Goal: Task Accomplishment & Management: Use online tool/utility

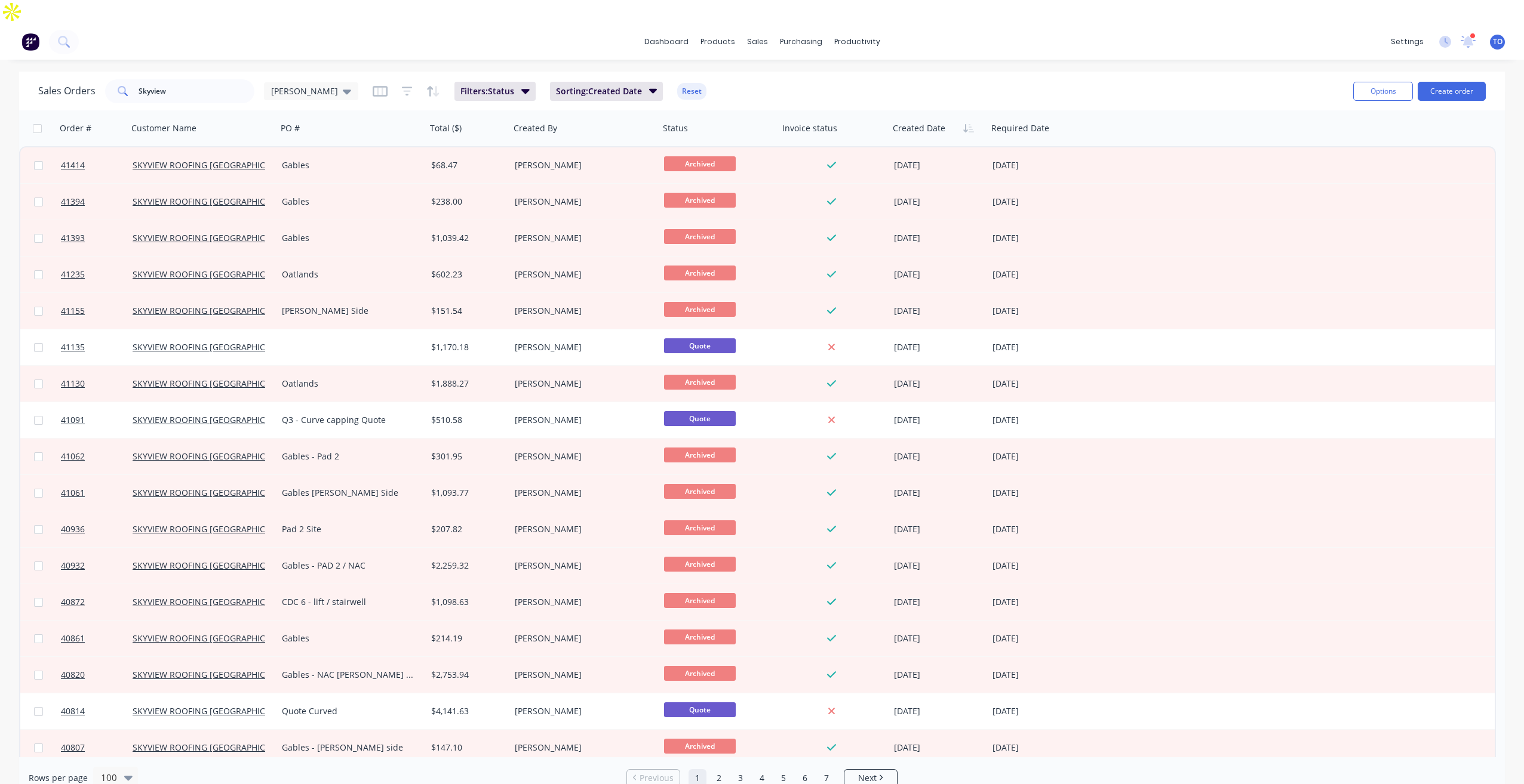
scroll to position [60, 0]
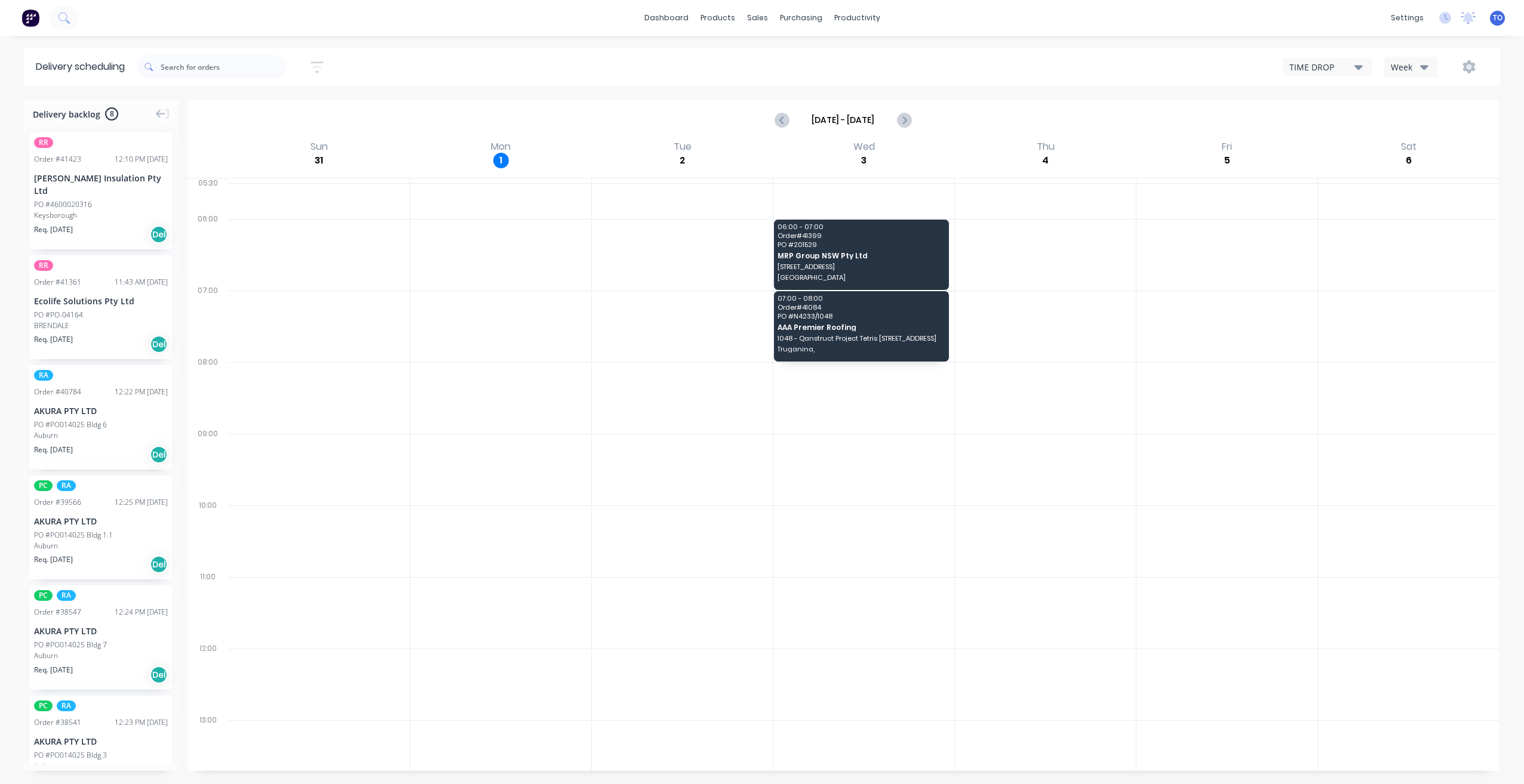
click at [1407, 68] on div "Week" at bounding box center [1407, 67] width 35 height 12
click at [1402, 123] on div "Vehicle" at bounding box center [1444, 122] width 118 height 24
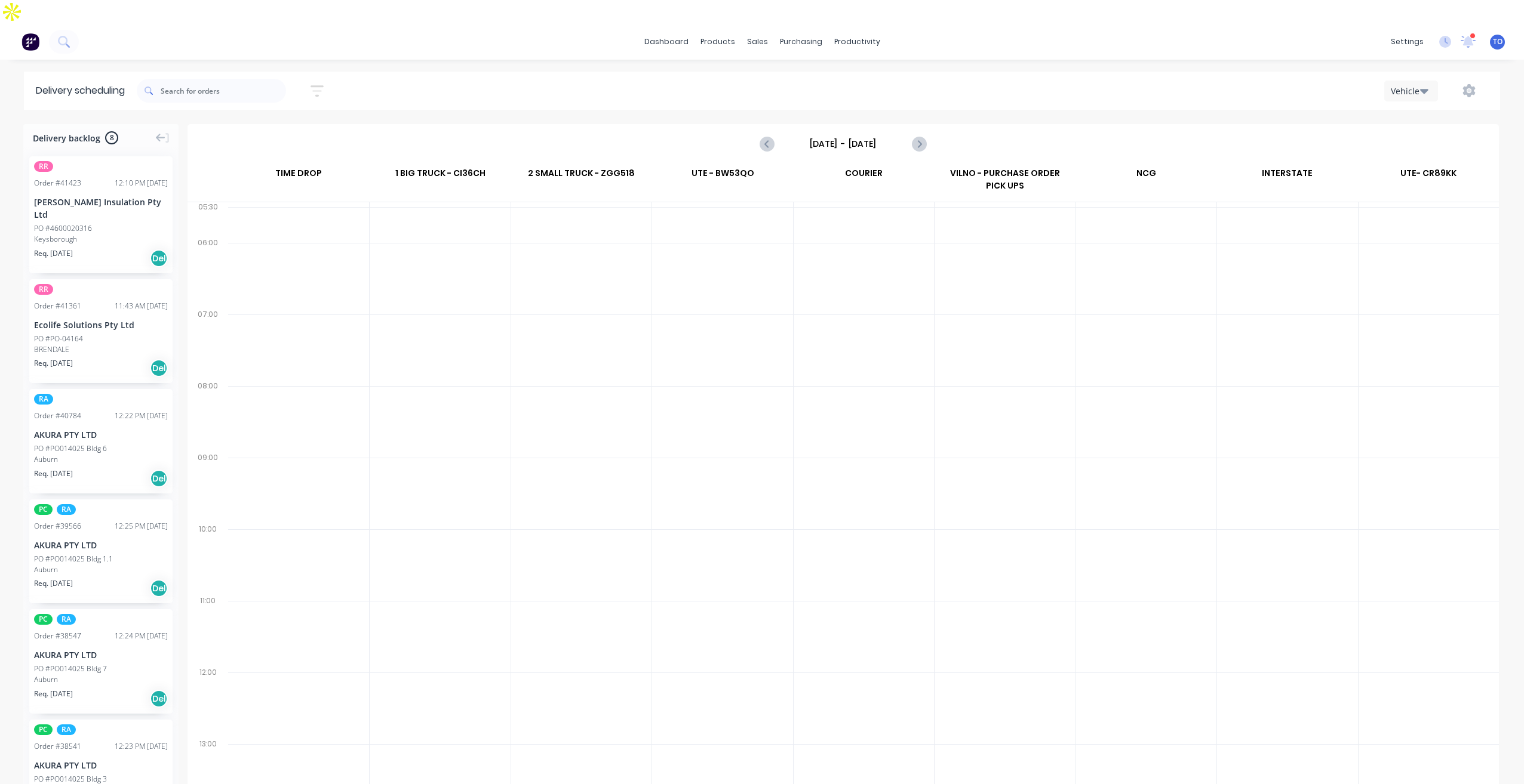
drag, startPoint x: 845, startPoint y: 106, endPoint x: 843, endPoint y: 114, distance: 8.2
click at [843, 125] on div "Sunday - 31/08/25" at bounding box center [843, 144] width 1309 height 37
click at [843, 135] on input "Sunday - 31/08/25" at bounding box center [843, 144] width 118 height 18
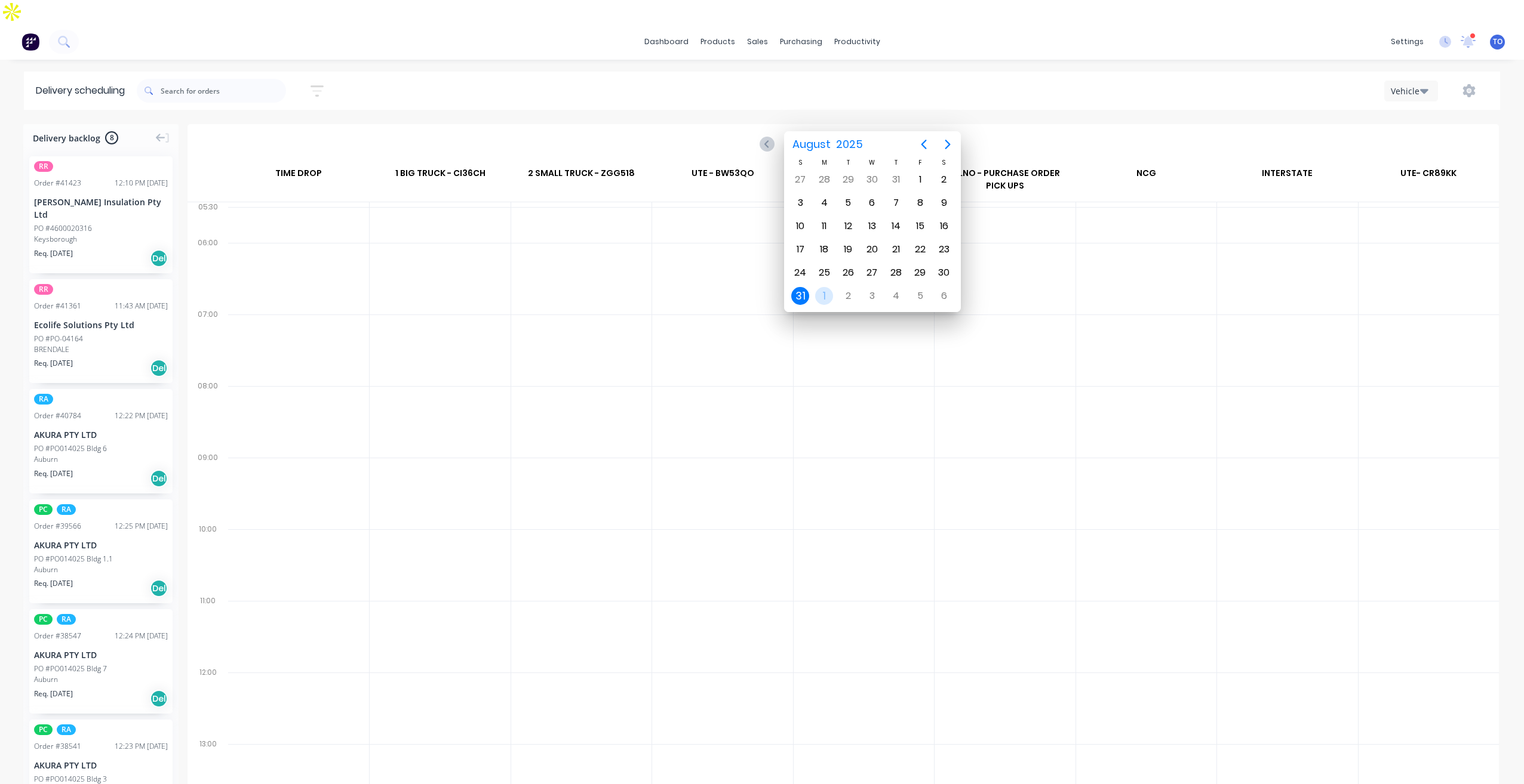
click at [820, 297] on div "1" at bounding box center [823, 296] width 18 height 18
type input "Monday - 01/09/25"
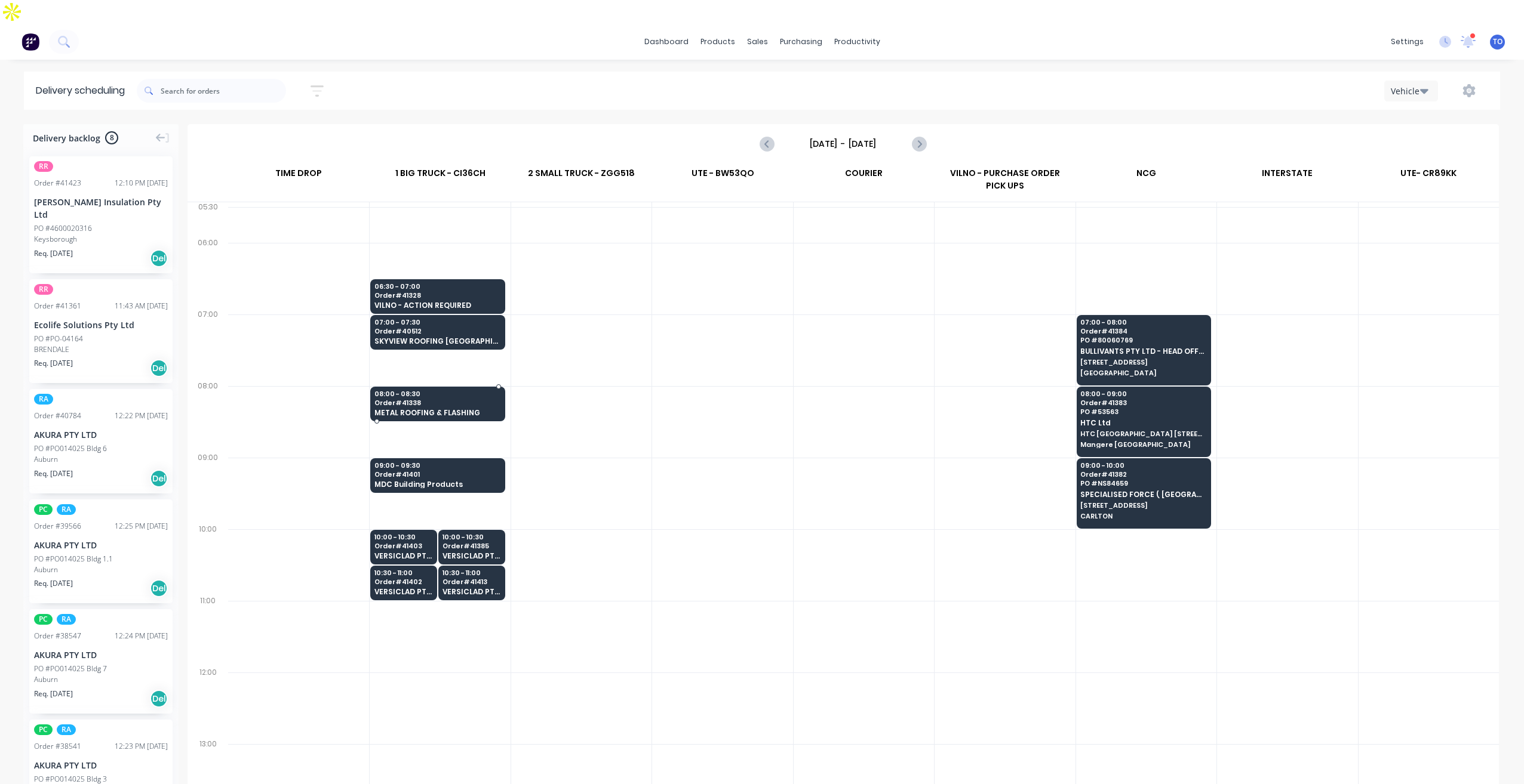
click at [472, 399] on span "Order # 41338" at bounding box center [436, 402] width 125 height 7
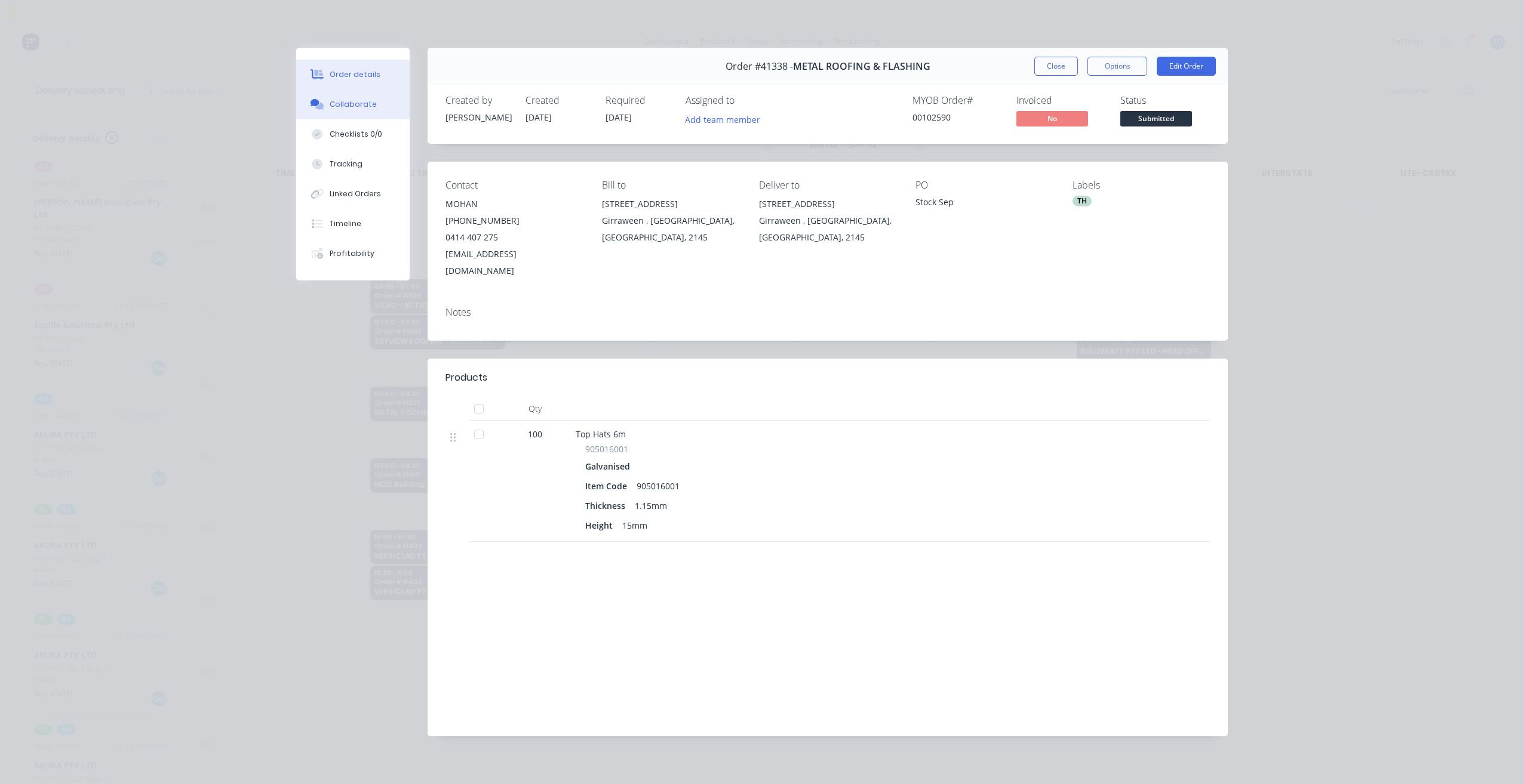
click at [350, 104] on div "Collaborate" at bounding box center [353, 104] width 47 height 11
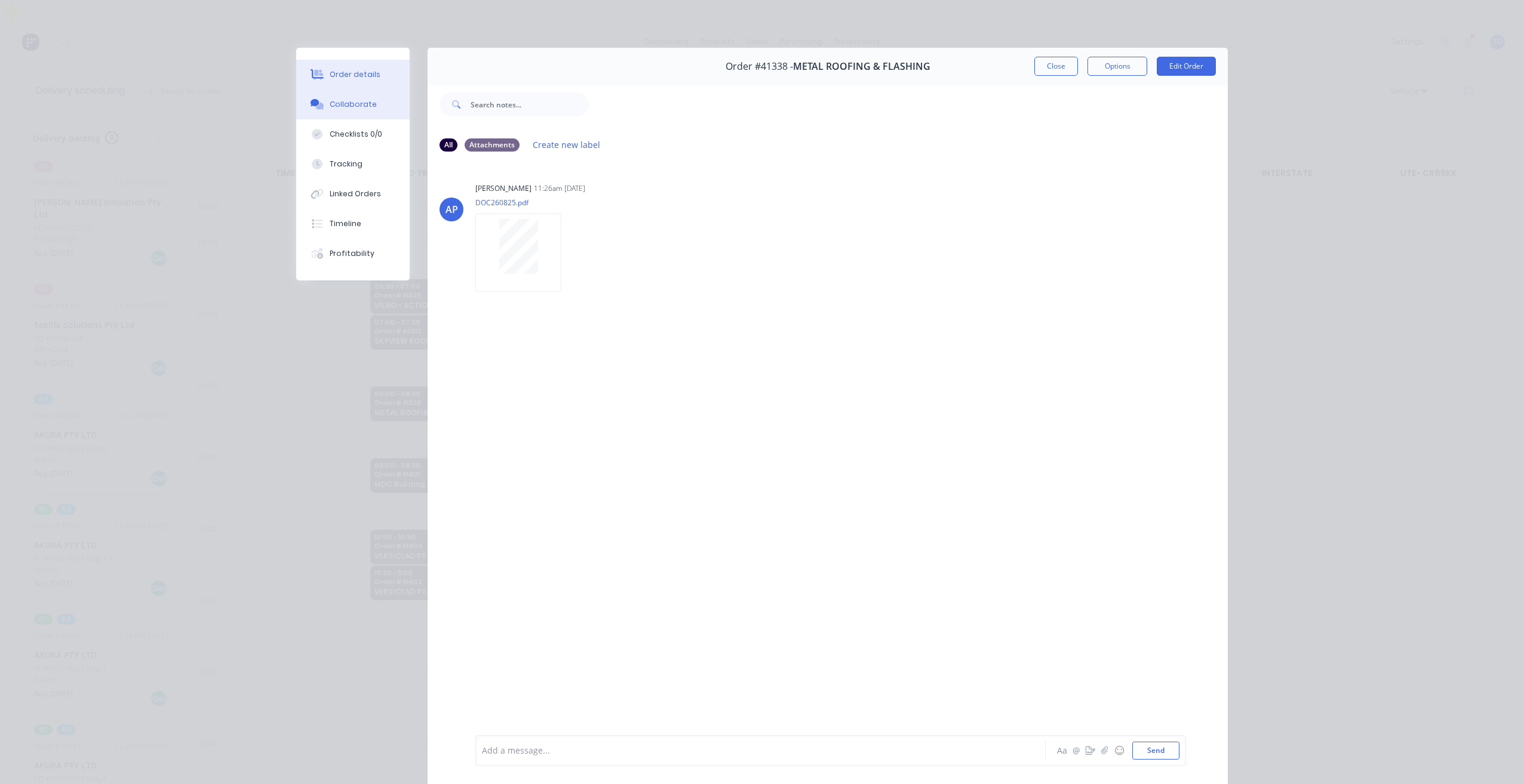
click at [330, 74] on div "Order details" at bounding box center [355, 74] width 51 height 11
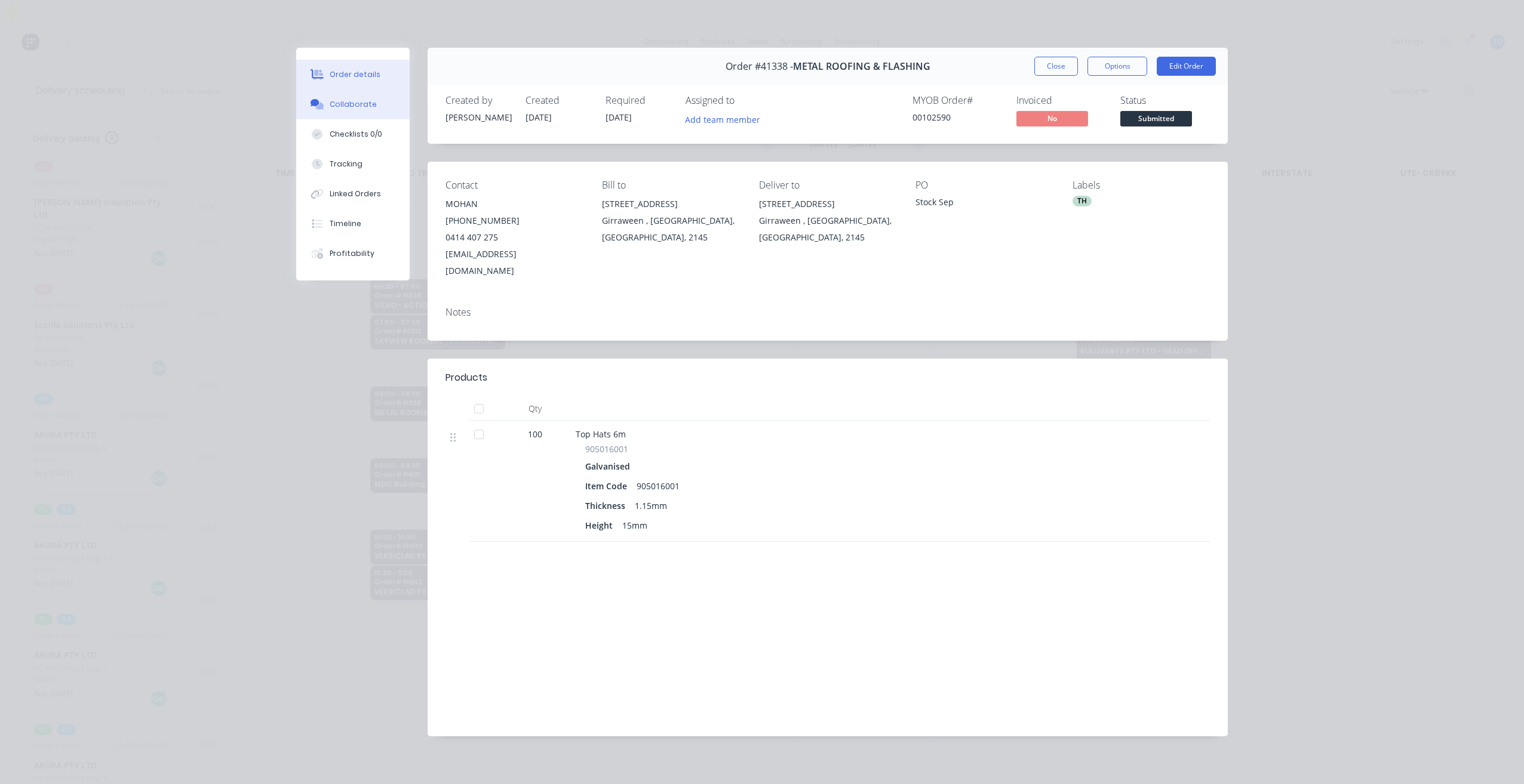
click at [360, 106] on div "Collaborate" at bounding box center [353, 104] width 47 height 11
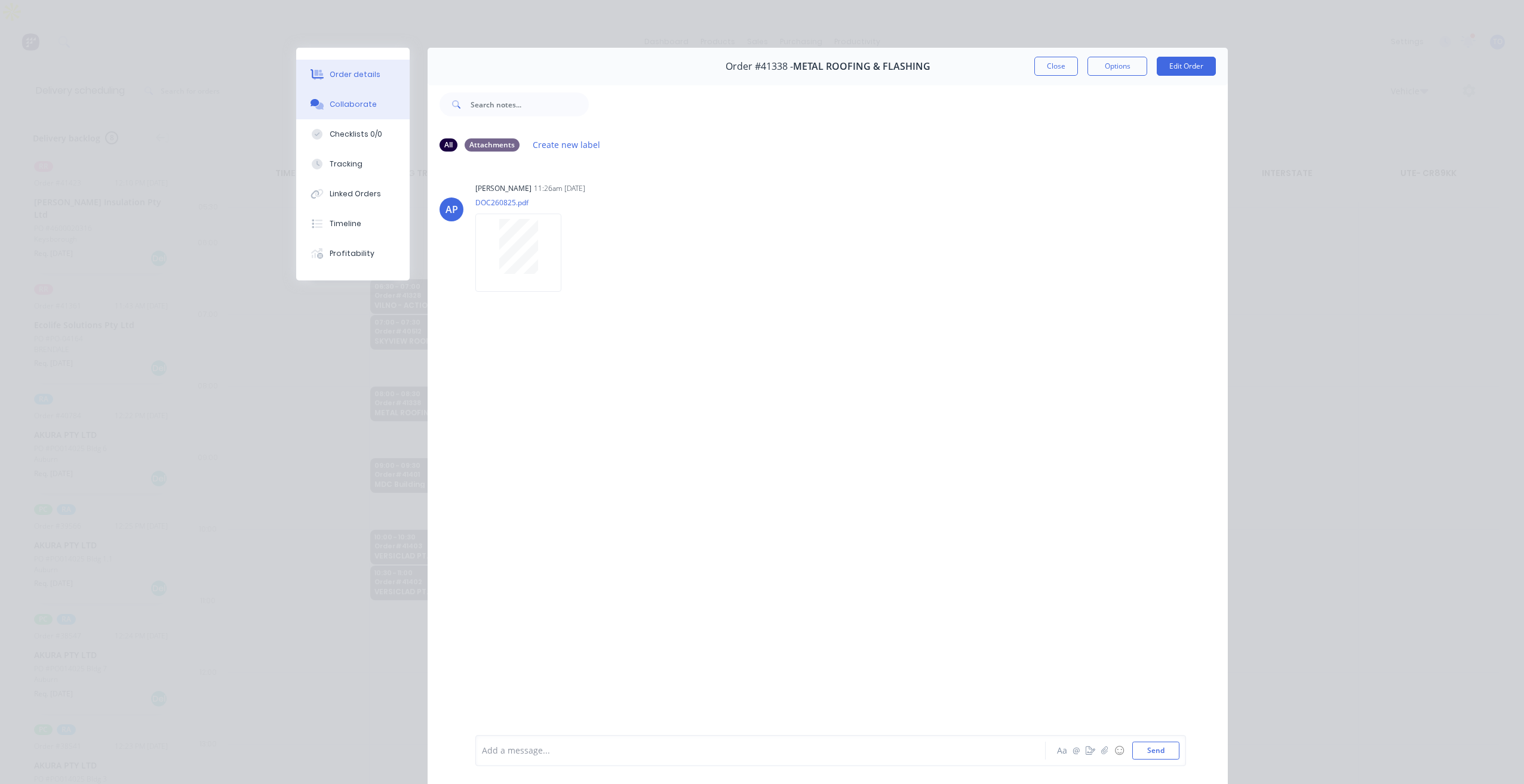
click at [345, 69] on div "Order details" at bounding box center [355, 74] width 51 height 11
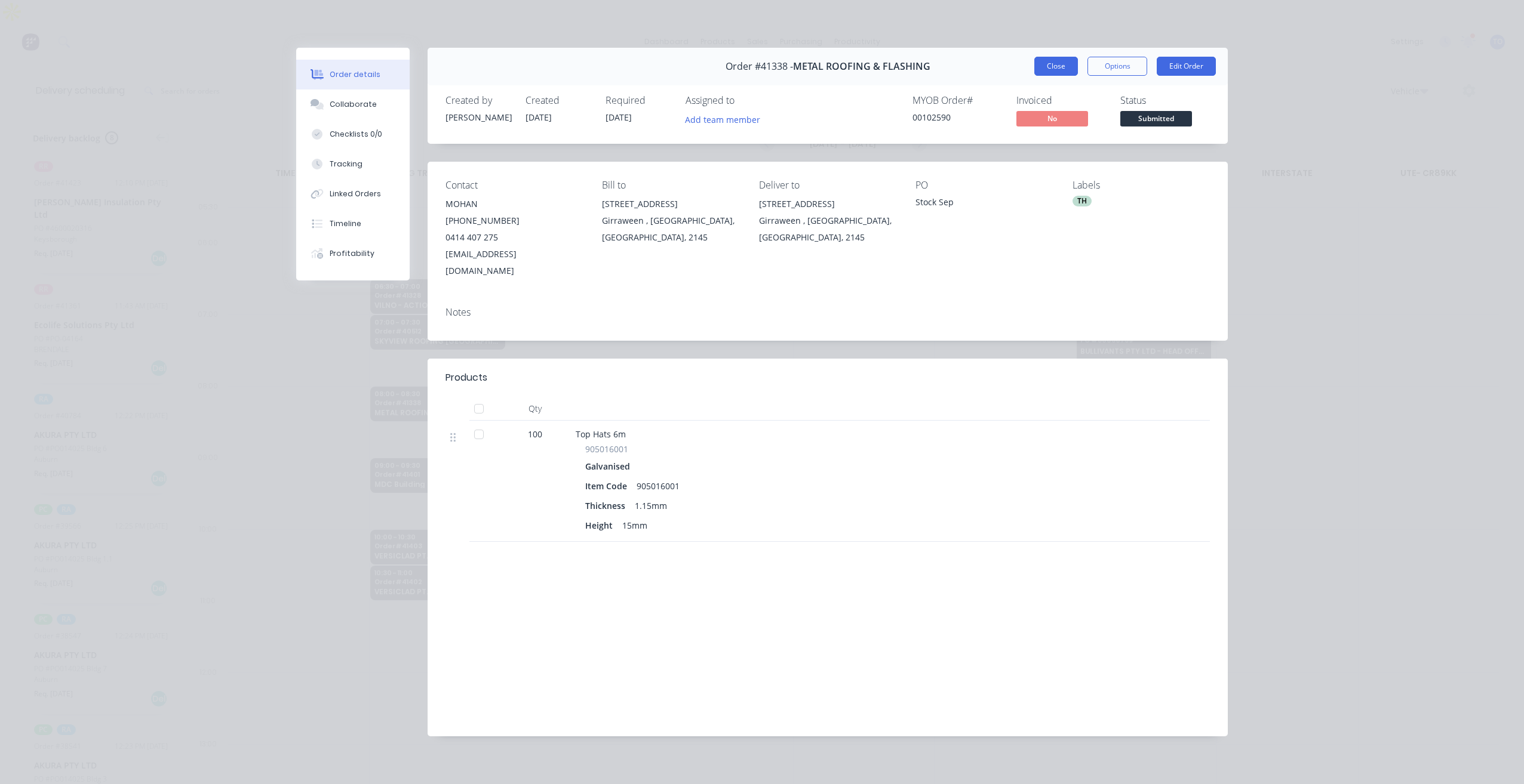
click at [1075, 58] on button "Close" at bounding box center [1055, 66] width 44 height 19
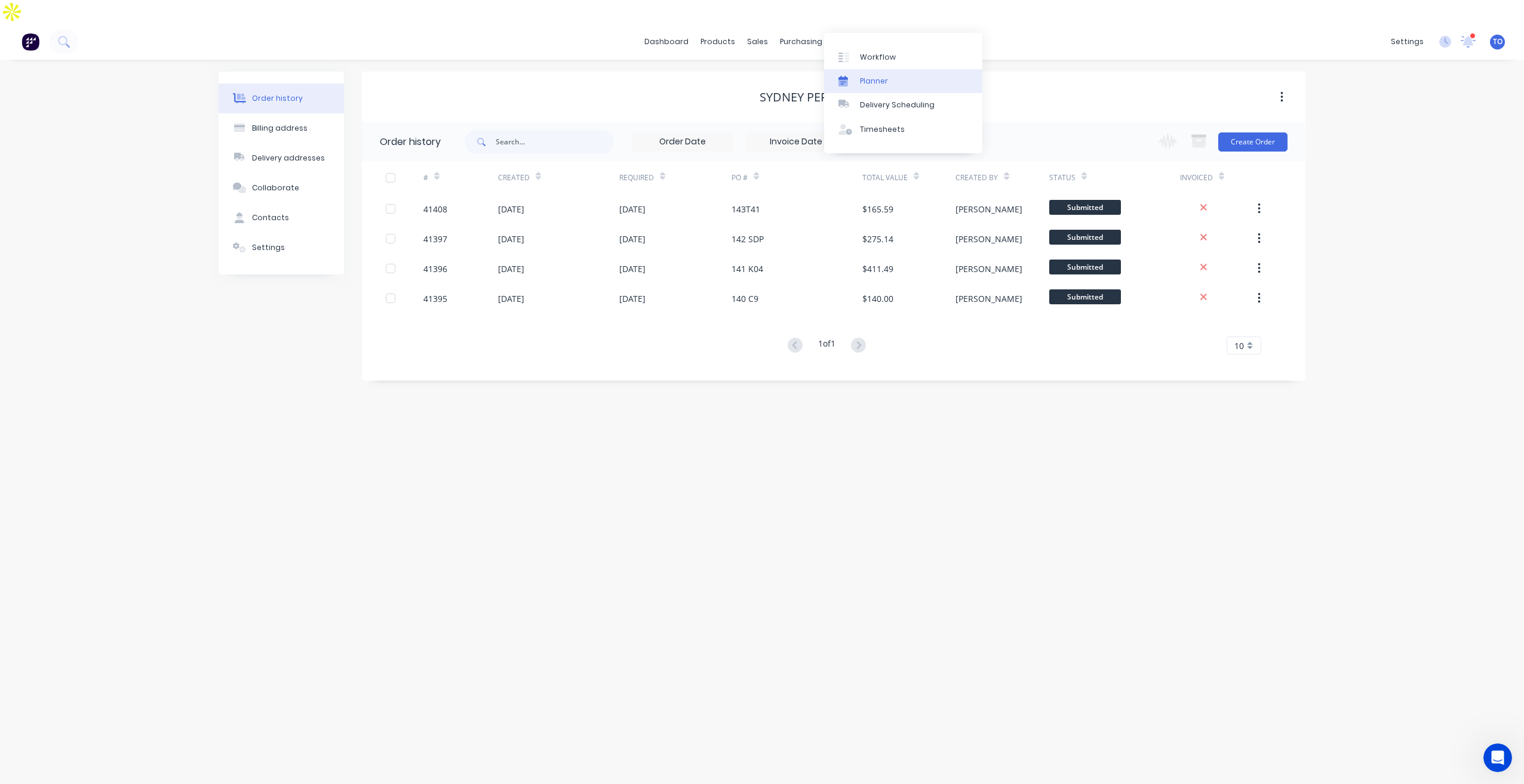
click at [876, 89] on link "Planner" at bounding box center [903, 81] width 158 height 24
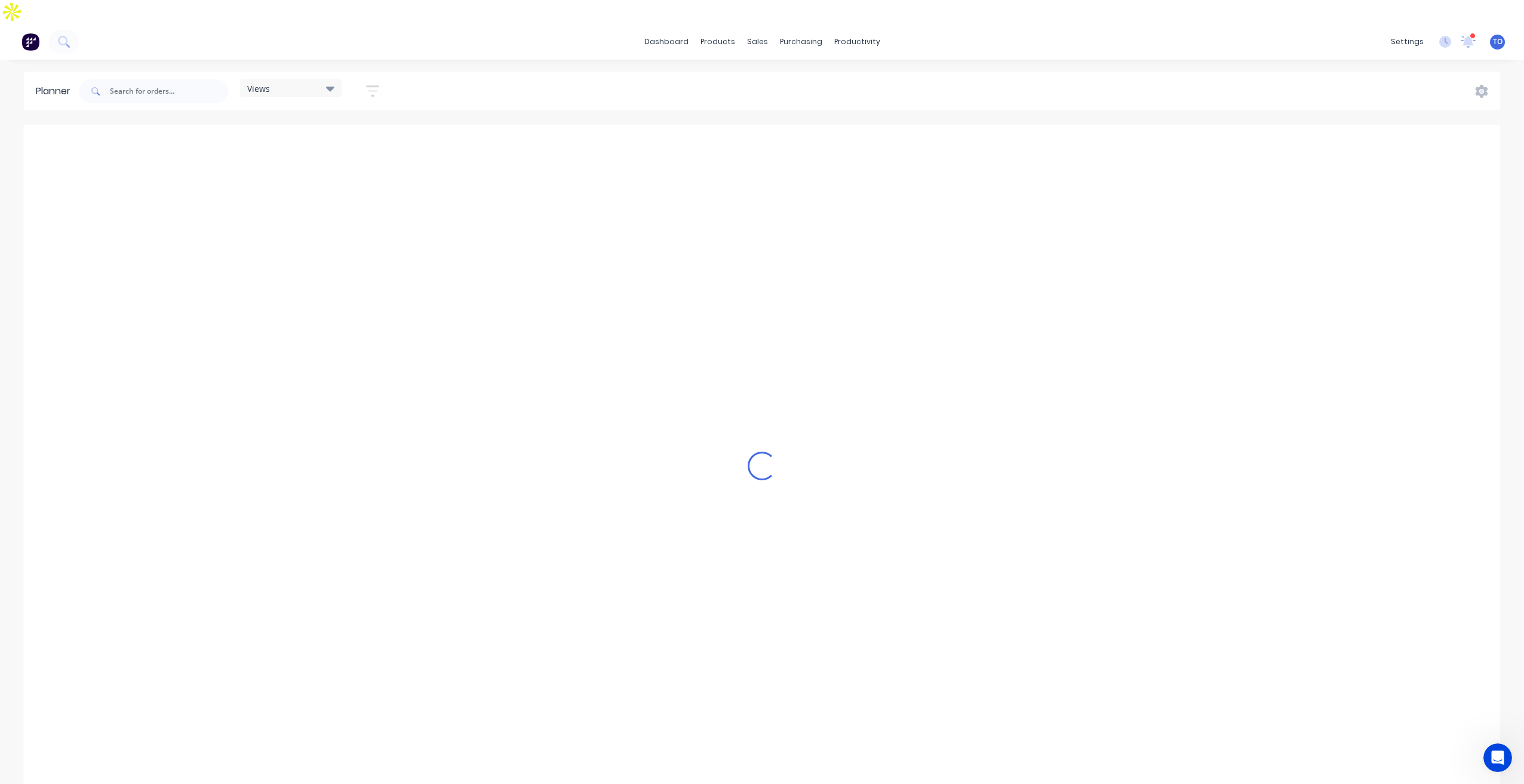
scroll to position [0, 1721]
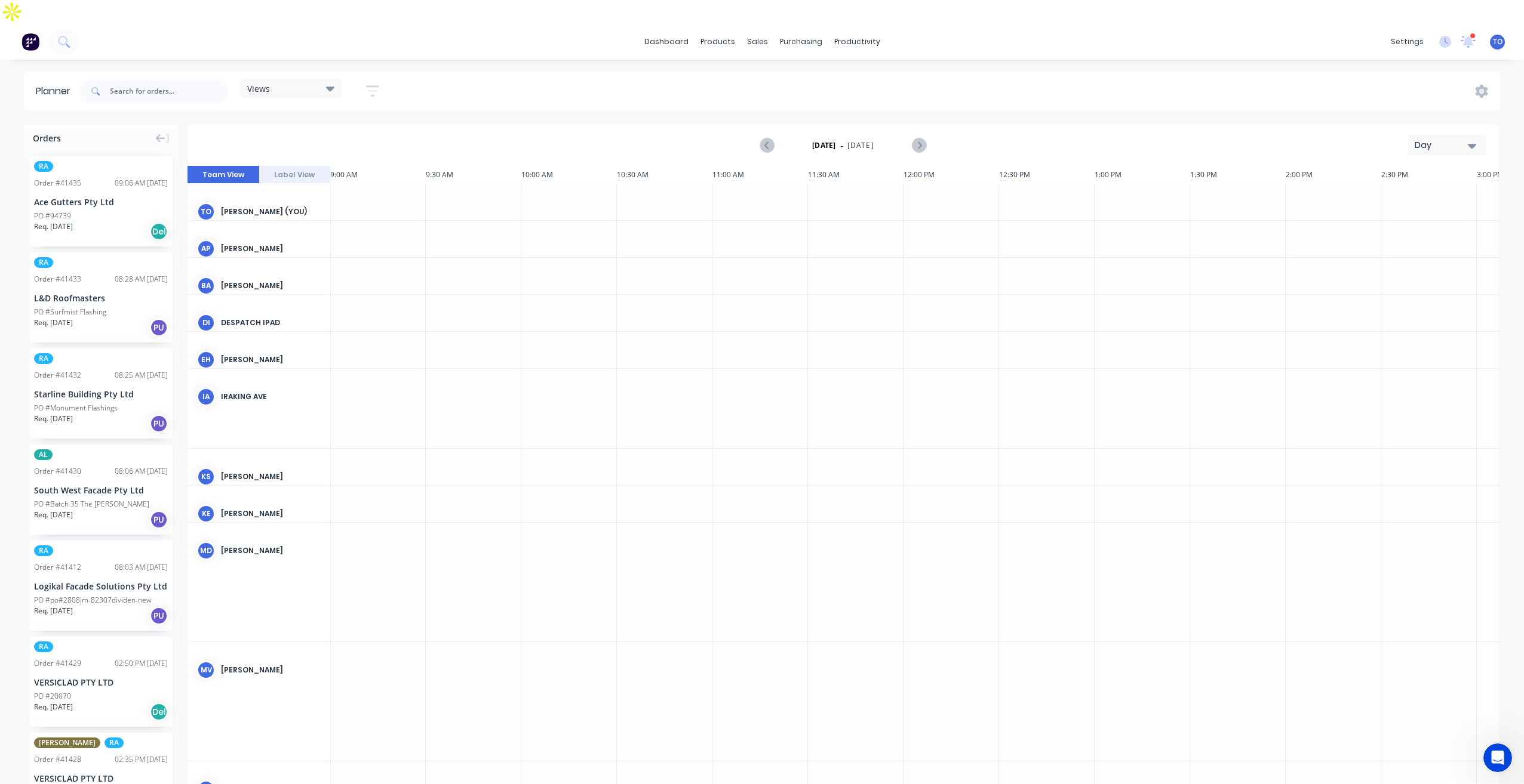
click at [1476, 135] on button "Day" at bounding box center [1446, 145] width 78 height 21
click at [1398, 189] on div "Week" at bounding box center [1426, 200] width 118 height 24
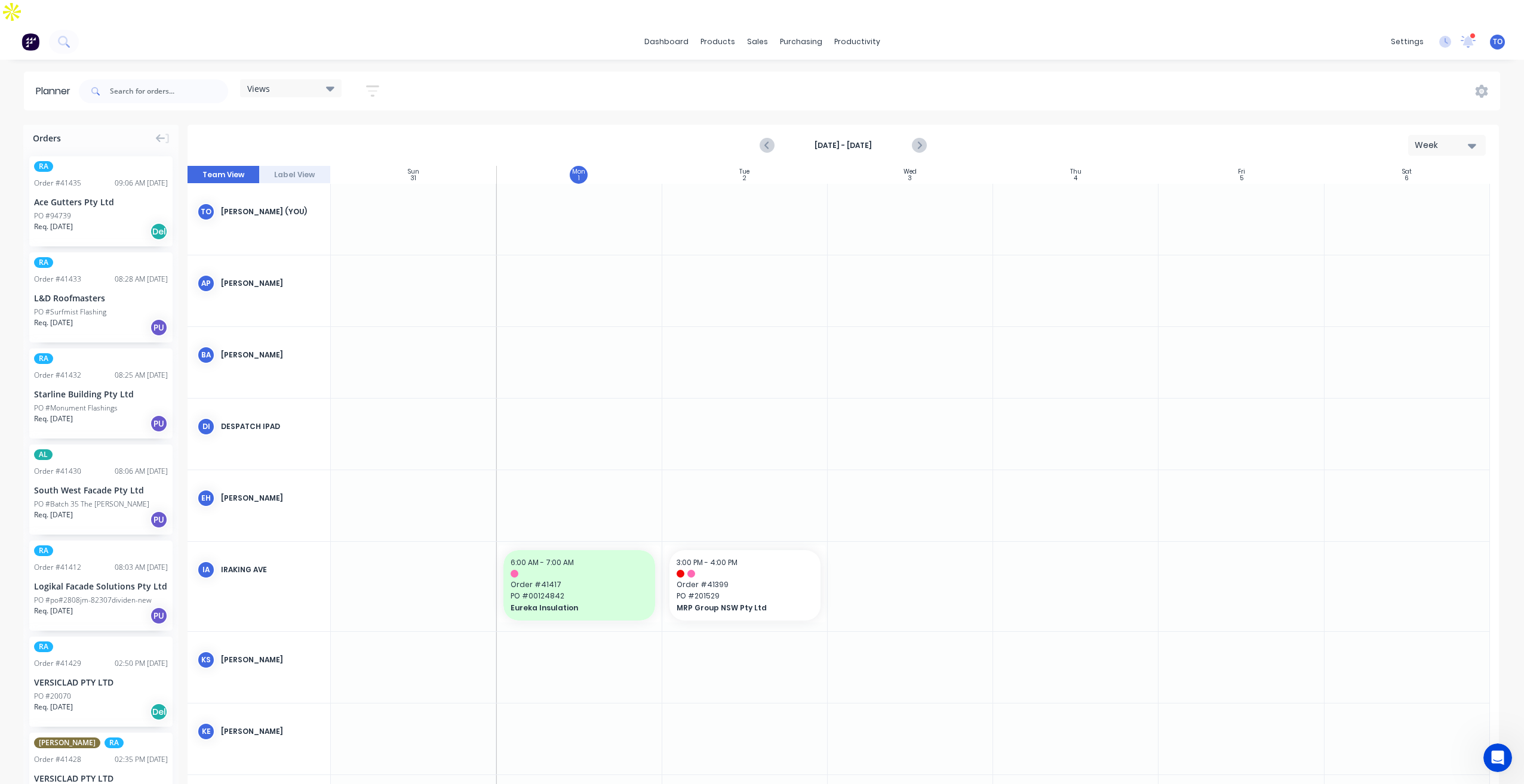
click at [361, 79] on button "button" at bounding box center [373, 91] width 38 height 23
click at [341, 130] on div "Show/Hide users" at bounding box center [310, 136] width 83 height 12
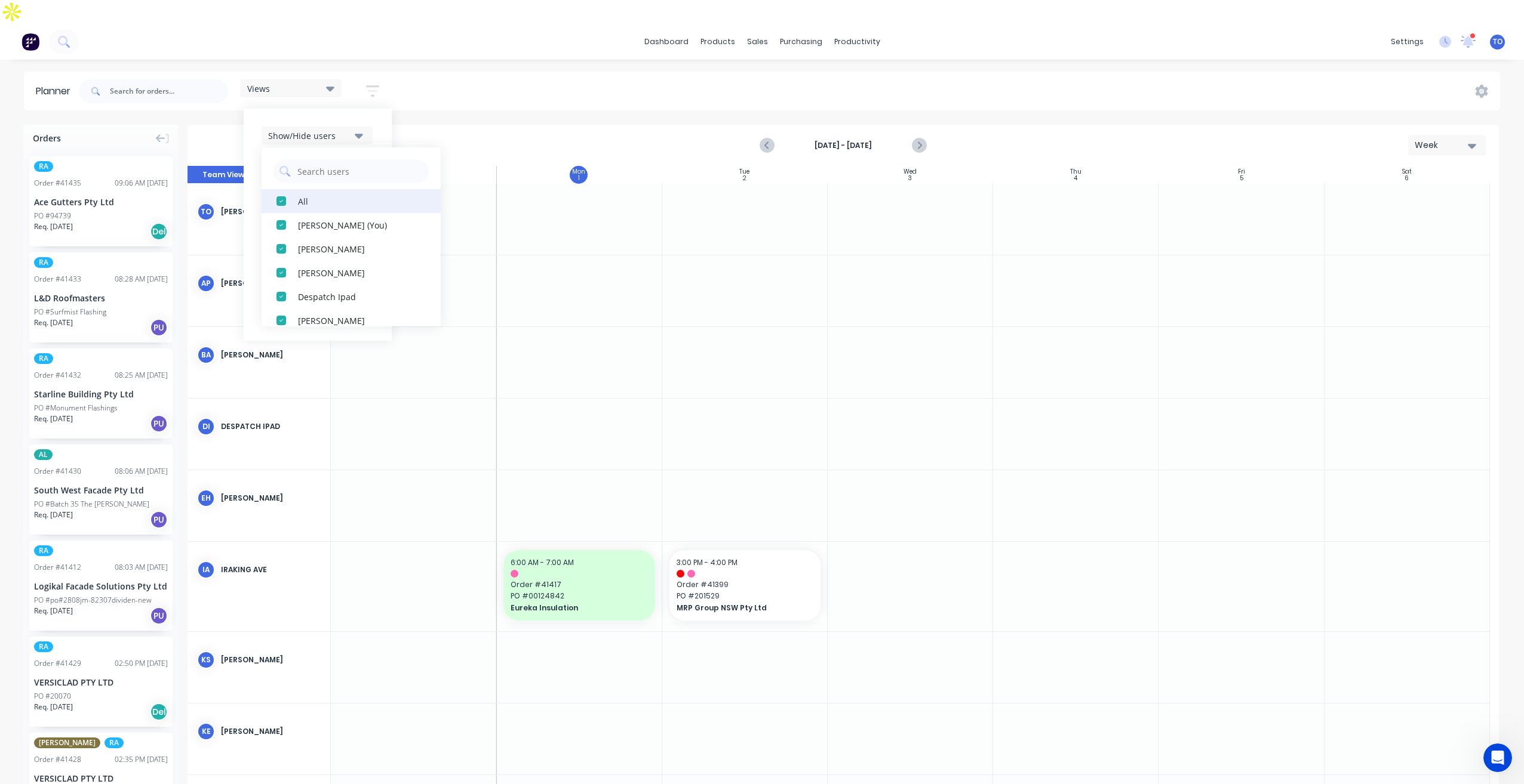
click at [284, 189] on div "All Tobias Oyeyinka (You) Angela Perez Byron Aird Despatch Ipad Ethen Hart Irak…" at bounding box center [350, 237] width 179 height 179
click at [292, 189] on div "button" at bounding box center [281, 200] width 24 height 24
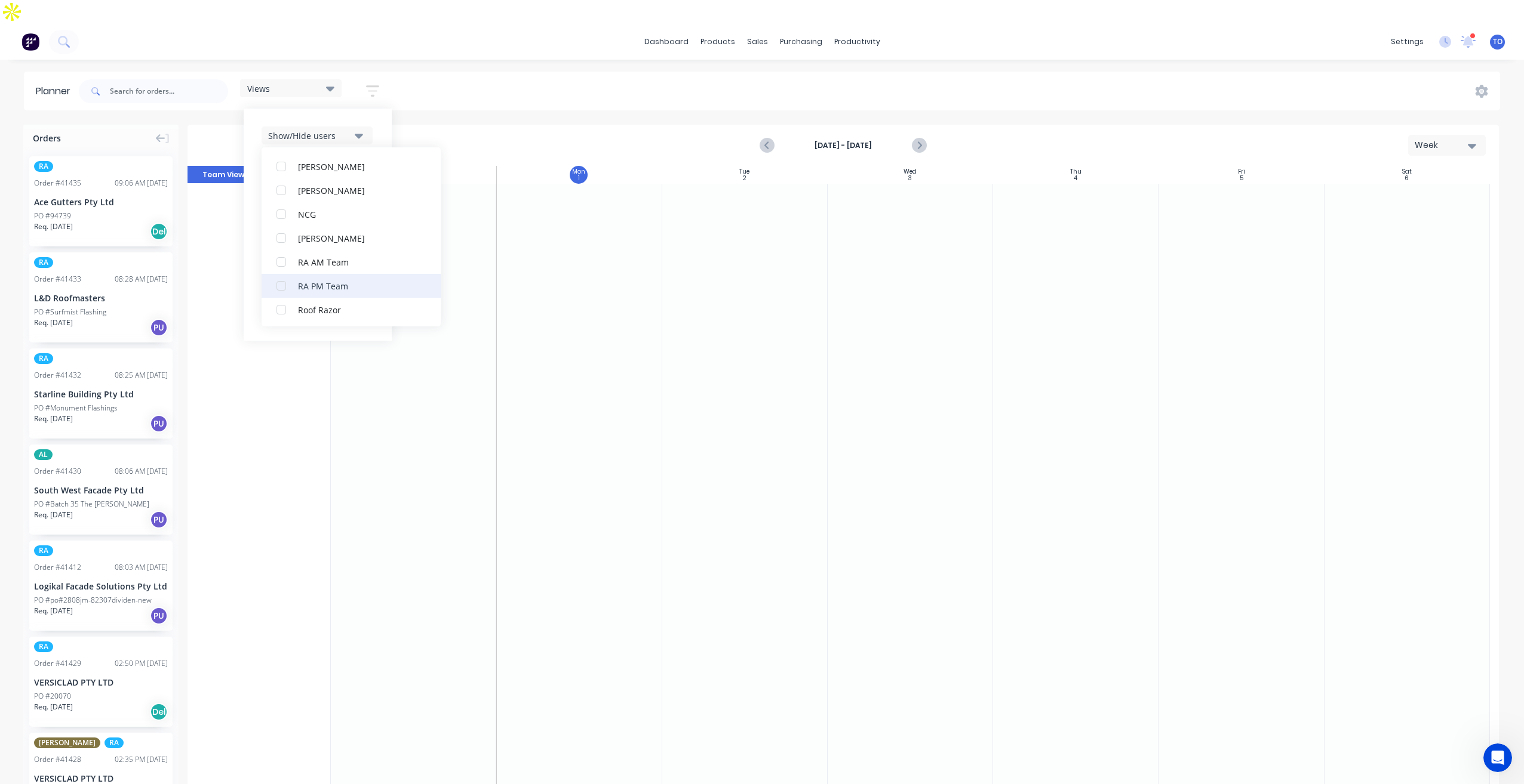
scroll to position [299, 0]
click at [320, 254] on div "RA PM Team" at bounding box center [357, 260] width 119 height 12
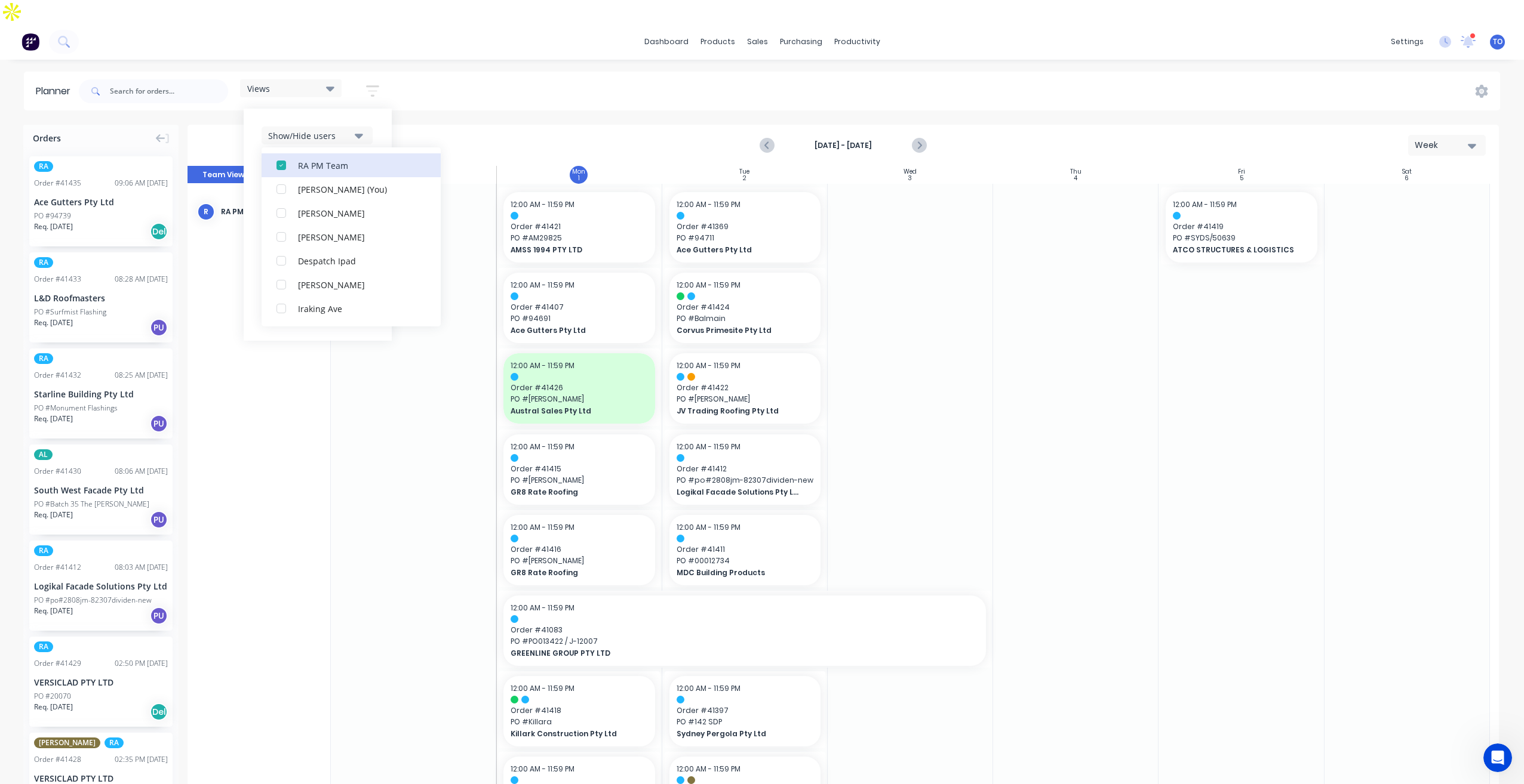
scroll to position [0, 0]
click at [378, 108] on div "Show/Hide users All RA PM Team [PERSON_NAME] (You) [PERSON_NAME] [PERSON_NAME] …" at bounding box center [317, 224] width 148 height 232
click at [353, 162] on button "Show/Hide orders" at bounding box center [316, 170] width 111 height 18
click at [313, 194] on div "All" at bounding box center [357, 200] width 119 height 12
click at [319, 243] on div "Unscheduled" at bounding box center [357, 249] width 119 height 12
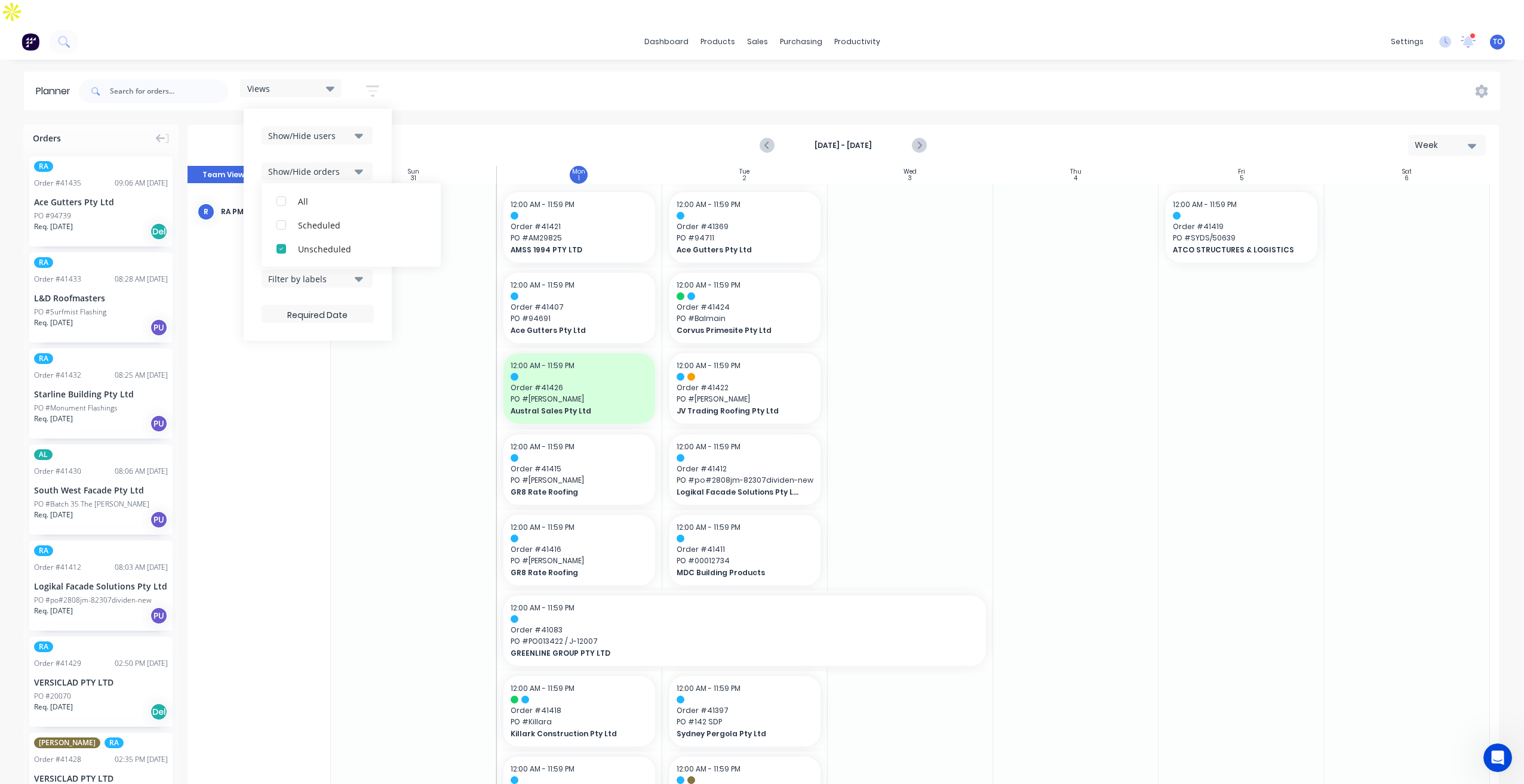
click at [386, 135] on div "Show/Hide users Show/Hide orders All Scheduled Unscheduled Filter by status Fil…" at bounding box center [317, 224] width 148 height 232
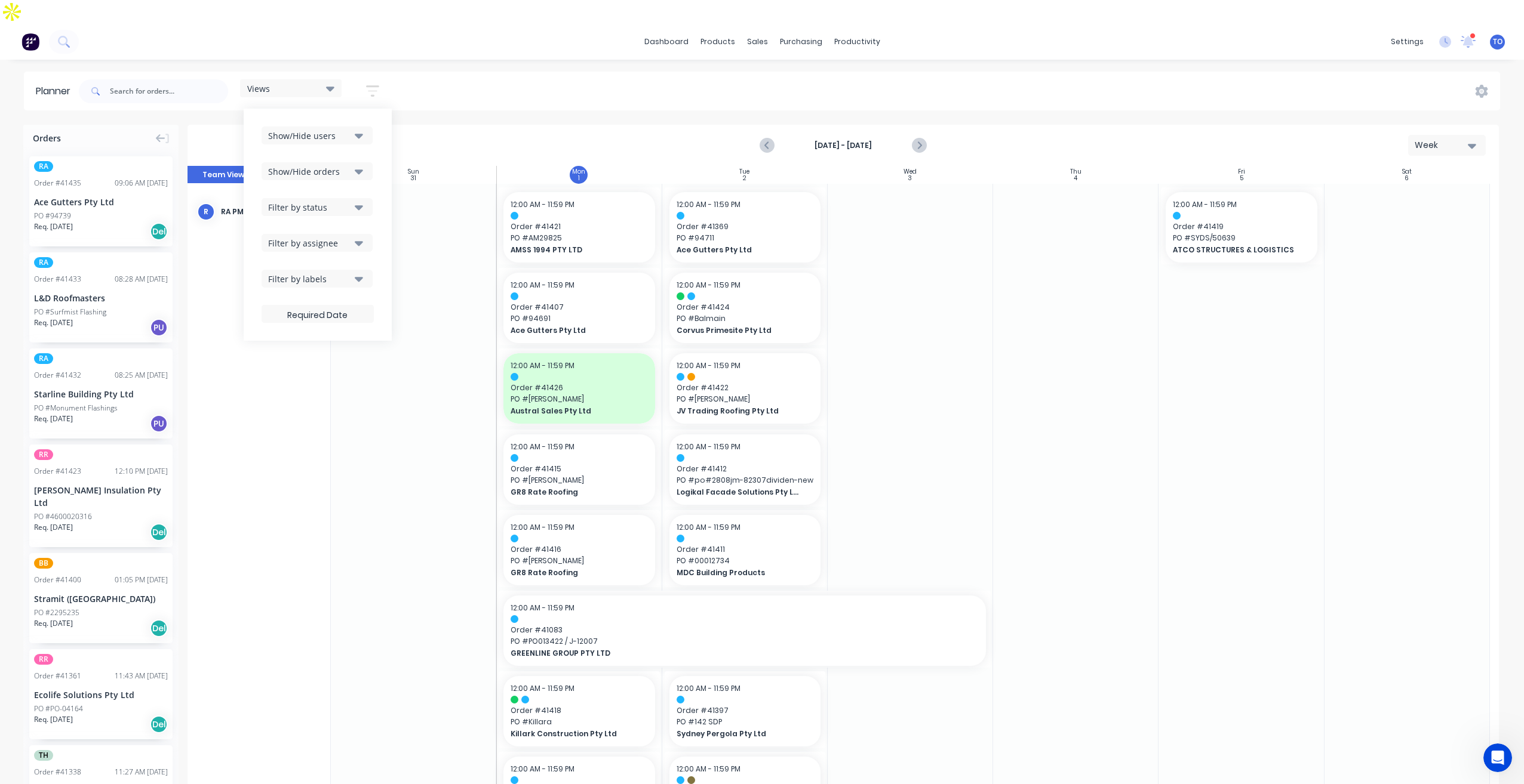
click at [343, 201] on div "Filter by status" at bounding box center [310, 207] width 83 height 12
click at [298, 261] on button "All" at bounding box center [350, 273] width 179 height 24
click at [379, 157] on div "Show/Hide users Show/Hide orders Filter by status All Draft Quote Archived Deli…" at bounding box center [317, 224] width 148 height 232
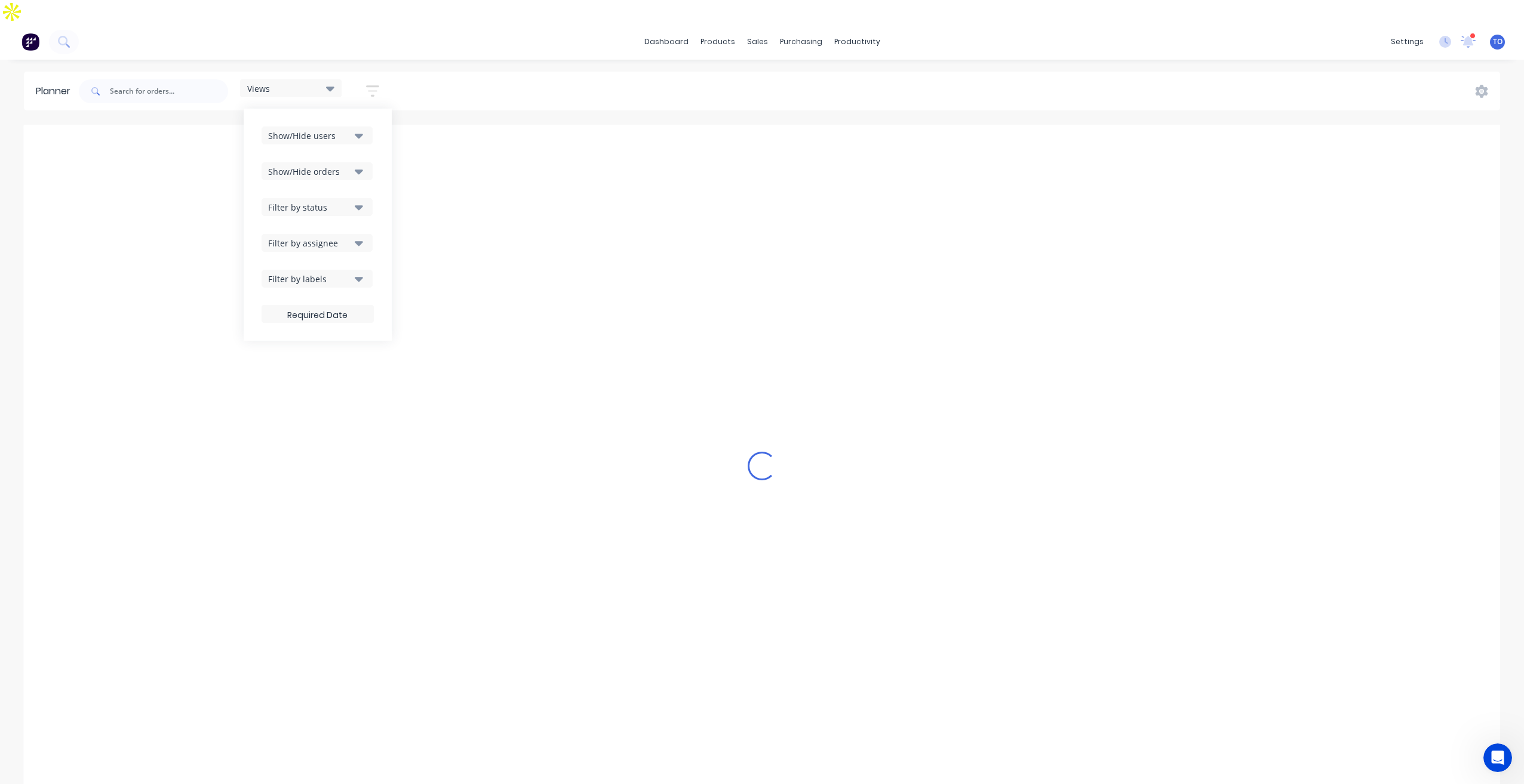
click at [349, 237] on div "Filter by assignee" at bounding box center [310, 243] width 83 height 12
click at [383, 164] on div "Show/Hide users Show/Hide orders Filter by status Filter by assignee All Unassi…" at bounding box center [317, 224] width 148 height 232
click at [161, 80] on div at bounding box center [154, 91] width 149 height 36
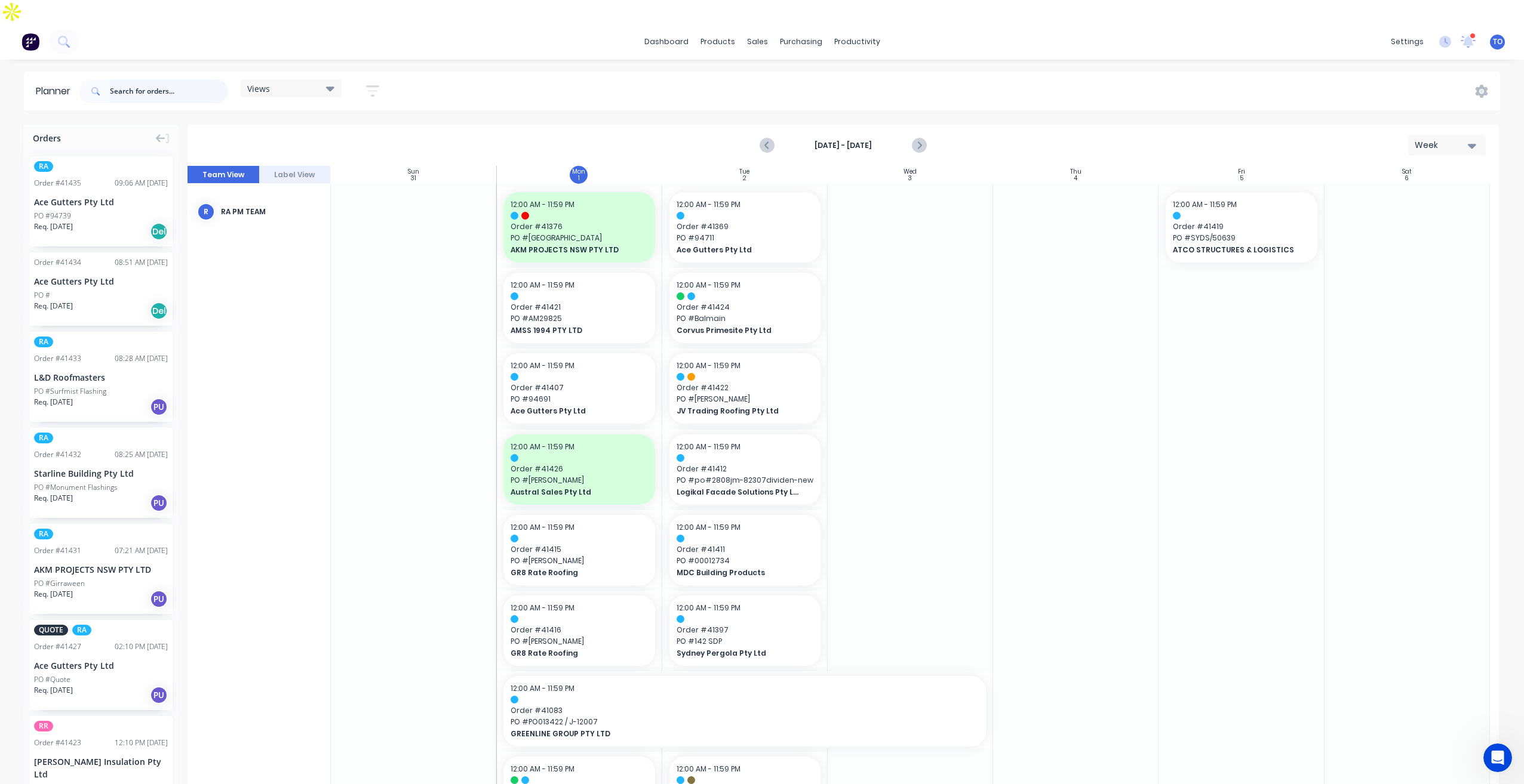
click at [167, 79] on input "text" at bounding box center [169, 91] width 118 height 24
drag, startPoint x: 75, startPoint y: 187, endPoint x: 919, endPoint y: 203, distance: 844.2
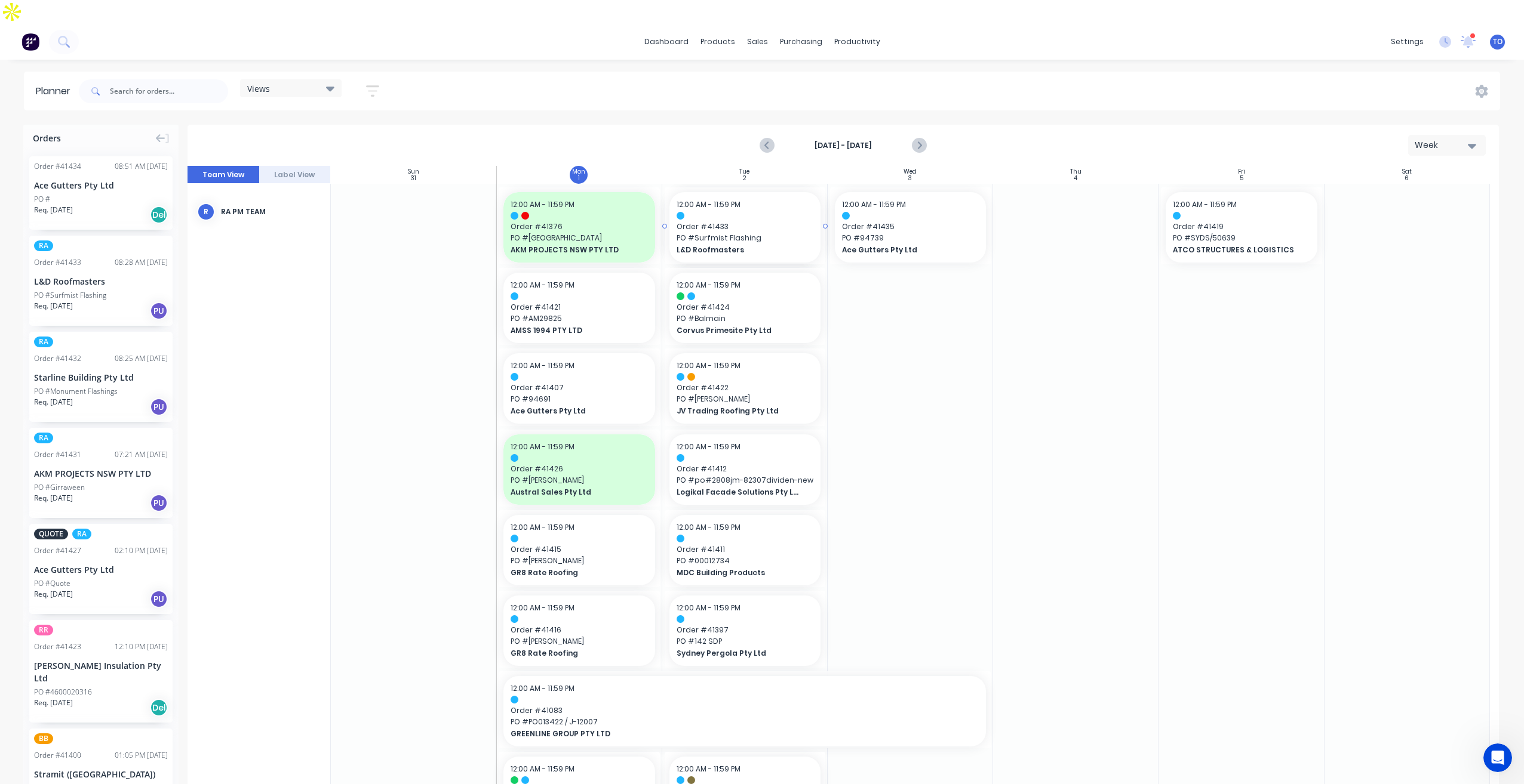
drag, startPoint x: 74, startPoint y: 263, endPoint x: 678, endPoint y: 237, distance: 604.6
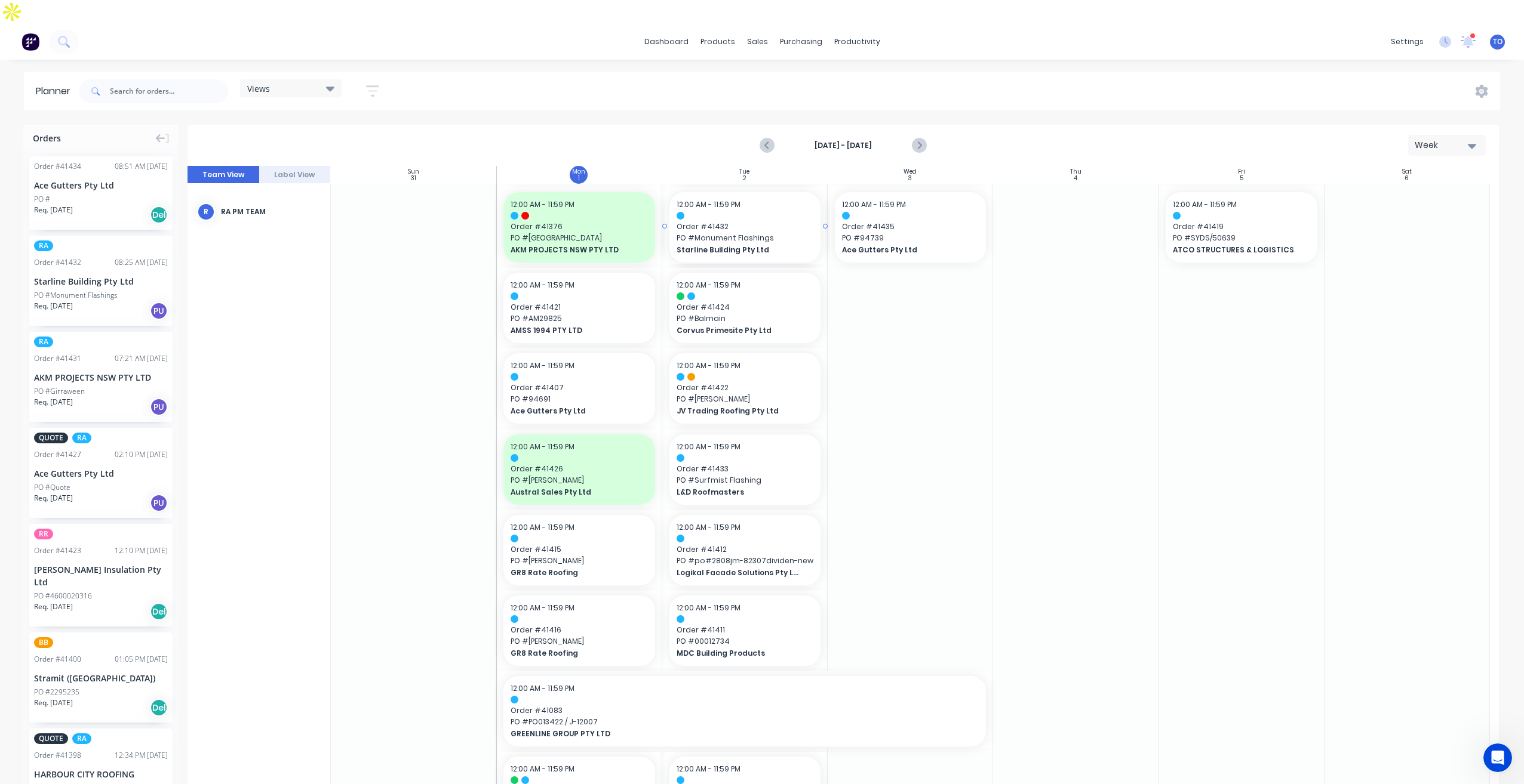
drag, startPoint x: 74, startPoint y: 272, endPoint x: 685, endPoint y: 240, distance: 611.8
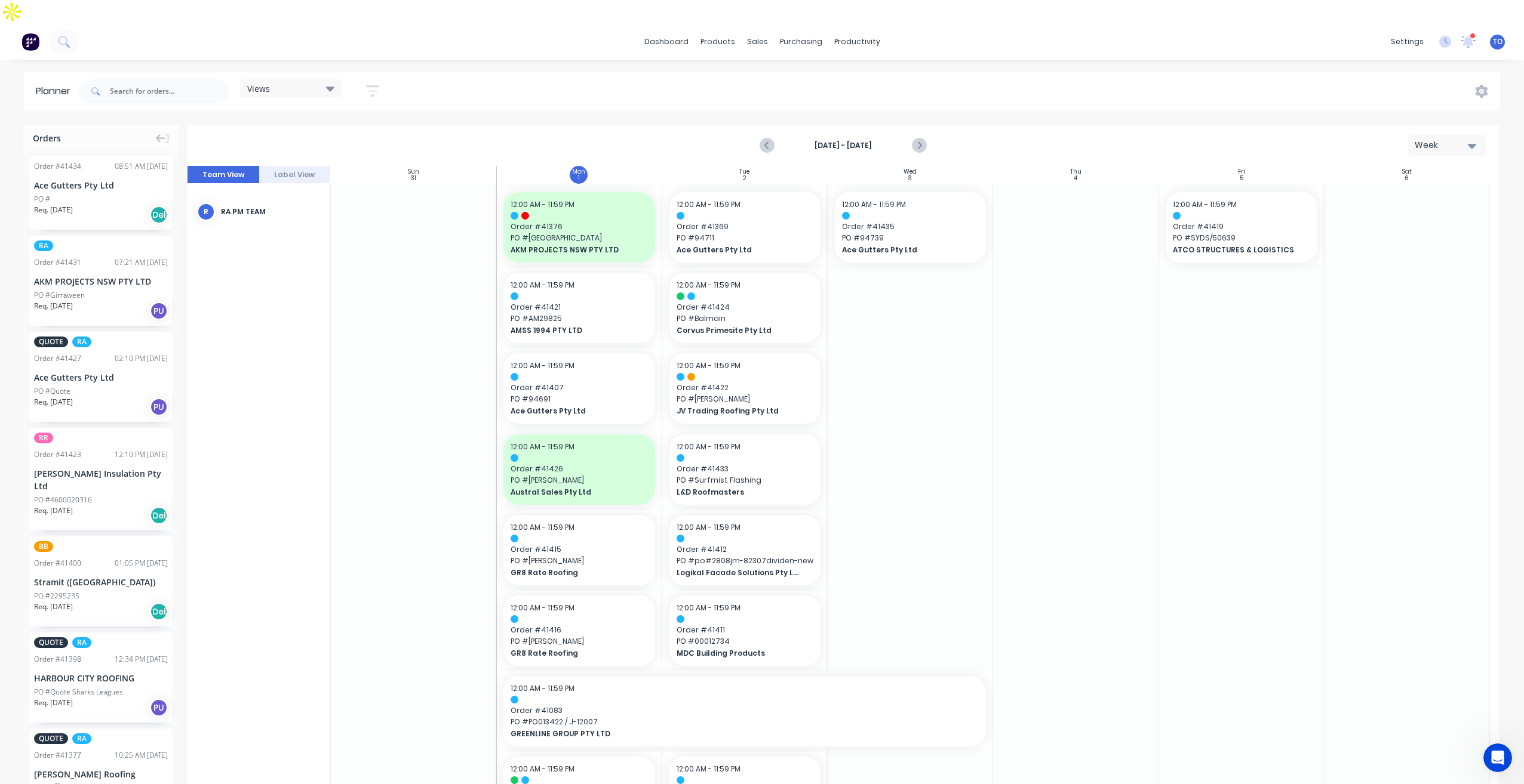
click at [104, 266] on div "RA Order # 41431 07:21 AM 01/09/25 AKM PROJECTS NSW PTY LTD PO #Girraween Req. …" at bounding box center [101, 280] width 144 height 90
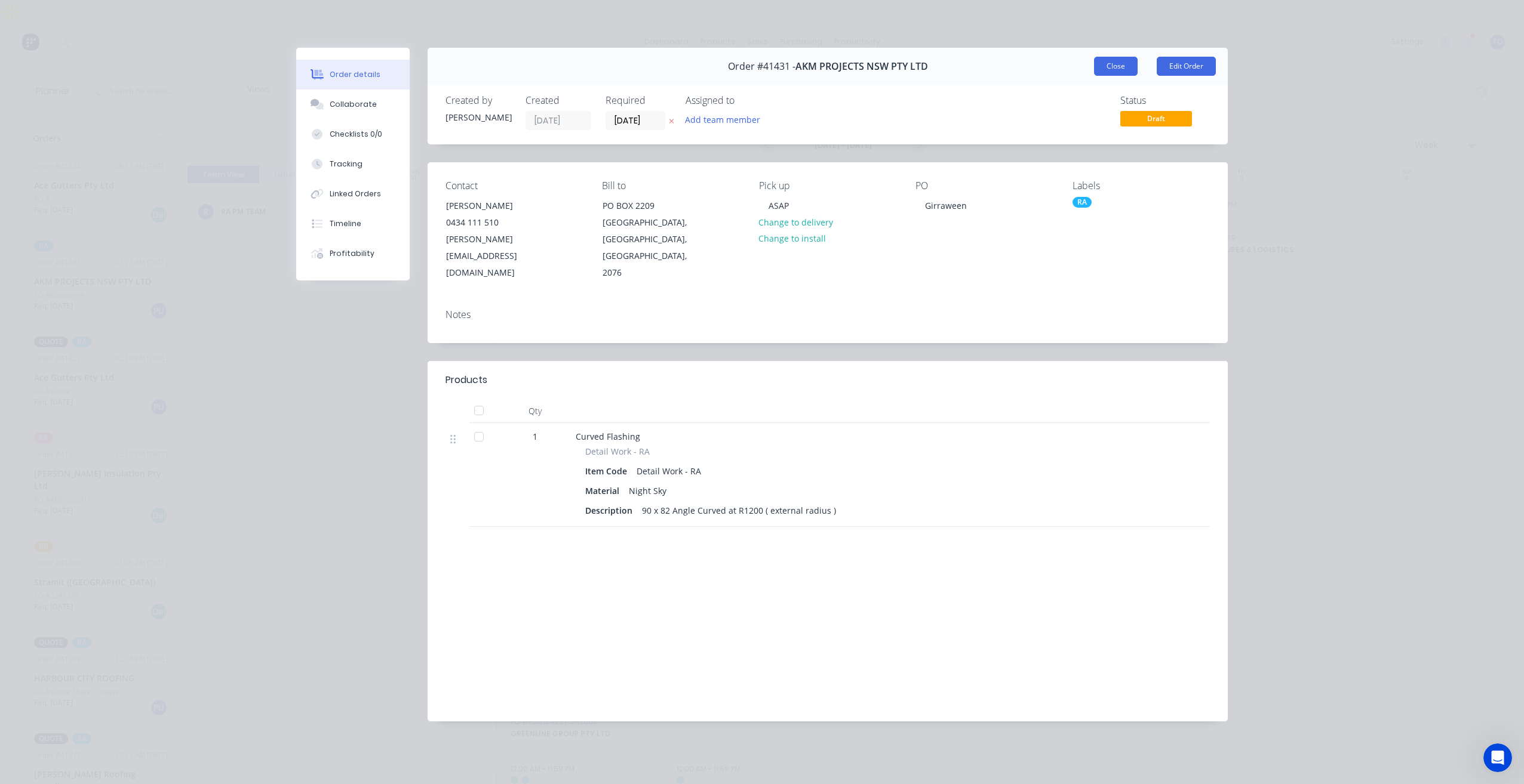
click at [1112, 68] on button "Close" at bounding box center [1115, 66] width 44 height 19
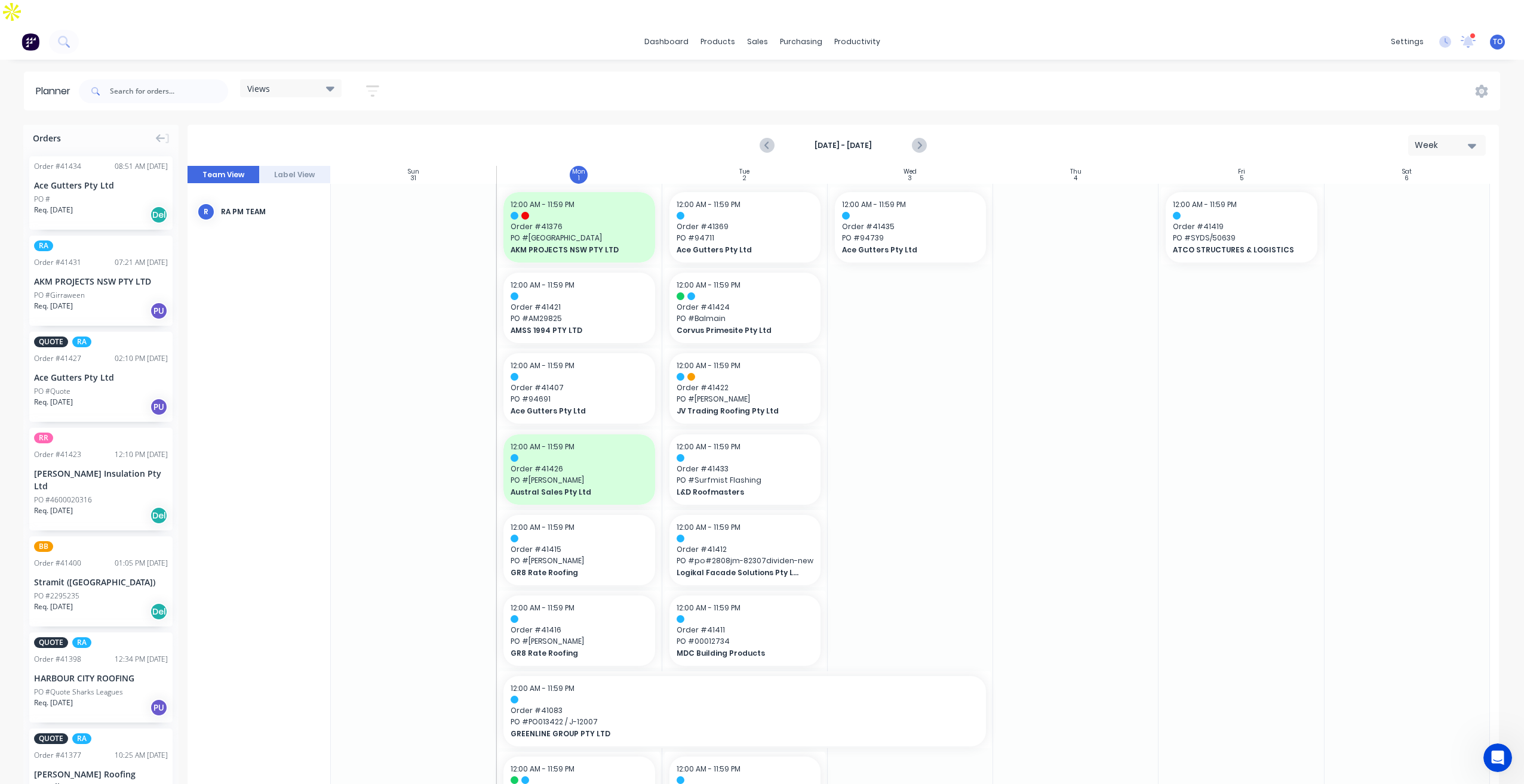
click at [111, 290] on div "PO #Girraween" at bounding box center [101, 296] width 134 height 11
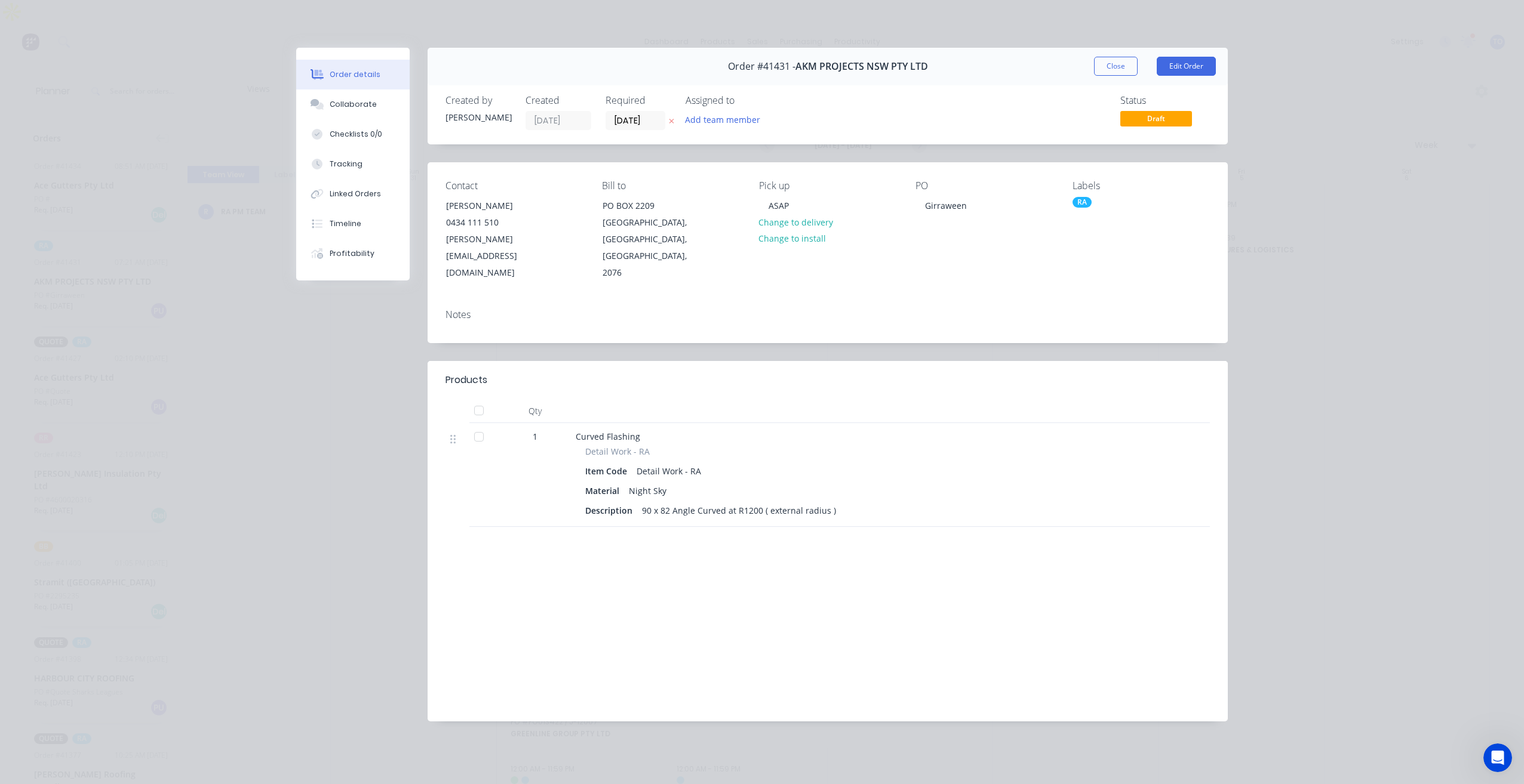
click at [1076, 197] on div "RA" at bounding box center [1082, 203] width 19 height 11
click at [1109, 68] on button "Close" at bounding box center [1115, 66] width 44 height 19
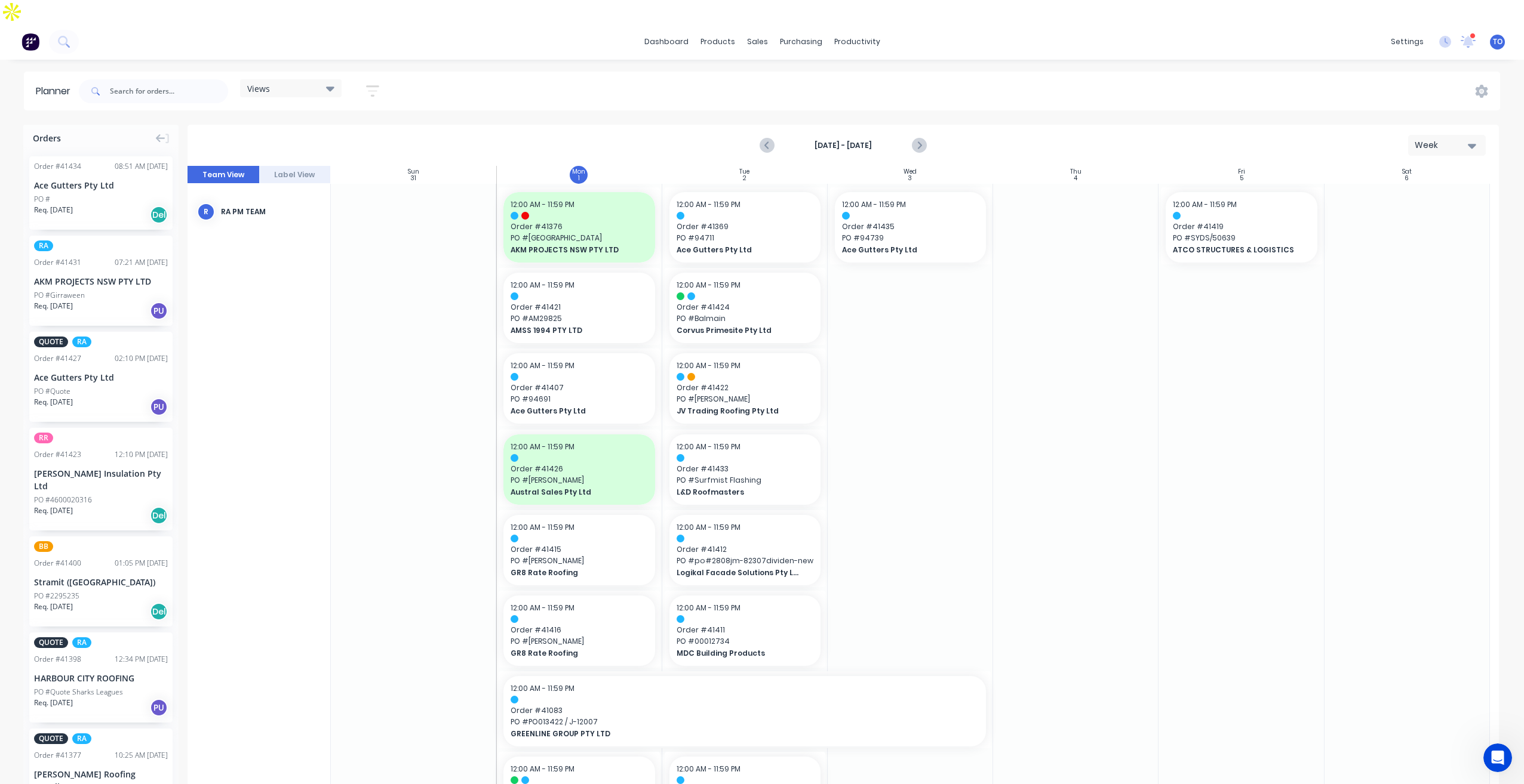
click at [118, 194] on div "PO #" at bounding box center [101, 200] width 134 height 11
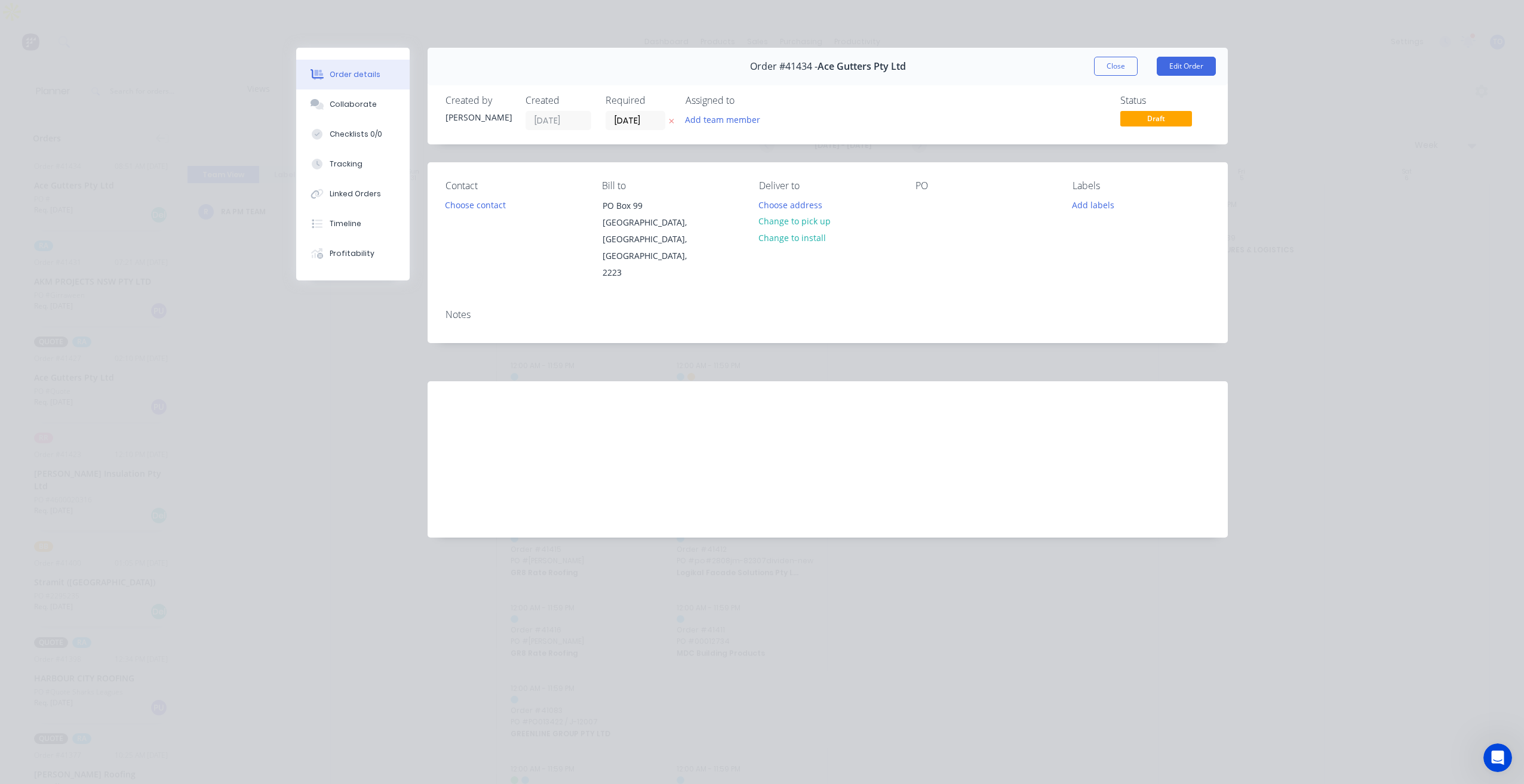
drag, startPoint x: 1105, startPoint y: 65, endPoint x: 303, endPoint y: 256, distance: 824.4
click at [1095, 67] on button "Close" at bounding box center [1115, 66] width 44 height 19
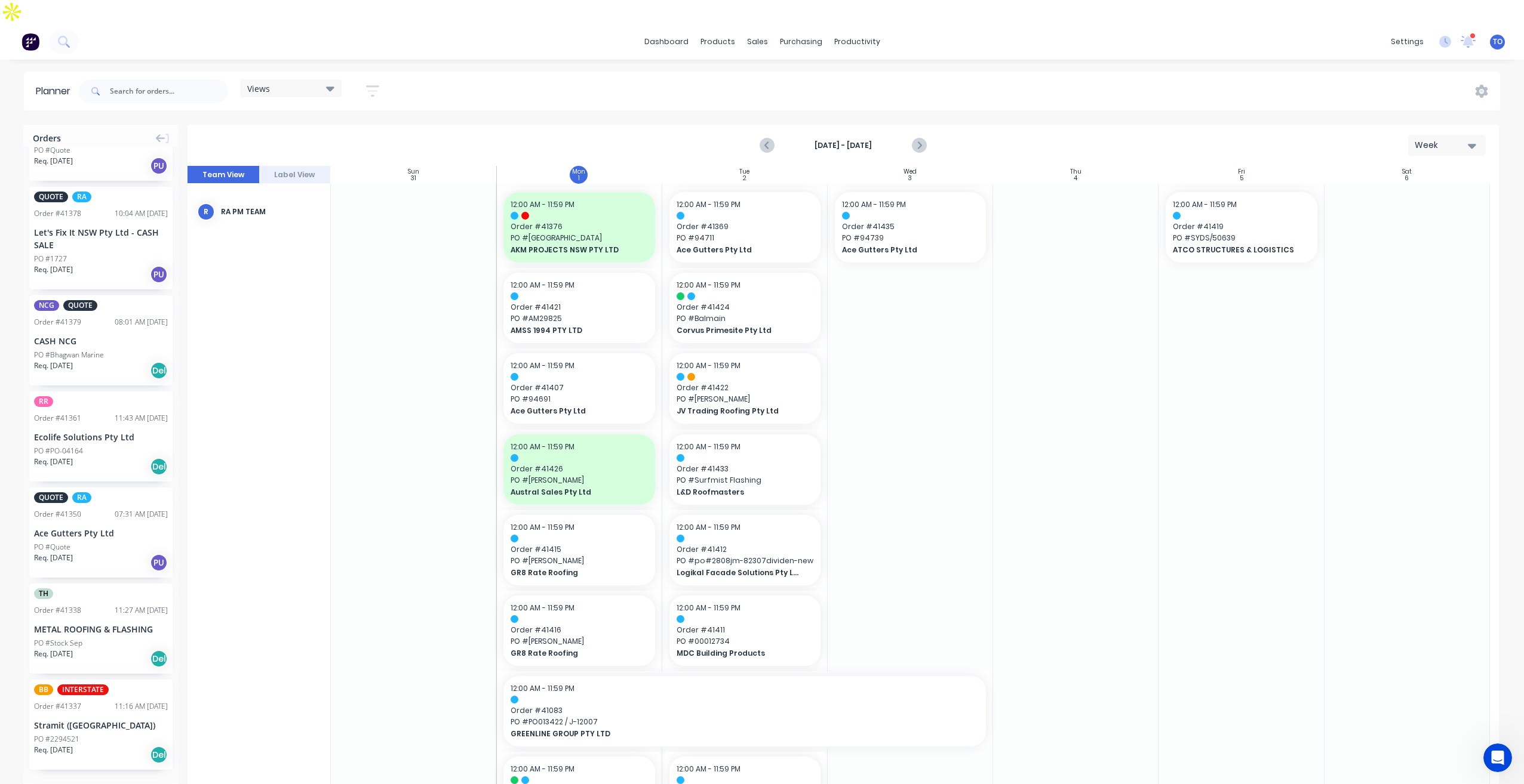
scroll to position [653, 0]
click at [181, 79] on input "text" at bounding box center [169, 91] width 118 height 24
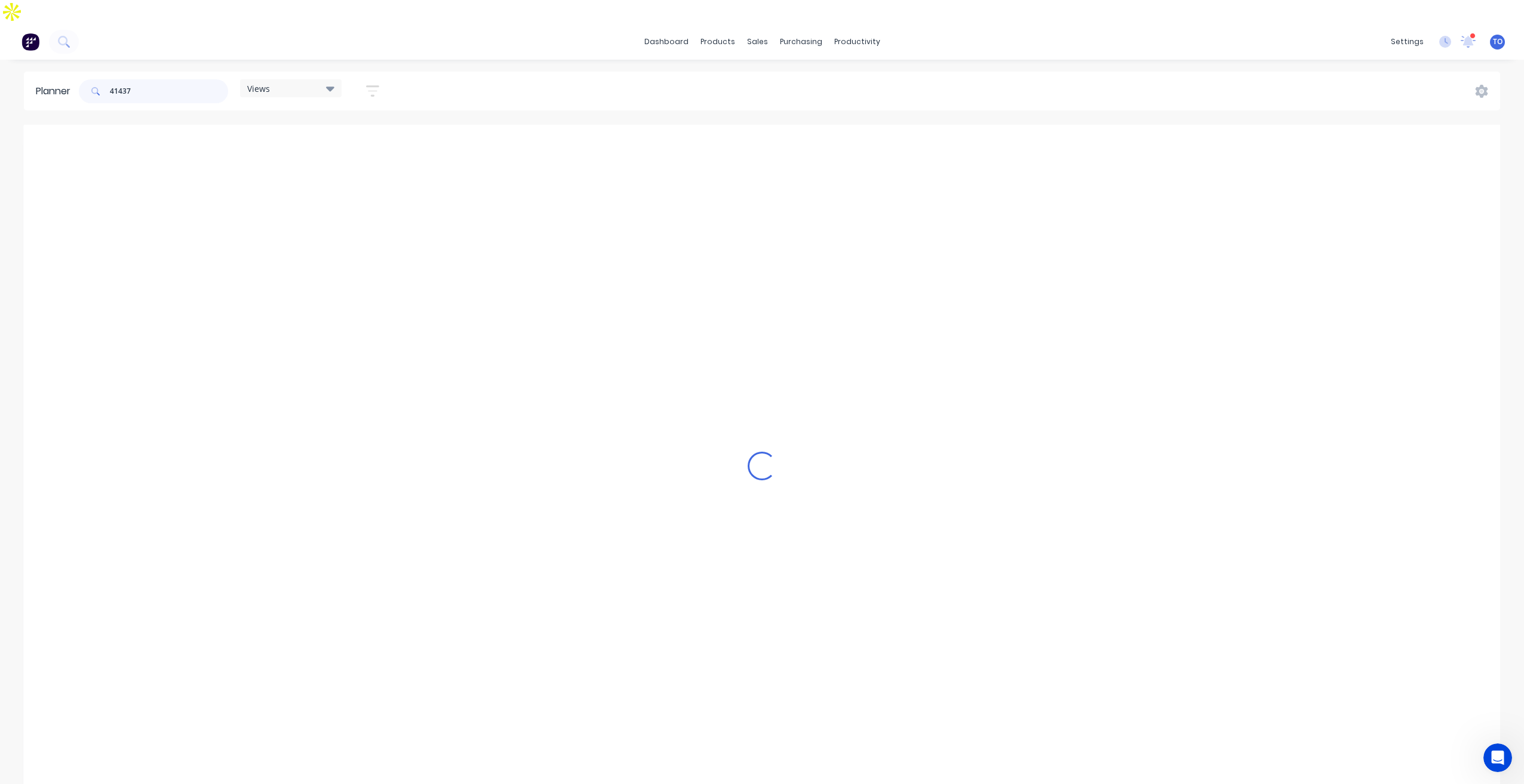
scroll to position [0, 0]
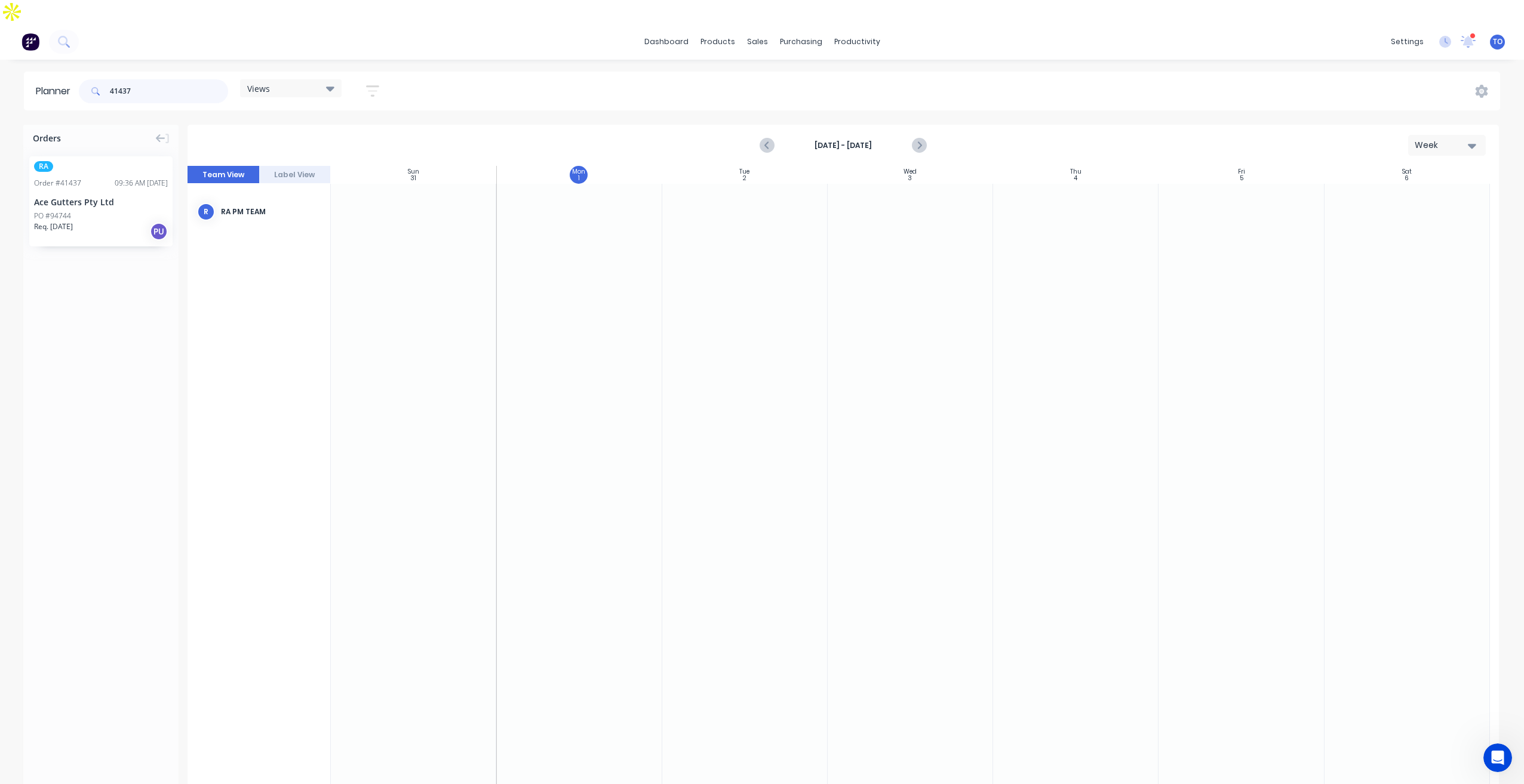
type input "41437"
drag, startPoint x: 78, startPoint y: 167, endPoint x: 730, endPoint y: 336, distance: 673.5
click at [191, 79] on input "41437" at bounding box center [169, 91] width 118 height 24
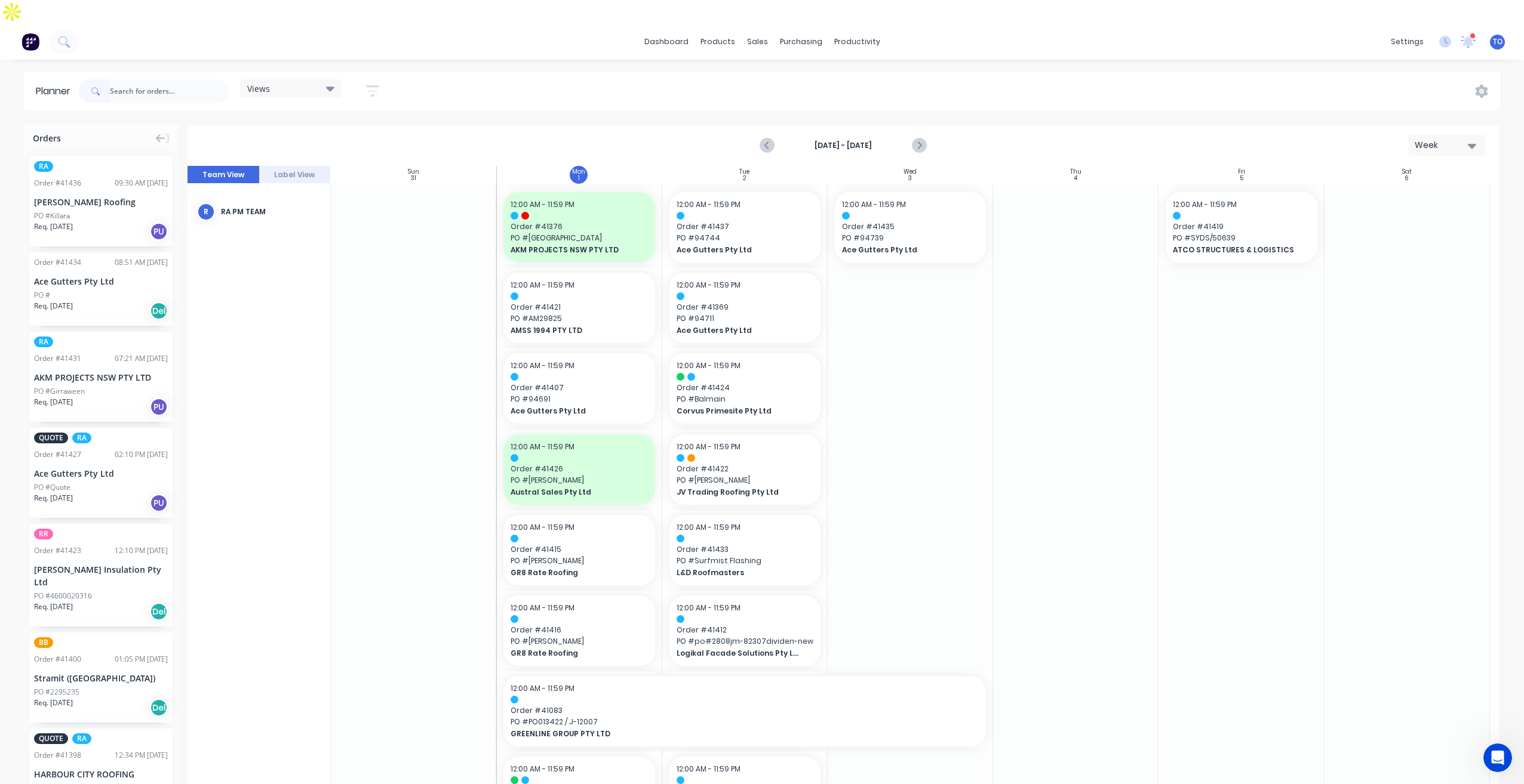
click at [373, 90] on icon "button" at bounding box center [373, 91] width 9 height 2
click at [353, 137] on div "Show/Hide users Show/Hide orders Filter by status Filter by assignee Filter by …" at bounding box center [317, 225] width 112 height 197
click at [353, 162] on button "Show/Hide orders" at bounding box center [316, 170] width 111 height 18
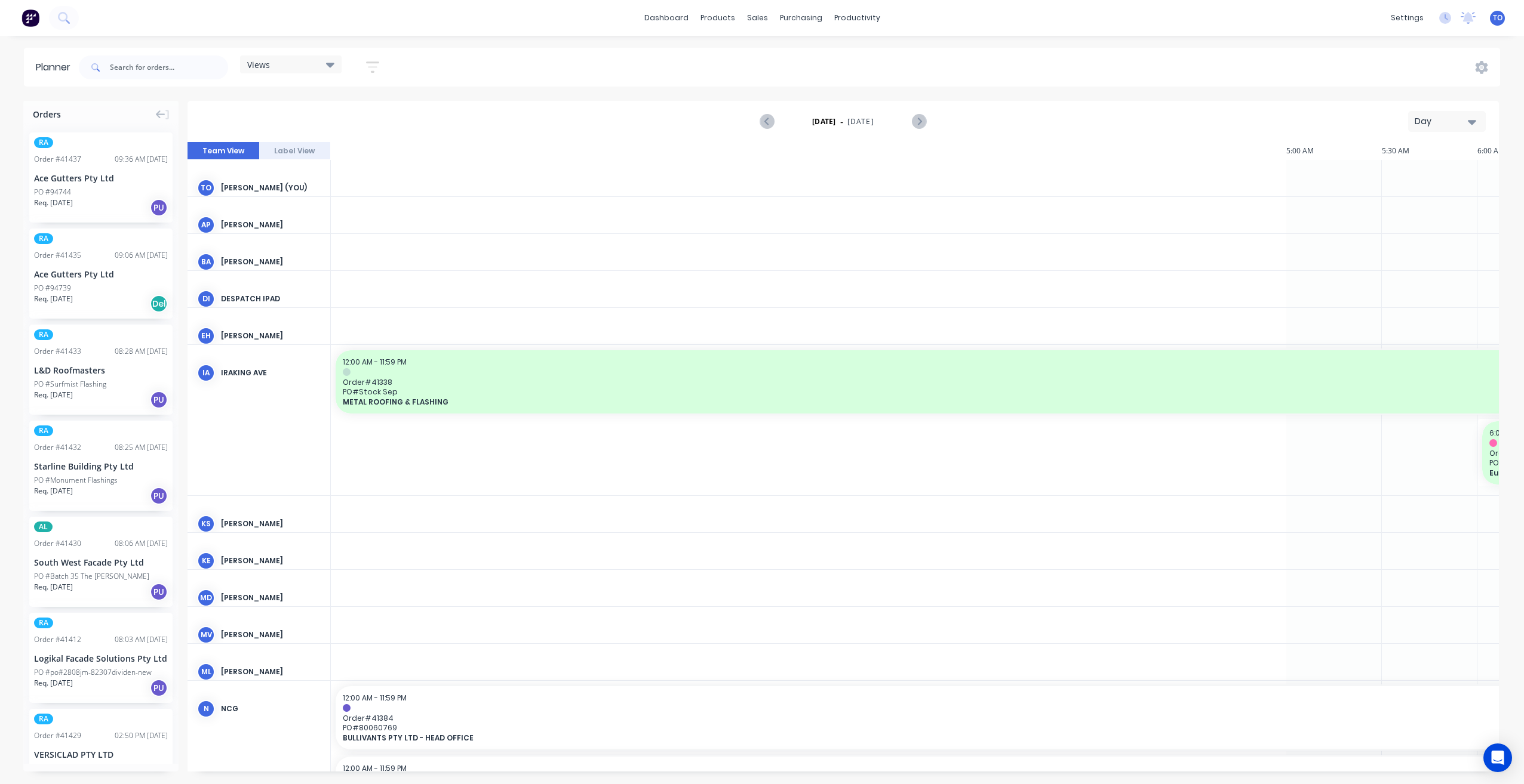
scroll to position [0, 1721]
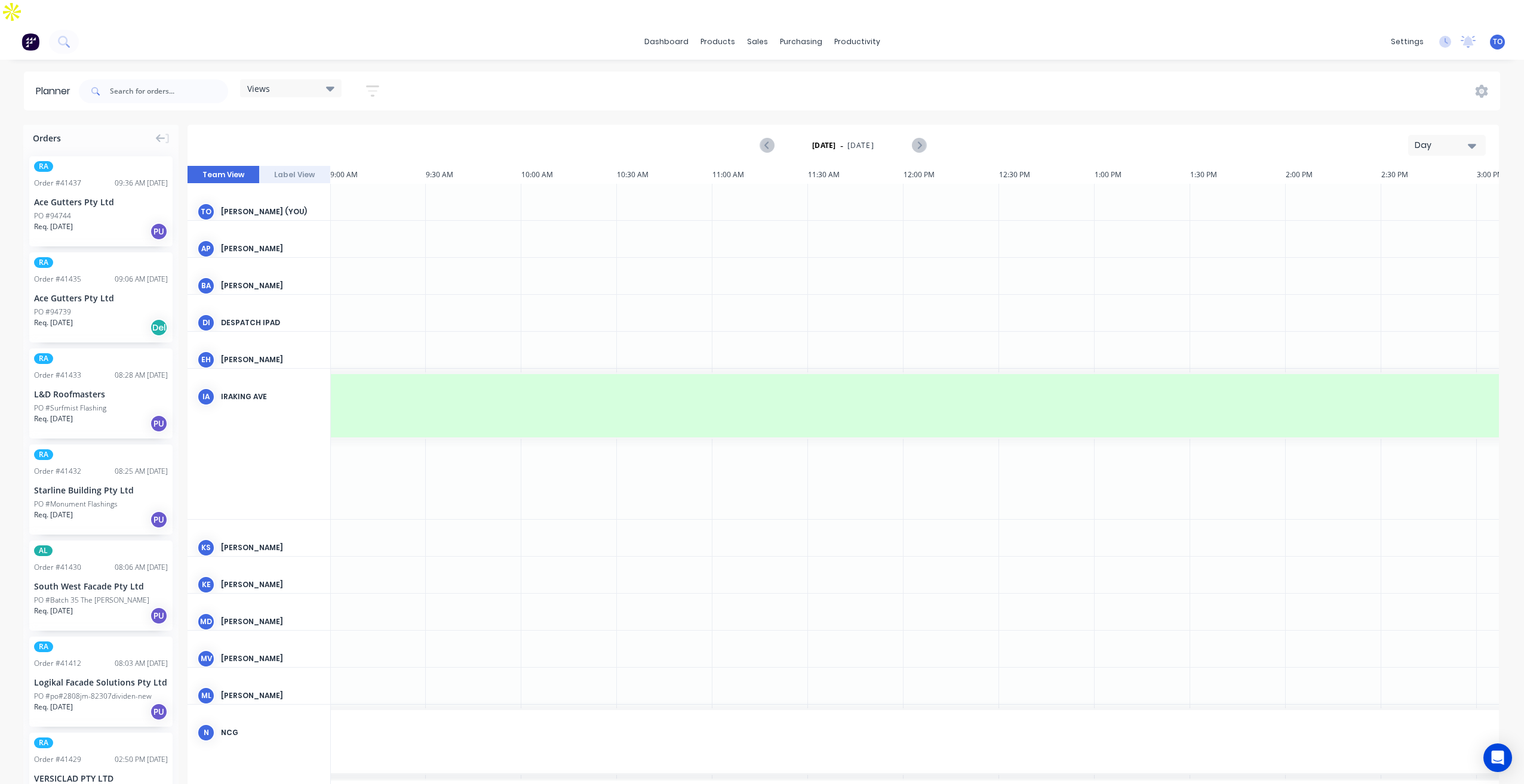
click at [1436, 139] on div "Day" at bounding box center [1443, 145] width 55 height 12
click at [1410, 189] on div "Week" at bounding box center [1426, 200] width 118 height 24
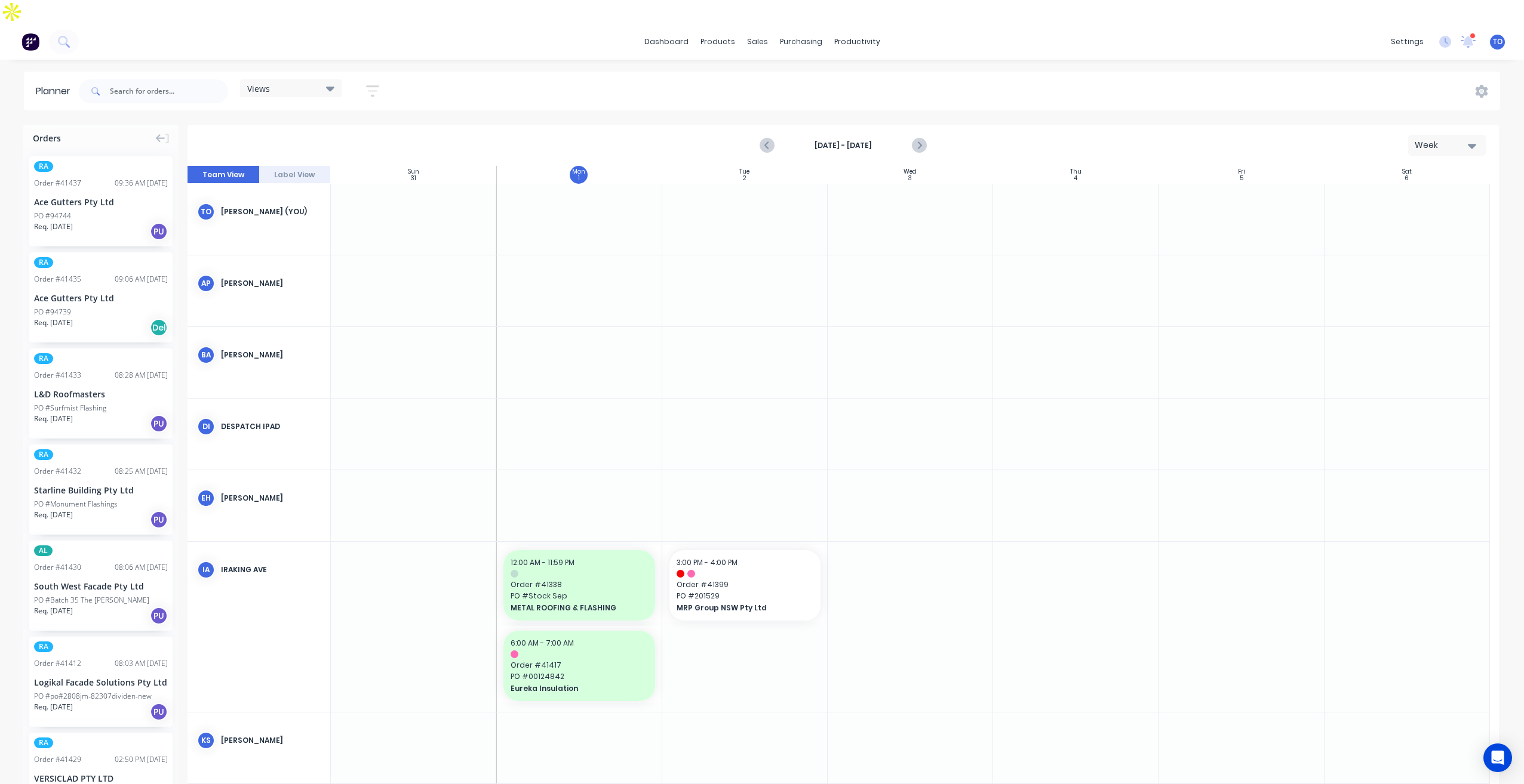
click at [379, 84] on icon "button" at bounding box center [373, 91] width 13 height 15
click at [367, 127] on button "Show/Hide users" at bounding box center [316, 135] width 111 height 18
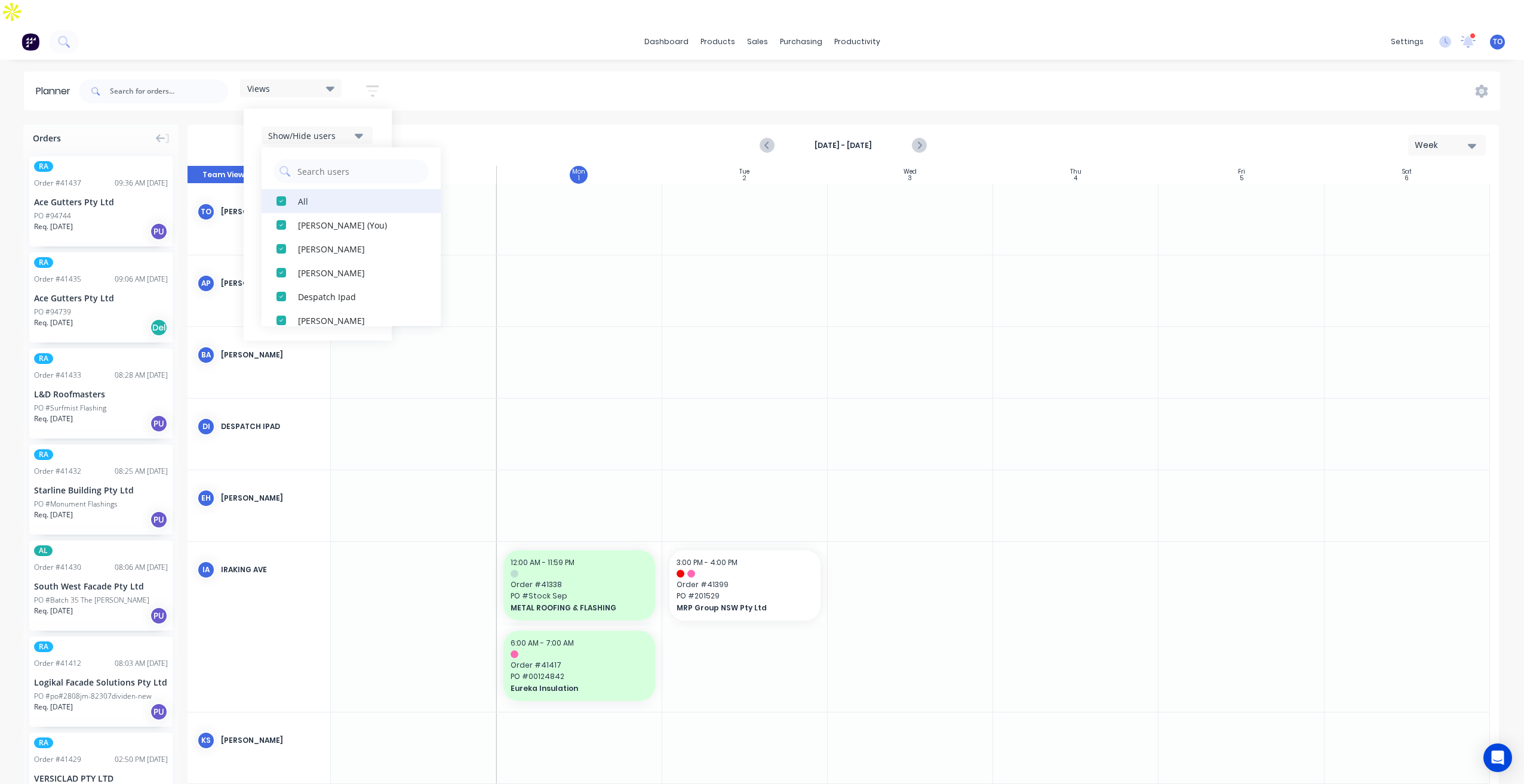
click at [300, 189] on button "All" at bounding box center [350, 200] width 179 height 24
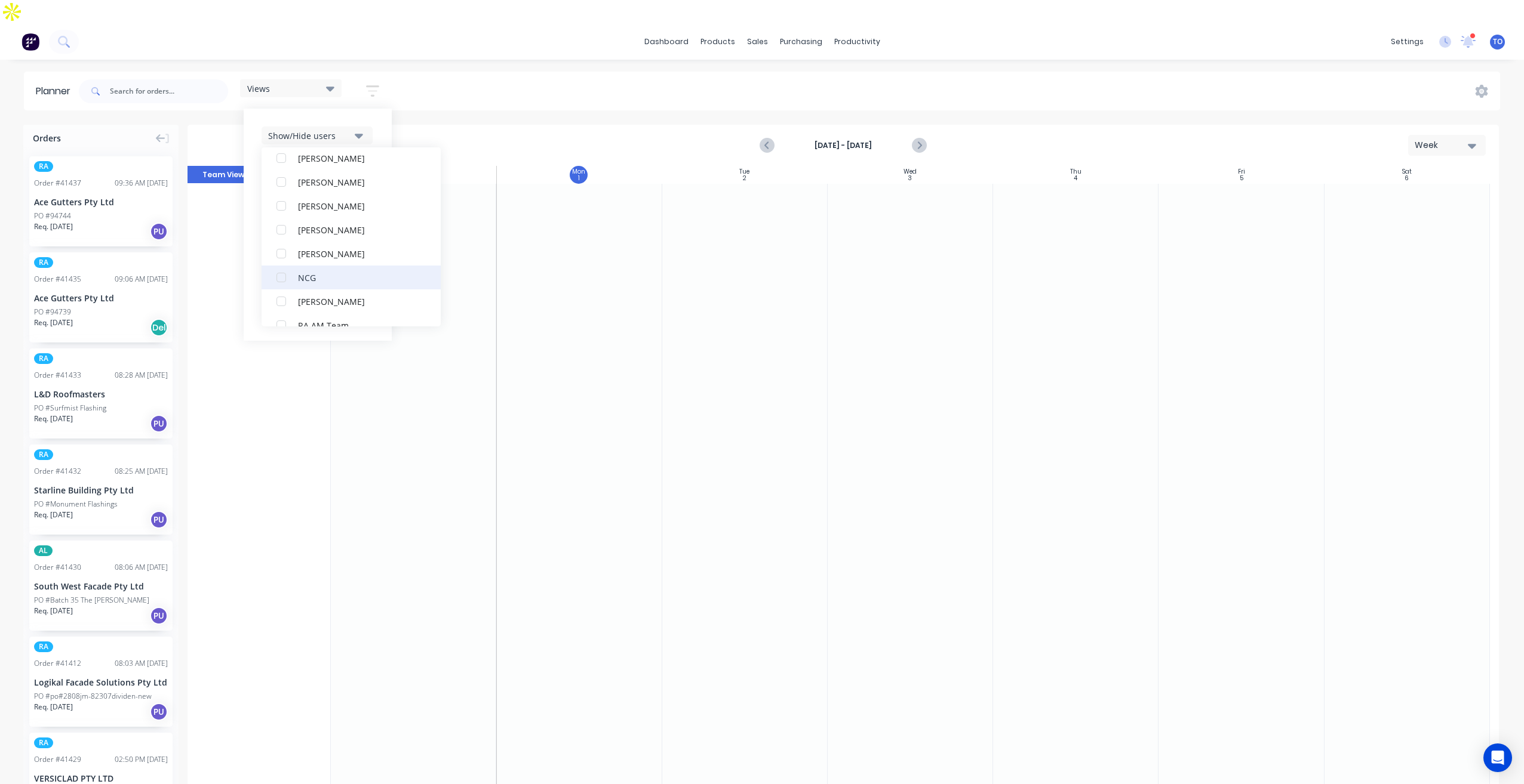
scroll to position [239, 0]
click at [289, 309] on div "button" at bounding box center [281, 320] width 24 height 24
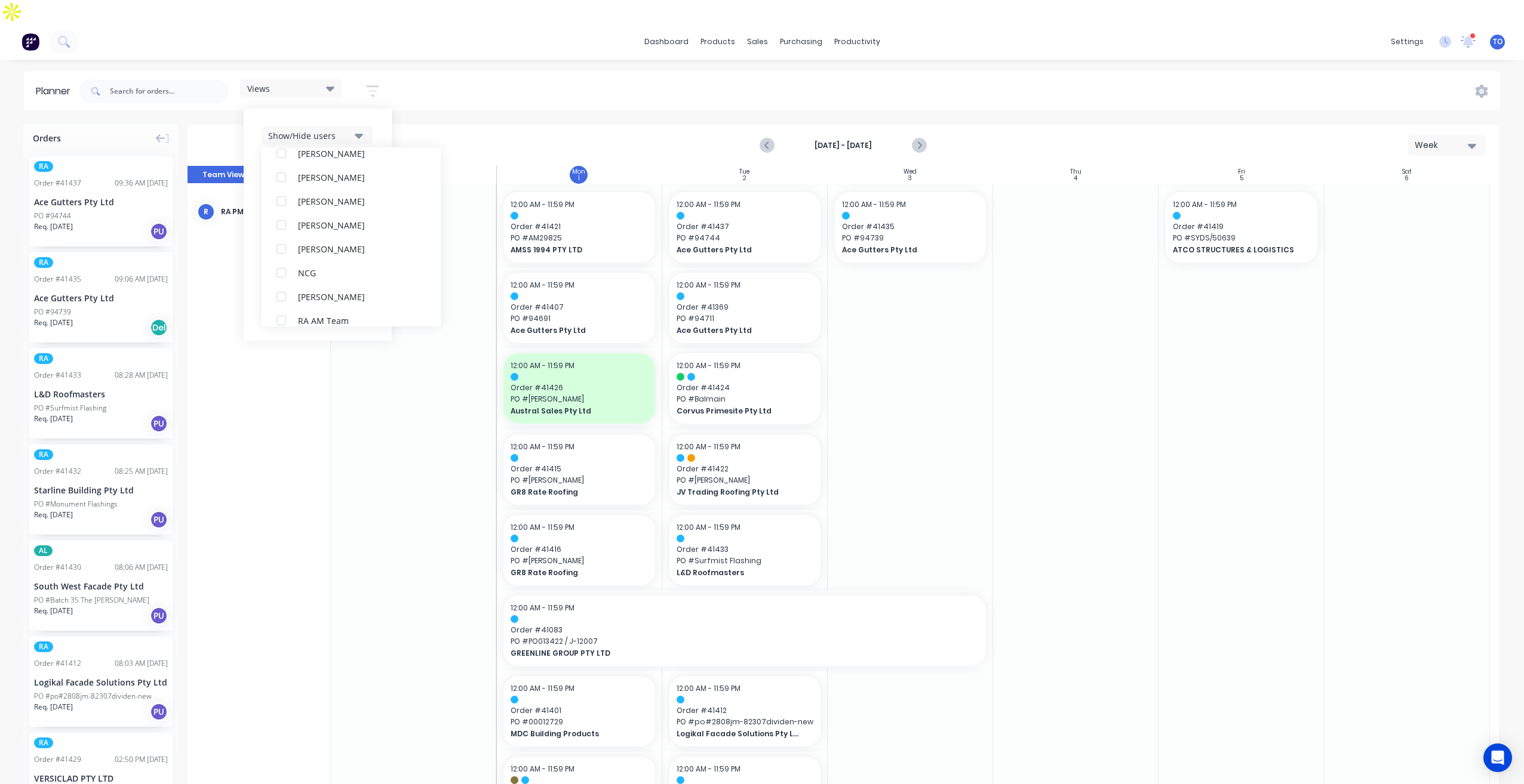
scroll to position [0, 0]
click at [387, 108] on div "Show/Hide users All RA PM Team [PERSON_NAME] (You) [PERSON_NAME] [PERSON_NAME] …" at bounding box center [317, 224] width 148 height 232
click at [339, 165] on div "Show/Hide orders" at bounding box center [310, 171] width 83 height 12
click at [319, 189] on button "All" at bounding box center [350, 200] width 179 height 24
drag, startPoint x: 313, startPoint y: 221, endPoint x: 366, endPoint y: 167, distance: 75.7
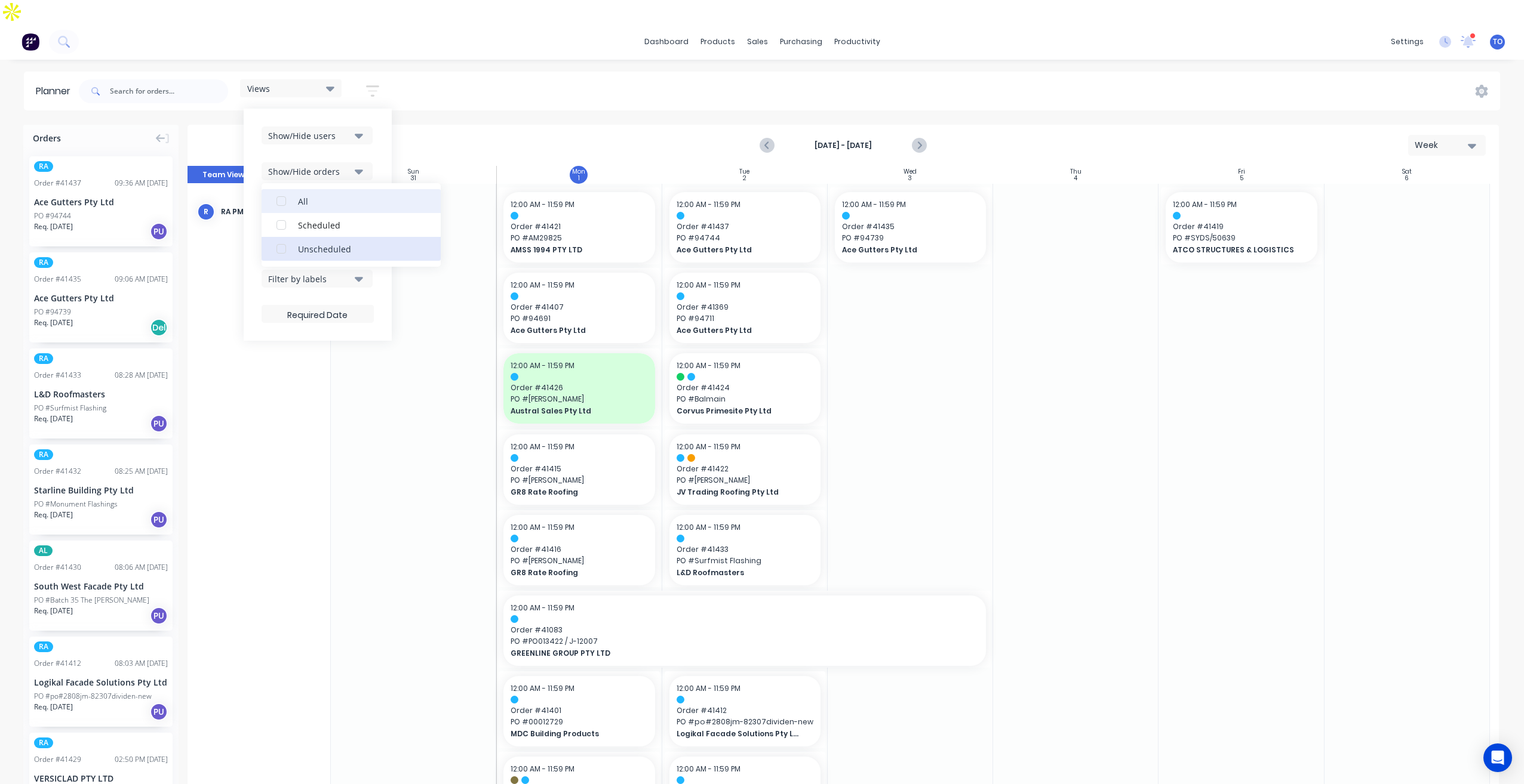
click at [315, 237] on button "Unscheduled" at bounding box center [350, 249] width 179 height 24
click at [386, 127] on div "Show/Hide users Show/Hide orders All Scheduled Unscheduled Filter by status Fil…" at bounding box center [317, 224] width 148 height 232
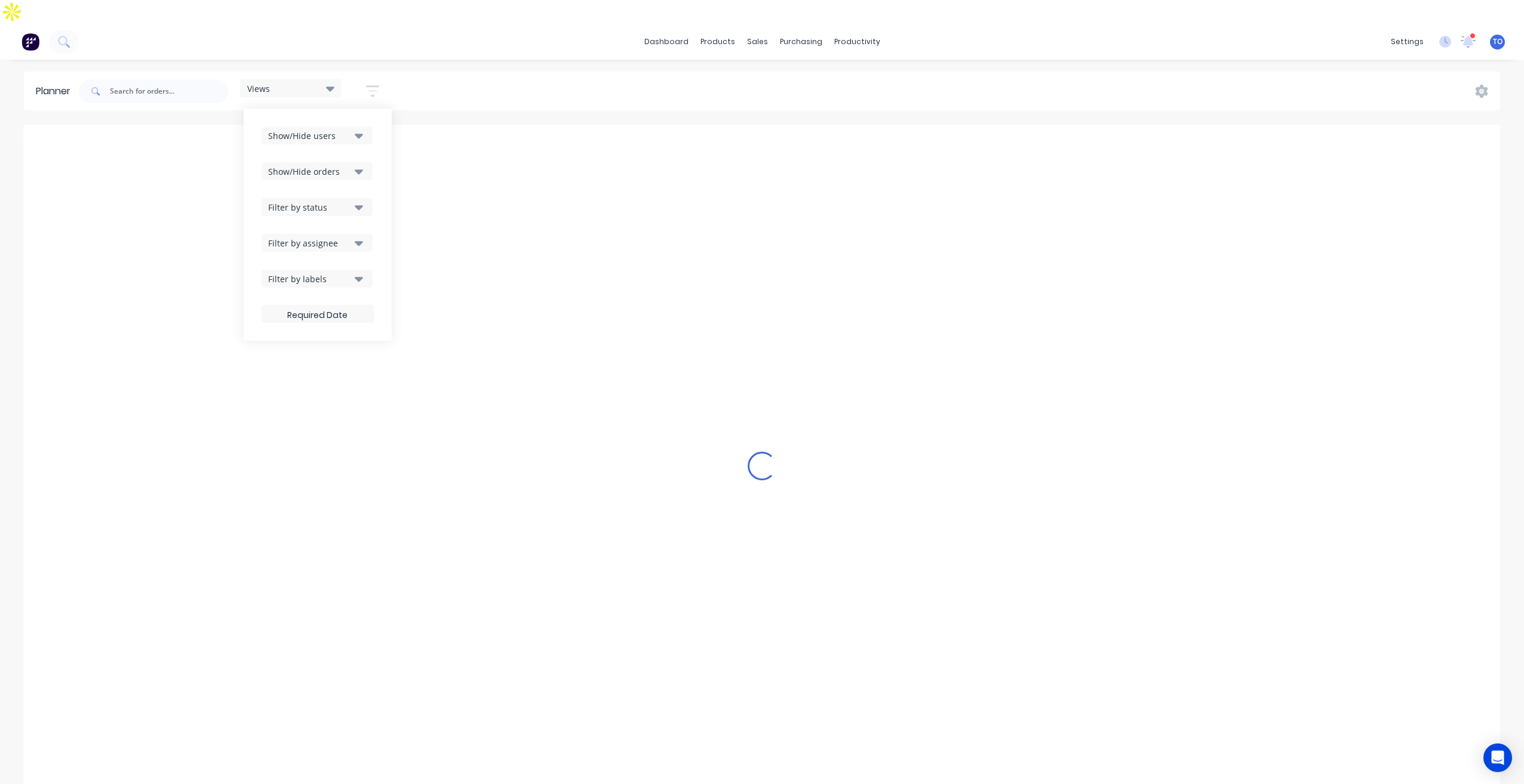
click at [324, 201] on div "Filter by status" at bounding box center [310, 207] width 83 height 12
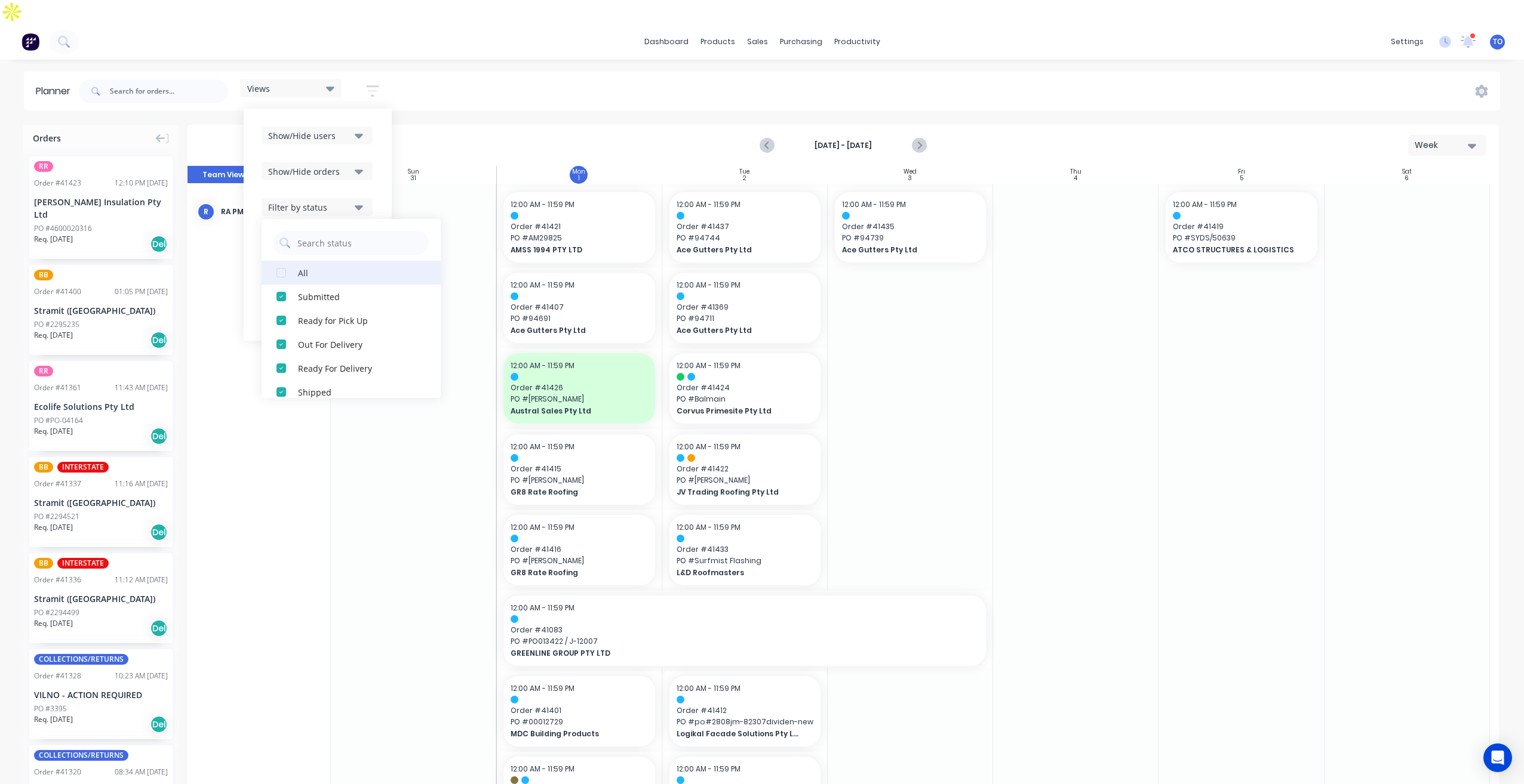
click at [291, 261] on div "button" at bounding box center [281, 273] width 24 height 24
click at [383, 139] on div "Show/Hide users Show/Hide orders Filter by status All Draft Quote Archived Deli…" at bounding box center [317, 224] width 148 height 232
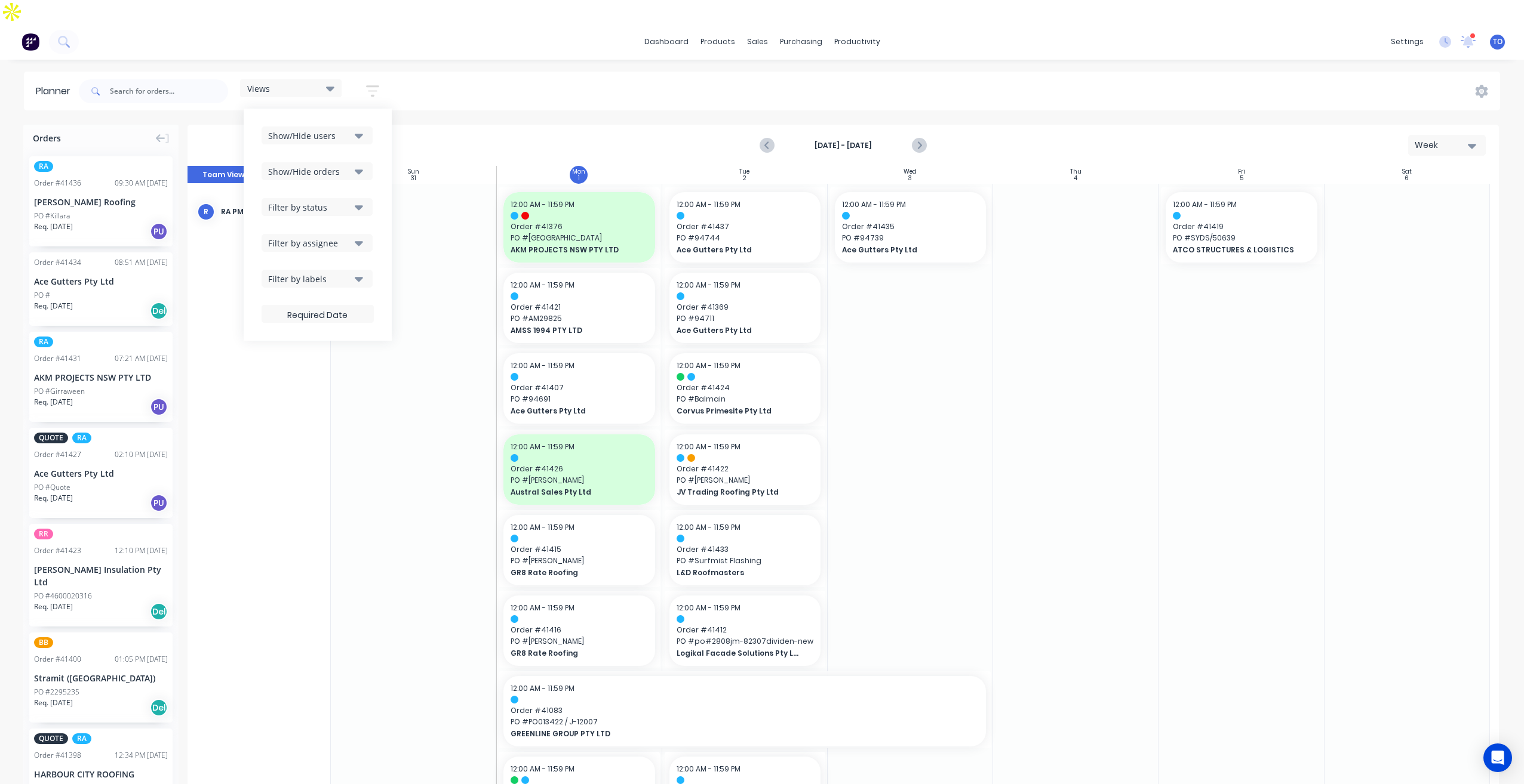
click at [545, 74] on div "Views Save new view None (Default) edit Iraking edit kyle edit Michael's View e…" at bounding box center [788, 91] width 1423 height 36
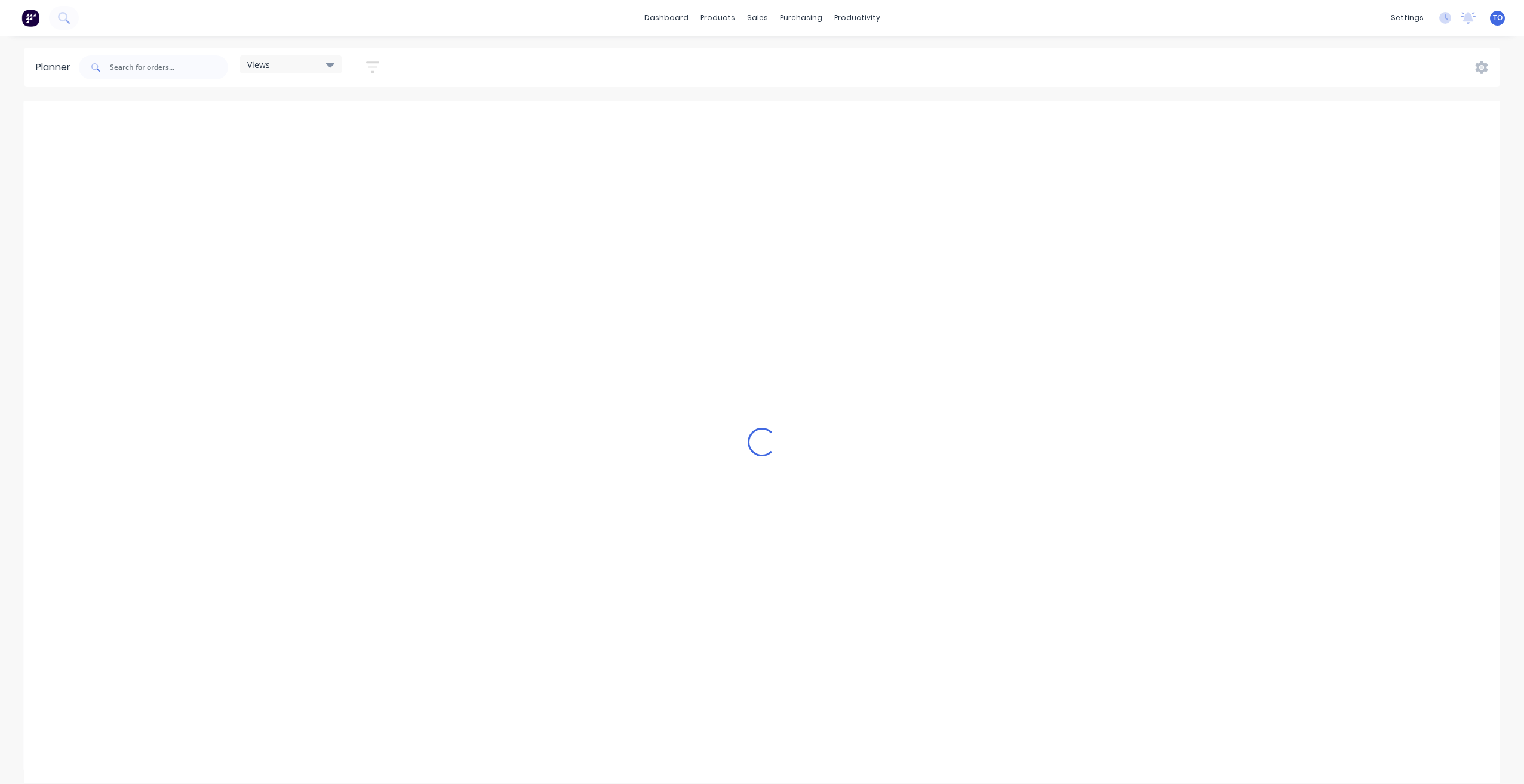
scroll to position [0, 1721]
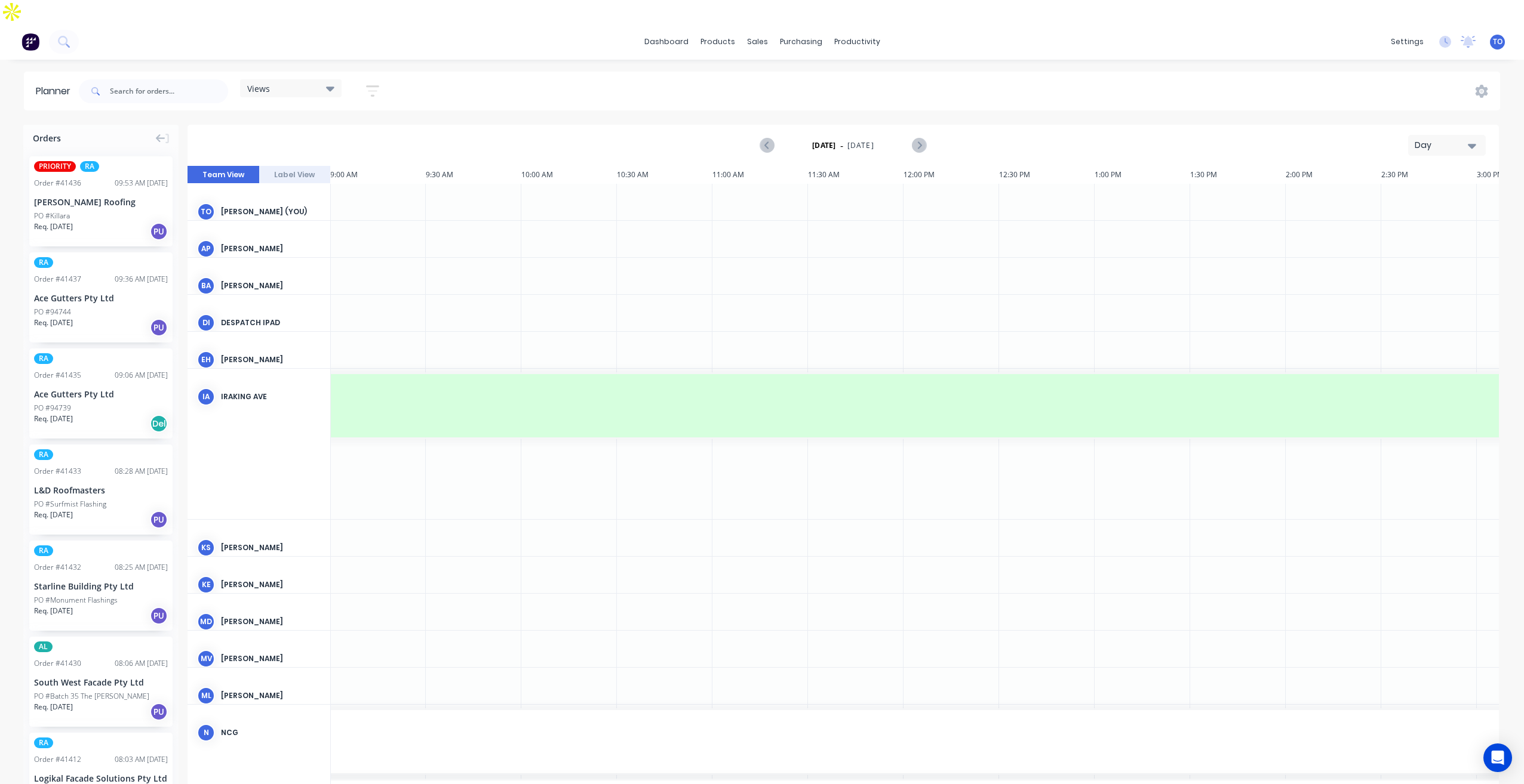
click at [1443, 135] on button "Day" at bounding box center [1446, 145] width 78 height 21
click at [1396, 189] on div "Week" at bounding box center [1426, 200] width 118 height 24
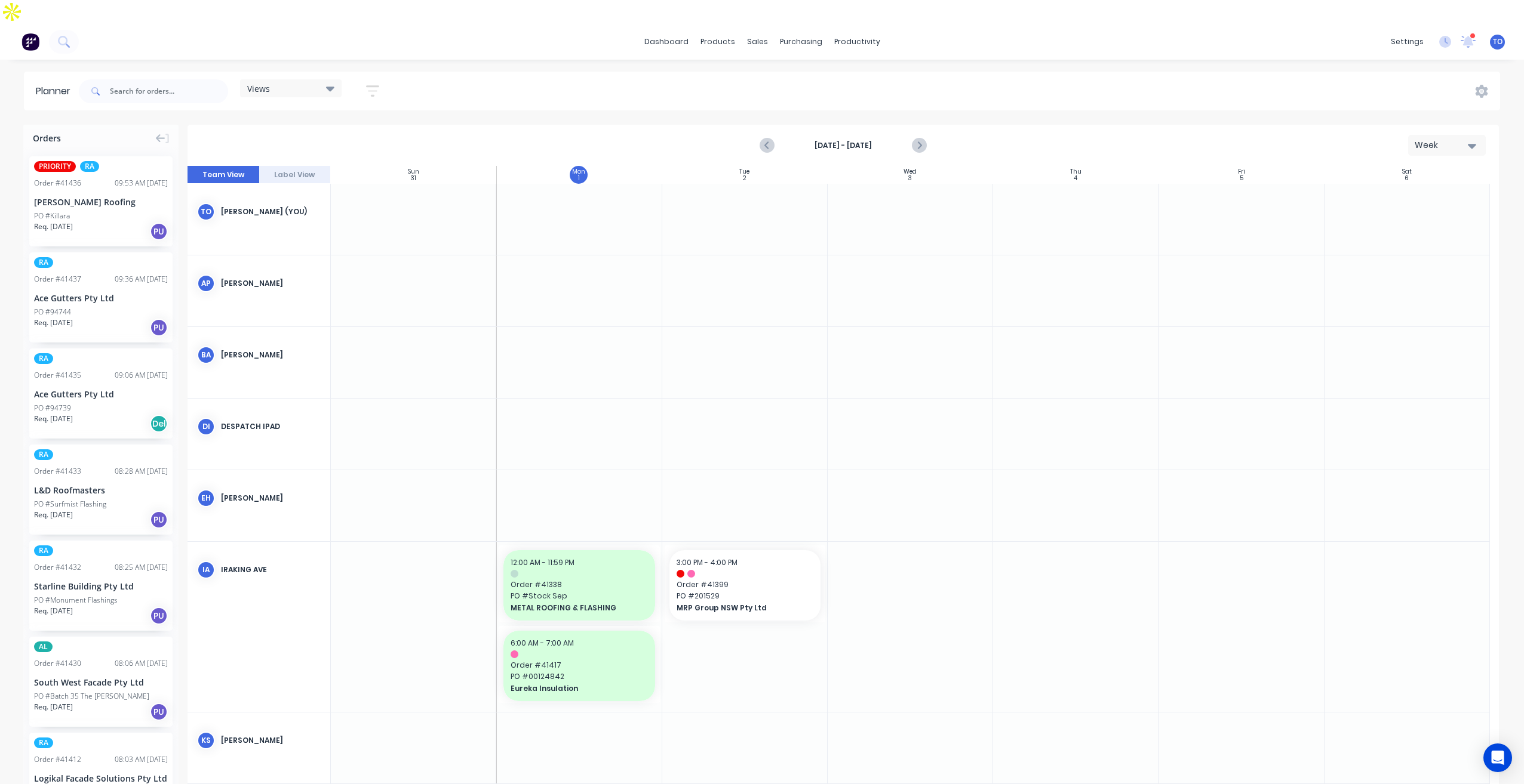
click at [840, 141] on strong "[DATE] - [DATE]" at bounding box center [843, 146] width 119 height 11
click at [372, 84] on icon "button" at bounding box center [373, 91] width 13 height 15
click at [340, 130] on div "Show/Hide users" at bounding box center [310, 136] width 83 height 12
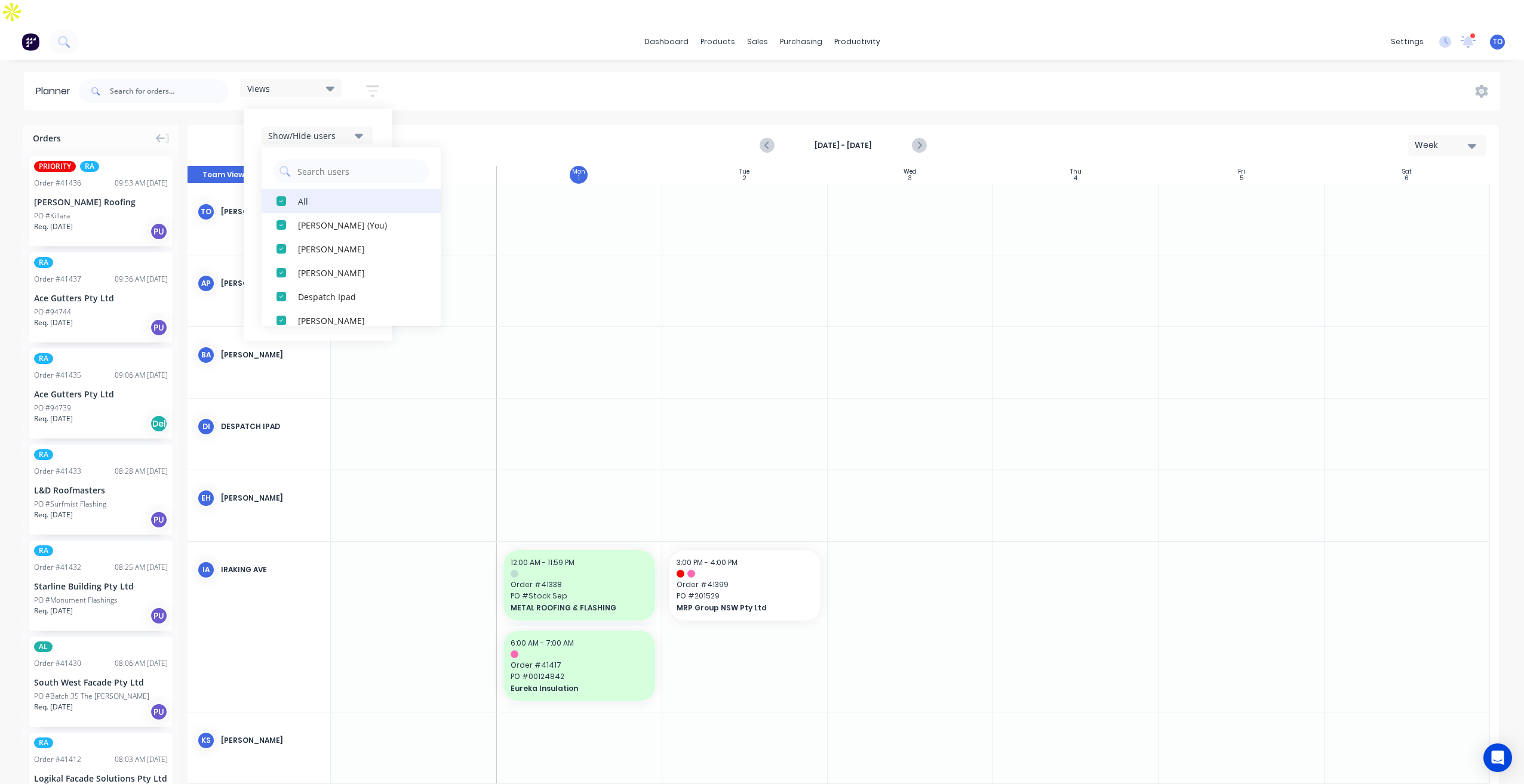
click at [303, 194] on div "All" at bounding box center [357, 200] width 119 height 12
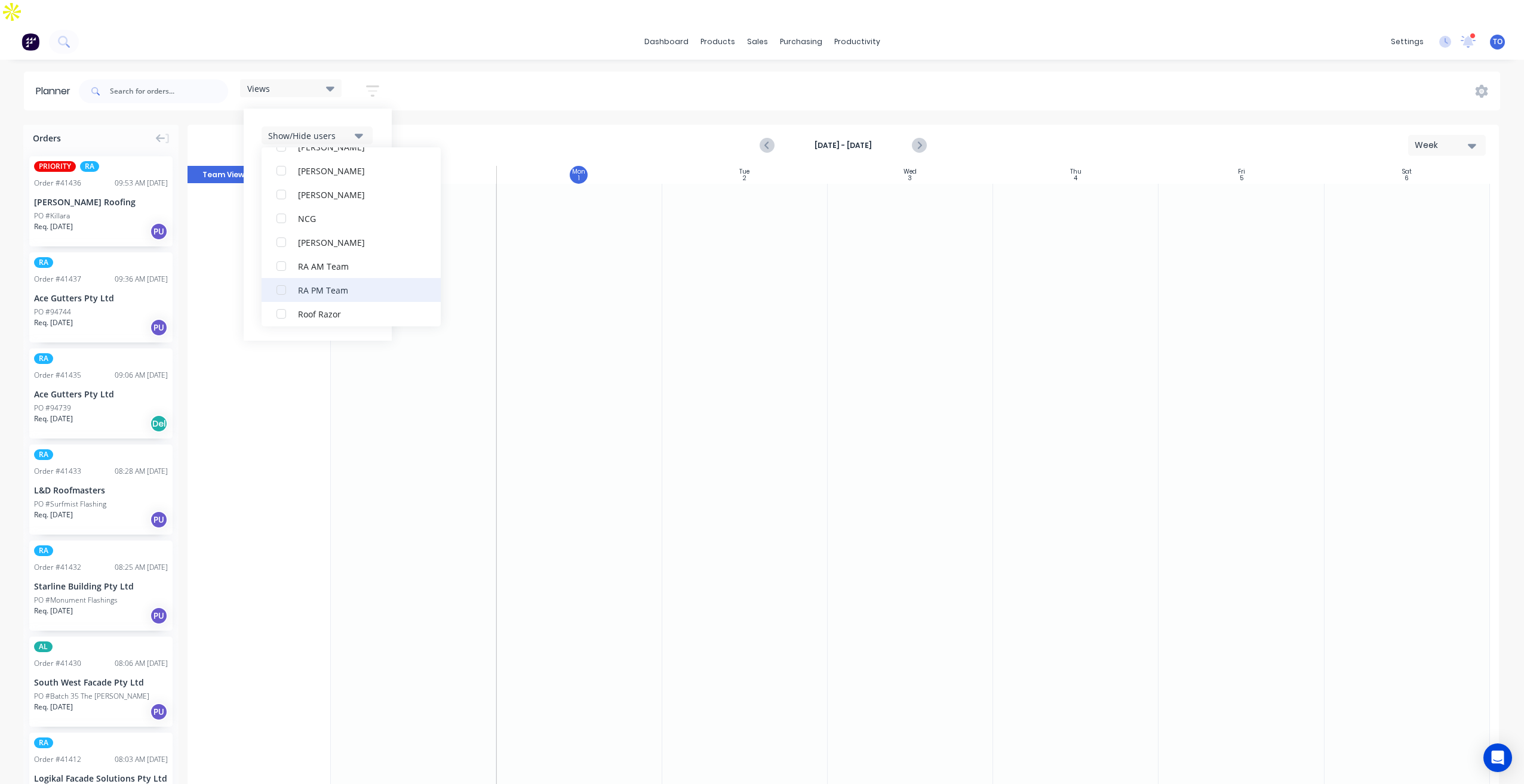
scroll to position [299, 0]
click at [293, 249] on div "button" at bounding box center [281, 260] width 24 height 24
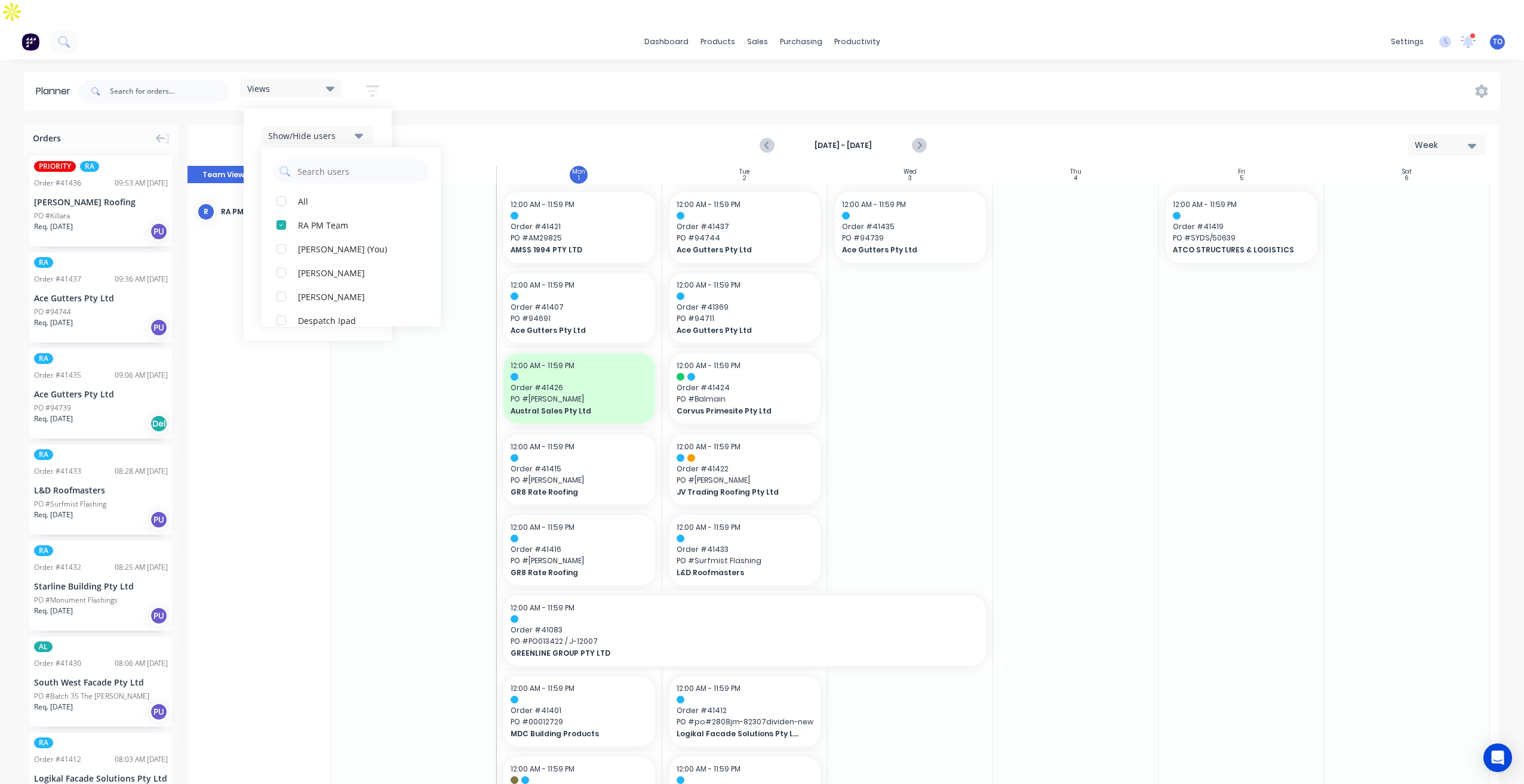
drag, startPoint x: 375, startPoint y: 97, endPoint x: 328, endPoint y: 154, distance: 73.9
click at [375, 108] on div "Show/Hide users All RA PM Team [PERSON_NAME] (You) [PERSON_NAME] [PERSON_NAME] …" at bounding box center [317, 224] width 148 height 232
click at [330, 165] on div "Show/Hide orders" at bounding box center [310, 171] width 83 height 12
drag, startPoint x: 320, startPoint y: 181, endPoint x: 320, endPoint y: 193, distance: 12.0
click at [320, 194] on div "All" at bounding box center [357, 200] width 119 height 12
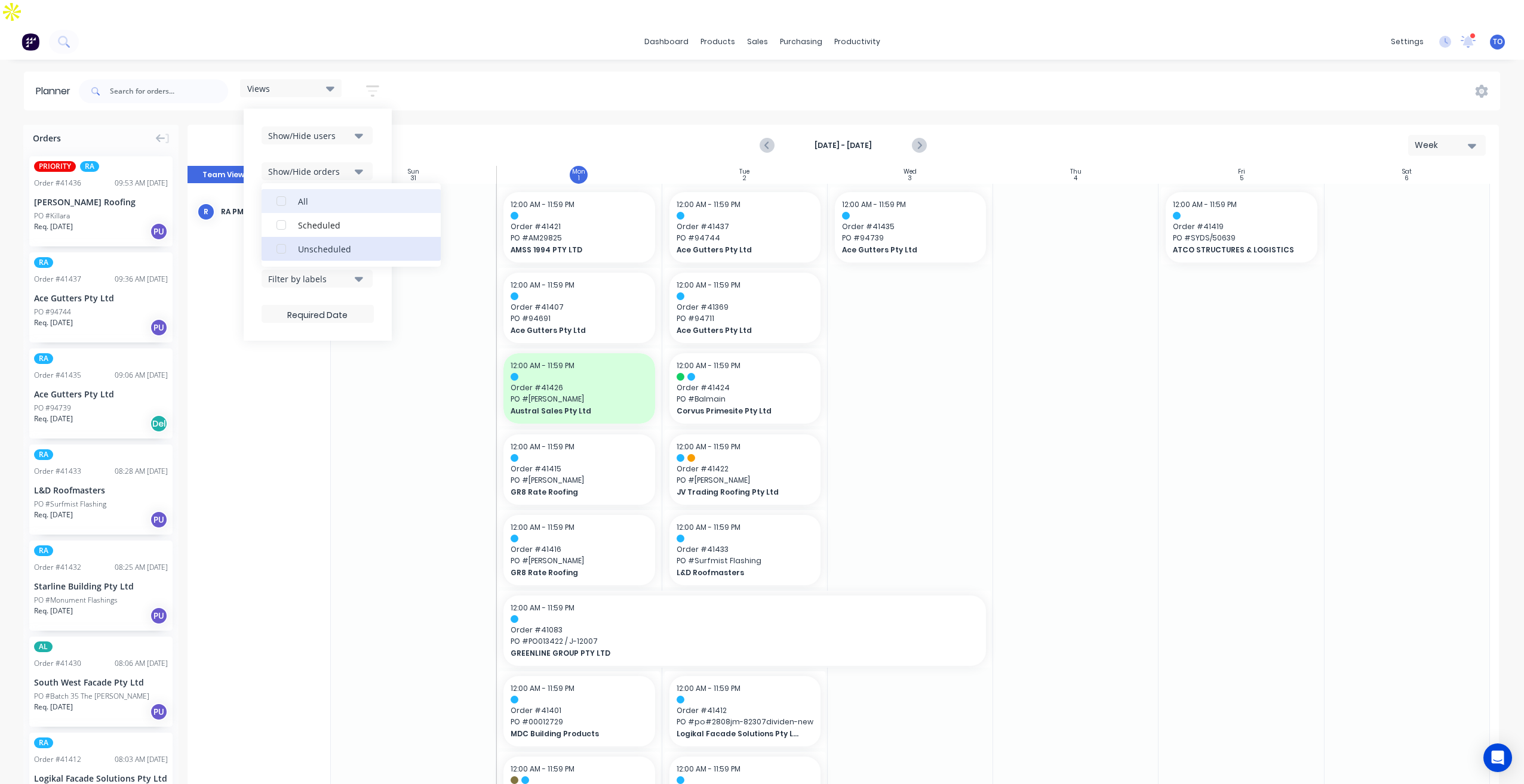
drag, startPoint x: 320, startPoint y: 220, endPoint x: 369, endPoint y: 184, distance: 60.8
click at [320, 243] on div "Unscheduled" at bounding box center [357, 249] width 119 height 12
click at [383, 133] on div "Show/Hide users Show/Hide orders All Scheduled Unscheduled Filter by status Fil…" at bounding box center [317, 224] width 148 height 232
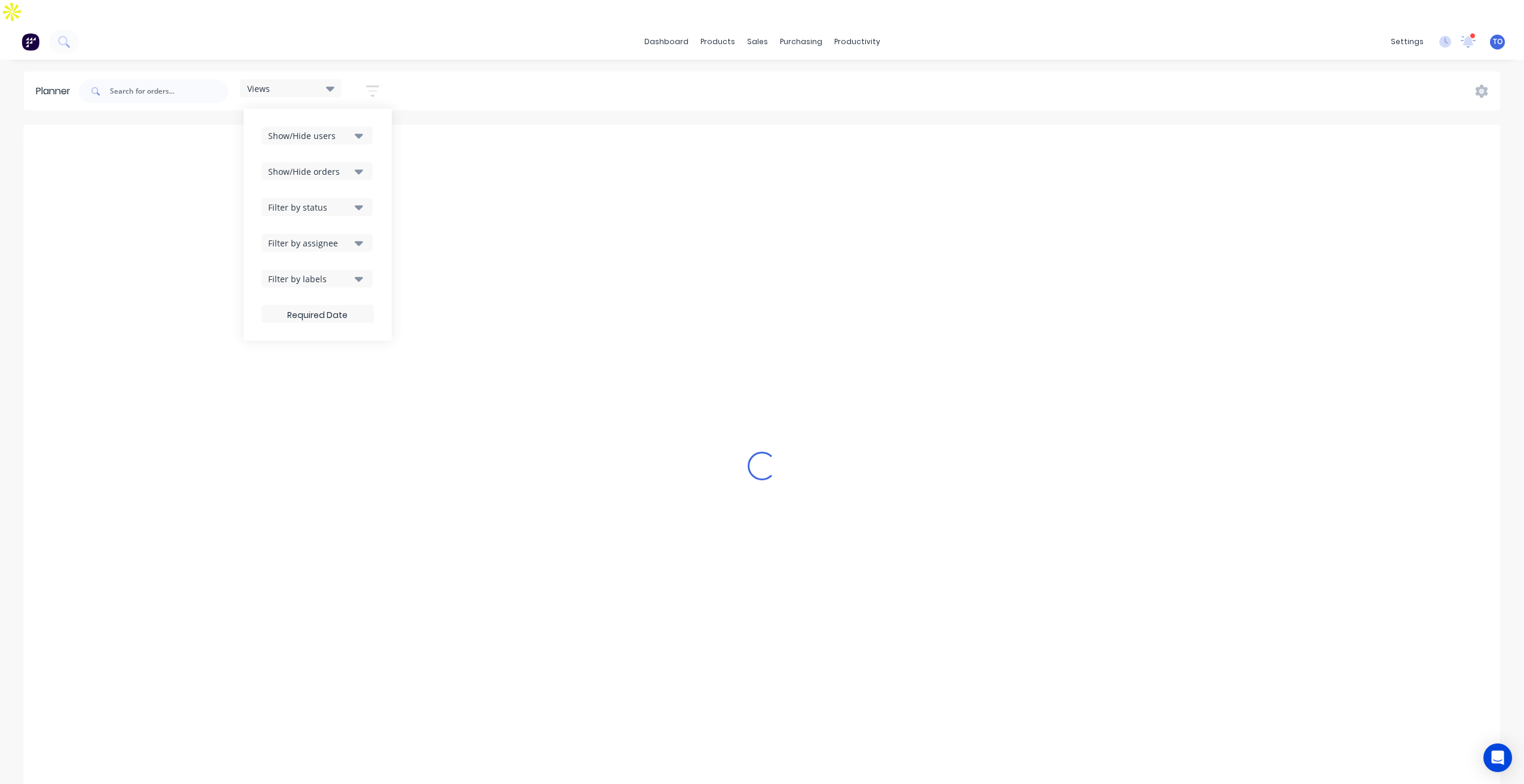
drag, startPoint x: 334, startPoint y: 174, endPoint x: 330, endPoint y: 184, distance: 10.8
click at [334, 198] on button "Filter by status" at bounding box center [316, 207] width 111 height 18
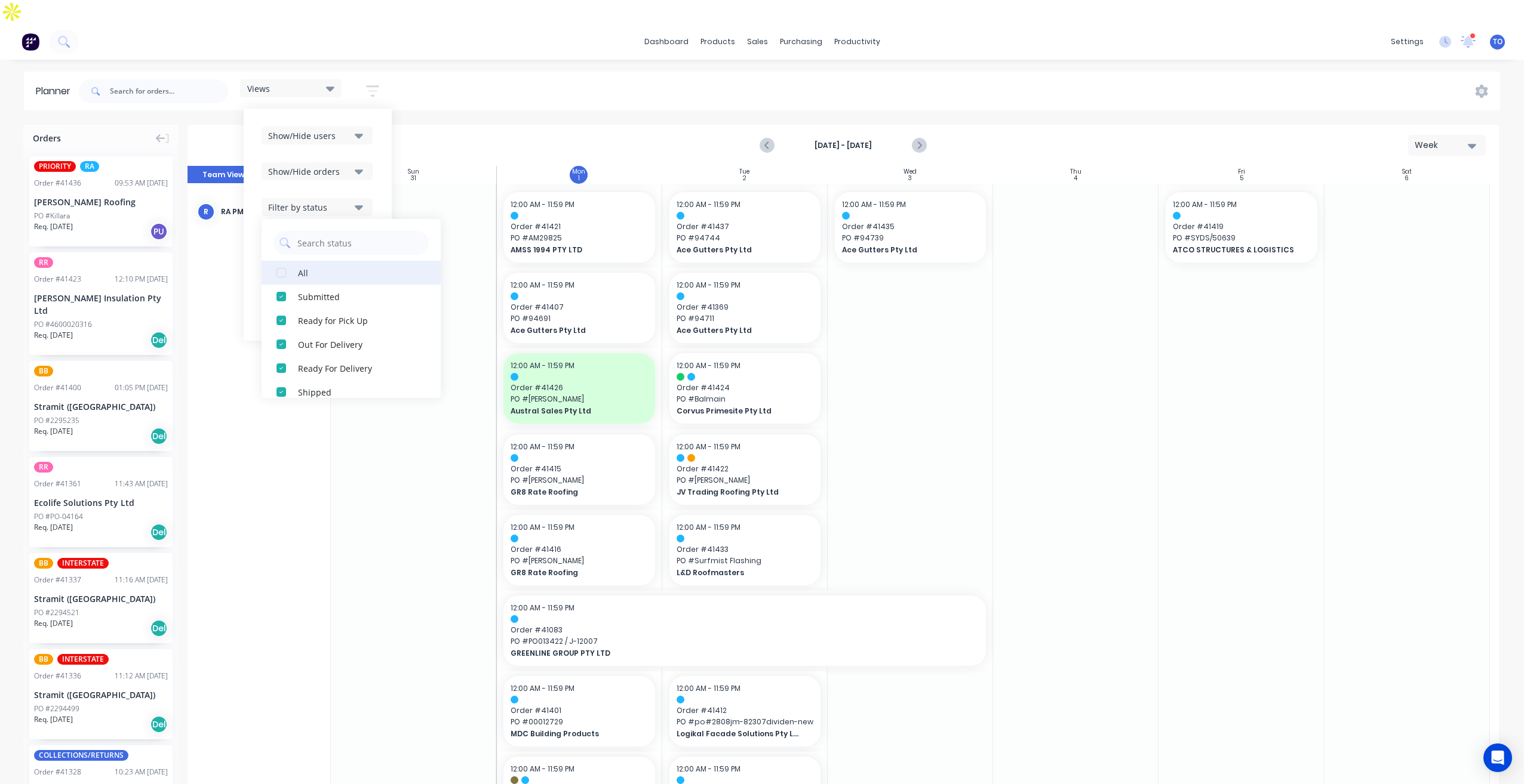
click at [282, 261] on div "button" at bounding box center [281, 273] width 24 height 24
click at [374, 165] on div "Show/Hide users Show/Hide orders Filter by status All Draft Quote Archived Deli…" at bounding box center [317, 225] width 112 height 197
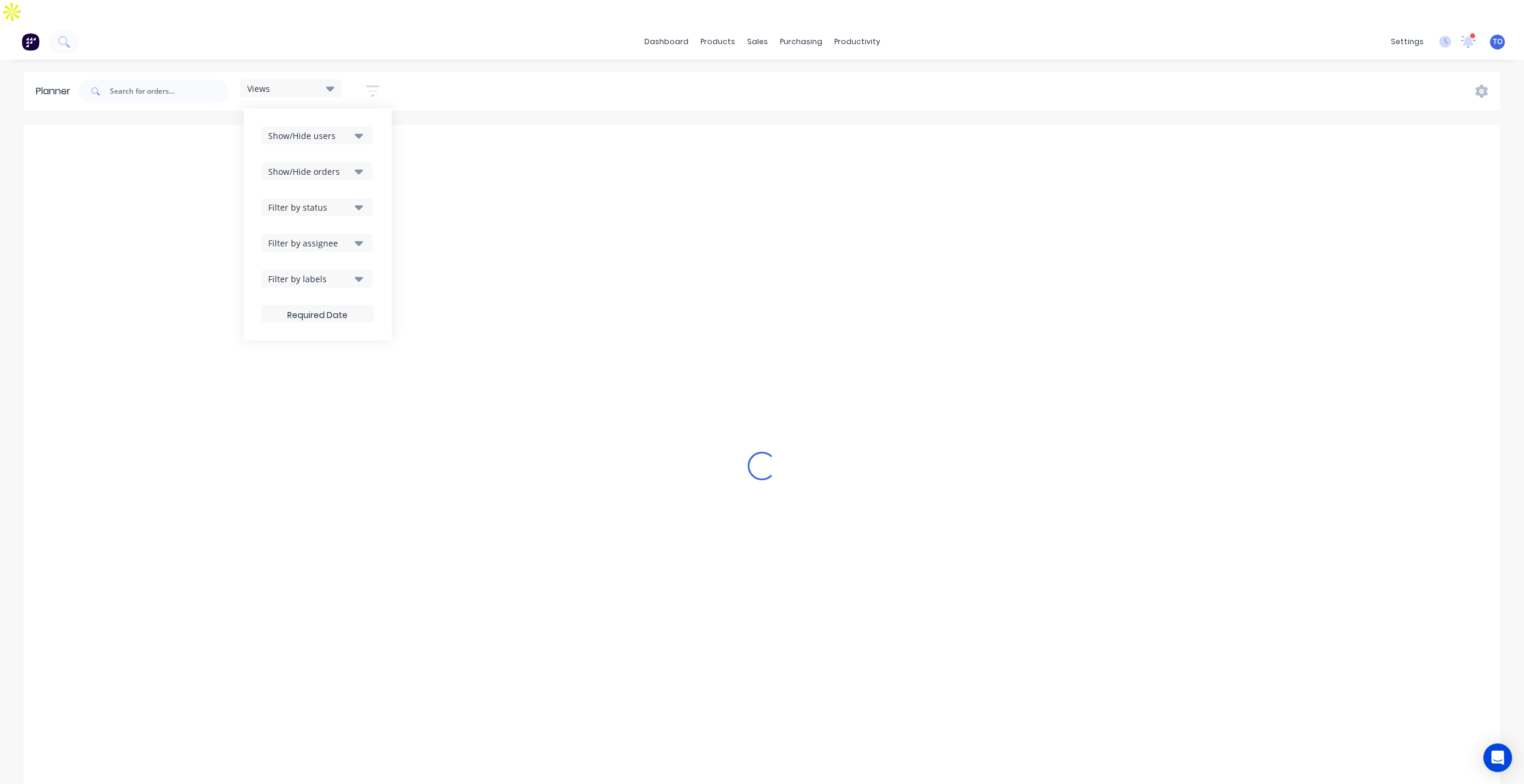
click at [326, 237] on div "Filter by assignee" at bounding box center [310, 243] width 83 height 12
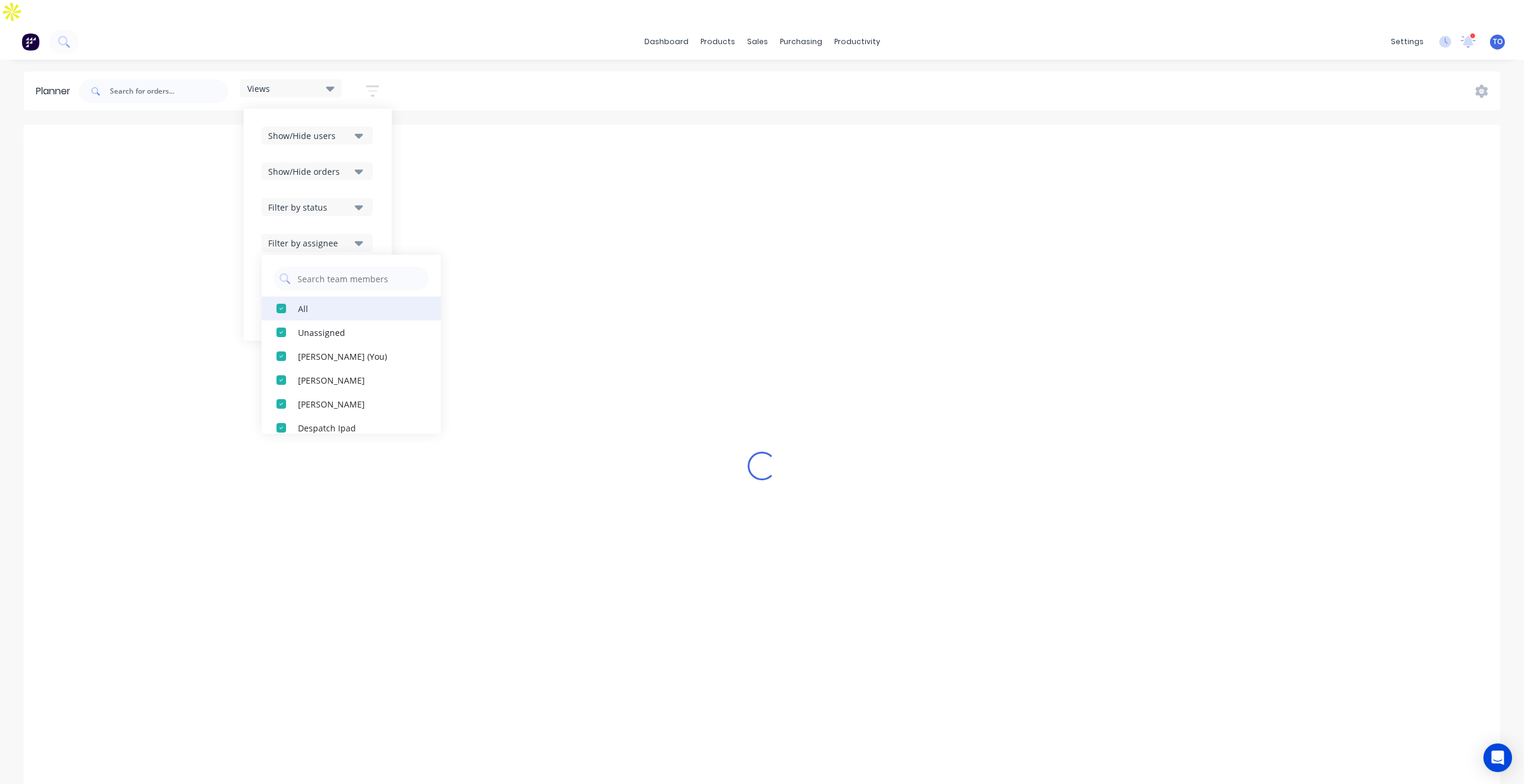
click at [288, 296] on div "button" at bounding box center [281, 308] width 24 height 24
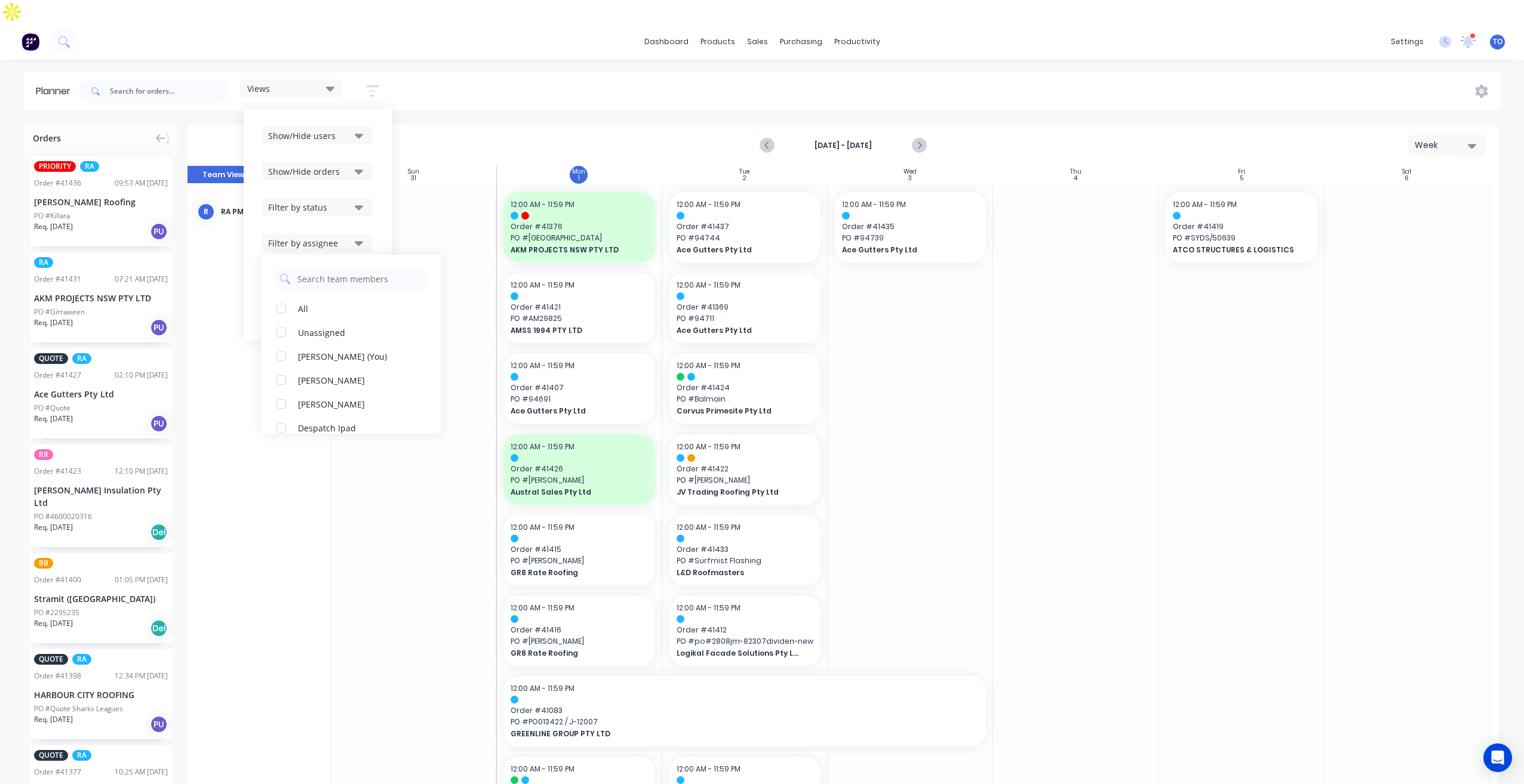
click at [307, 272] on div "All Unassigned Tobias Oyeyinka (You) Angela Perez Byron Aird Despatch Ipad Ethe…" at bounding box center [350, 344] width 179 height 179
click at [315, 302] on div "All" at bounding box center [357, 308] width 119 height 12
click at [381, 178] on div "Show/Hide users Show/Hide orders Filter by status Filter by assignee All Unassi…" at bounding box center [317, 224] width 148 height 232
click at [506, 74] on div "Views Save new view None (Default) edit Iraking edit kyle edit Michael's View e…" at bounding box center [788, 91] width 1423 height 36
click at [96, 210] on div "PO #Killara" at bounding box center [101, 216] width 134 height 11
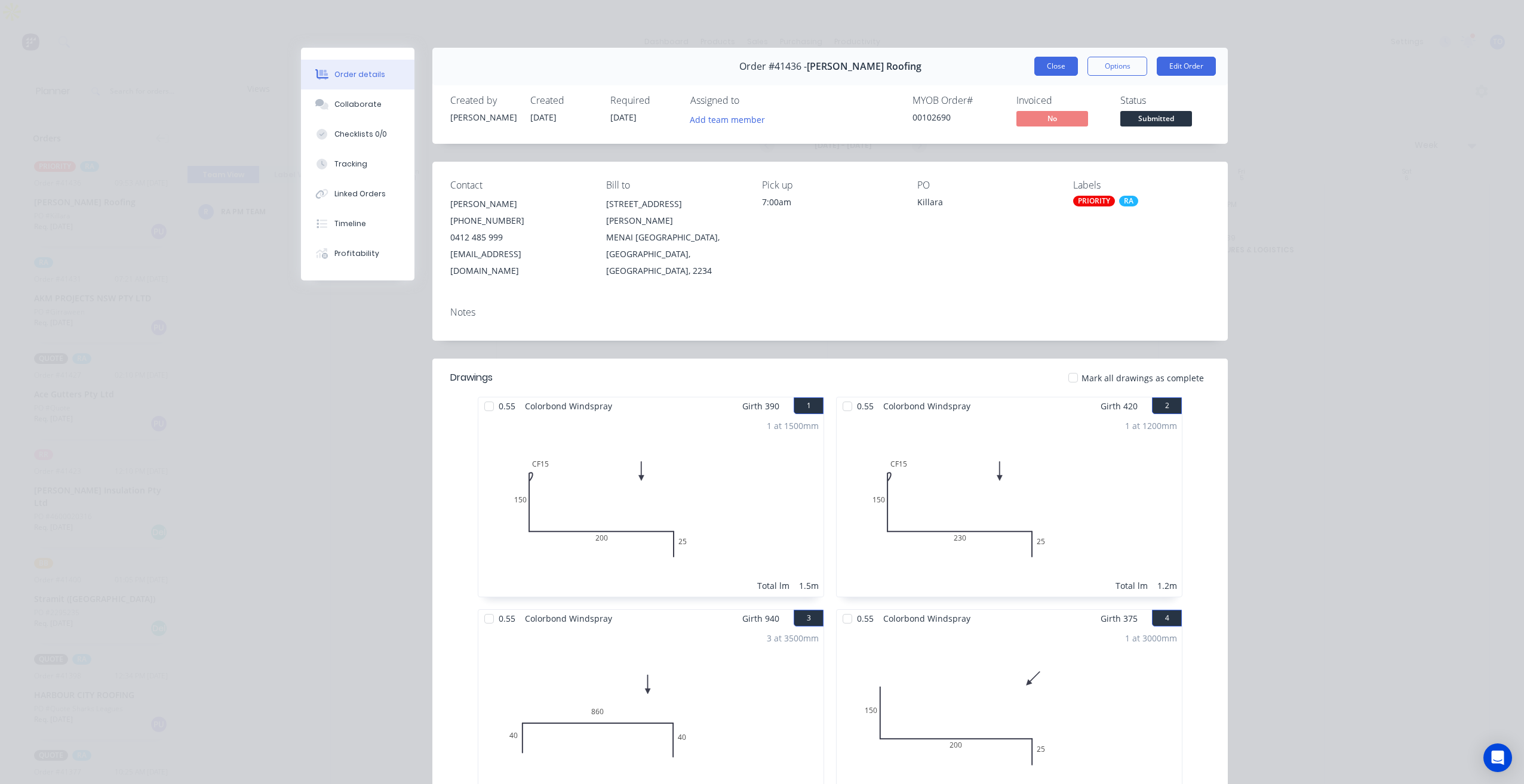
click at [1051, 69] on button "Close" at bounding box center [1055, 66] width 44 height 19
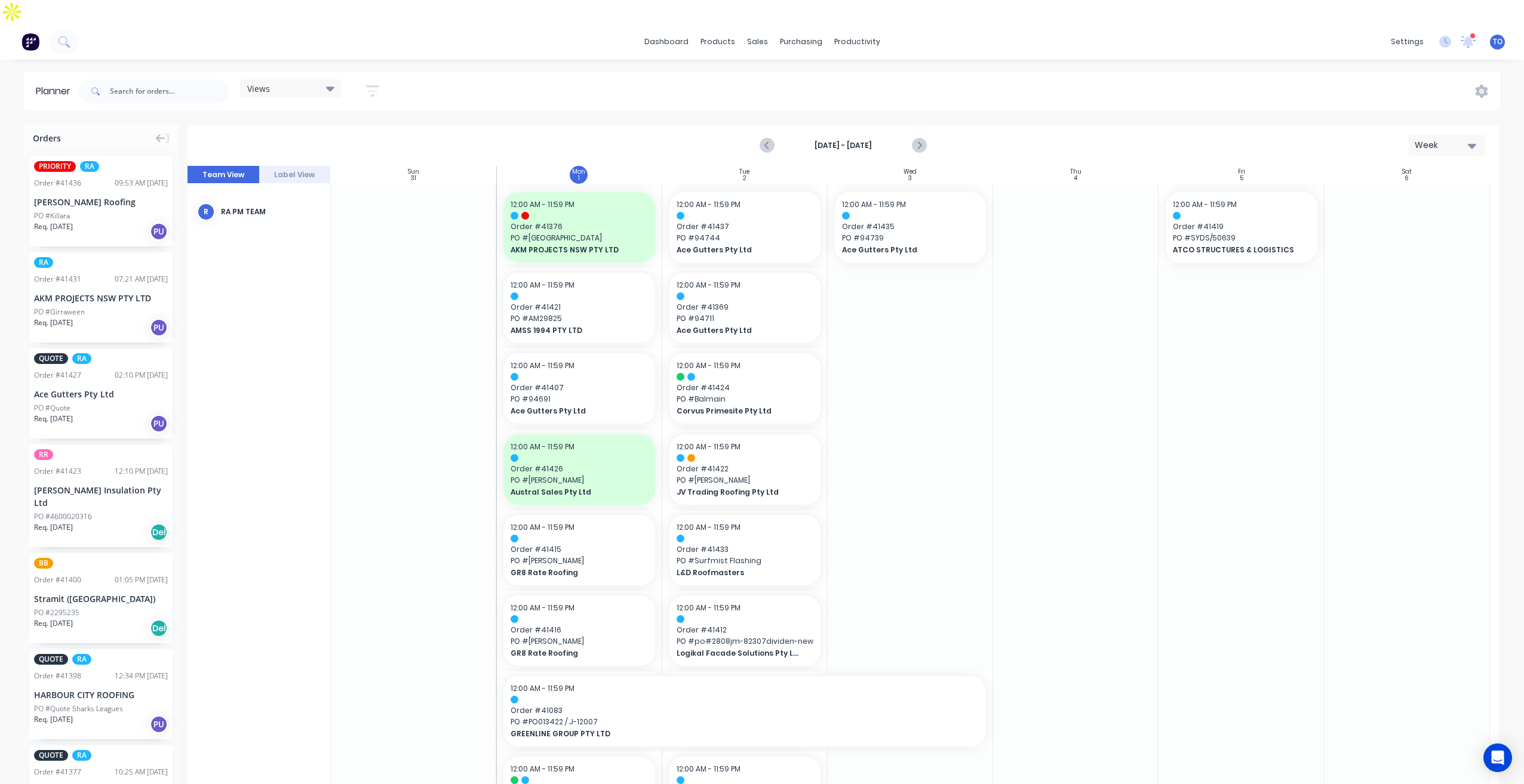
click at [101, 221] on div "Req. 02/09/25 PU" at bounding box center [101, 231] width 134 height 20
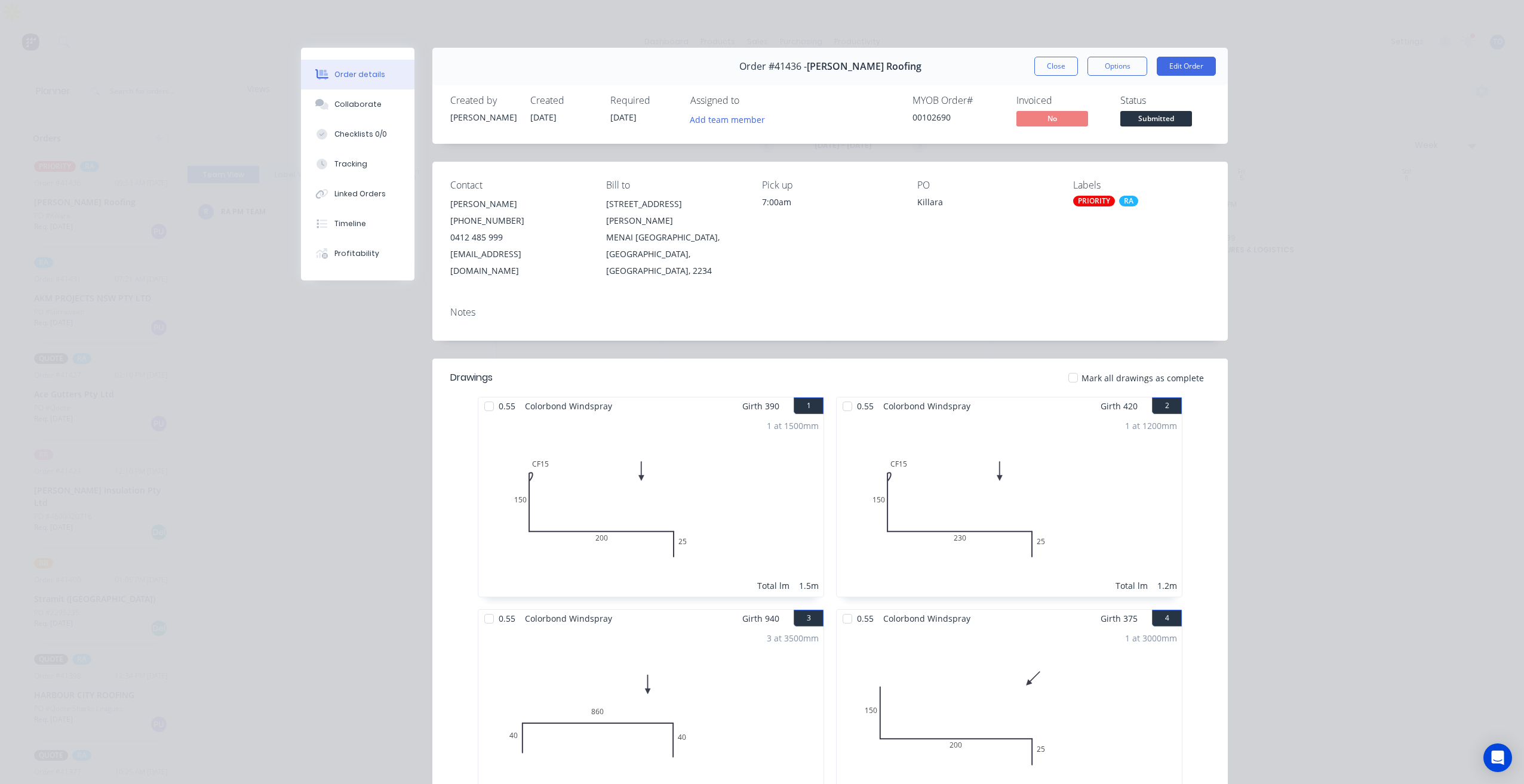
drag, startPoint x: 1058, startPoint y: 70, endPoint x: 106, endPoint y: 160, distance: 956.2
click at [1055, 71] on button "Close" at bounding box center [1055, 66] width 44 height 19
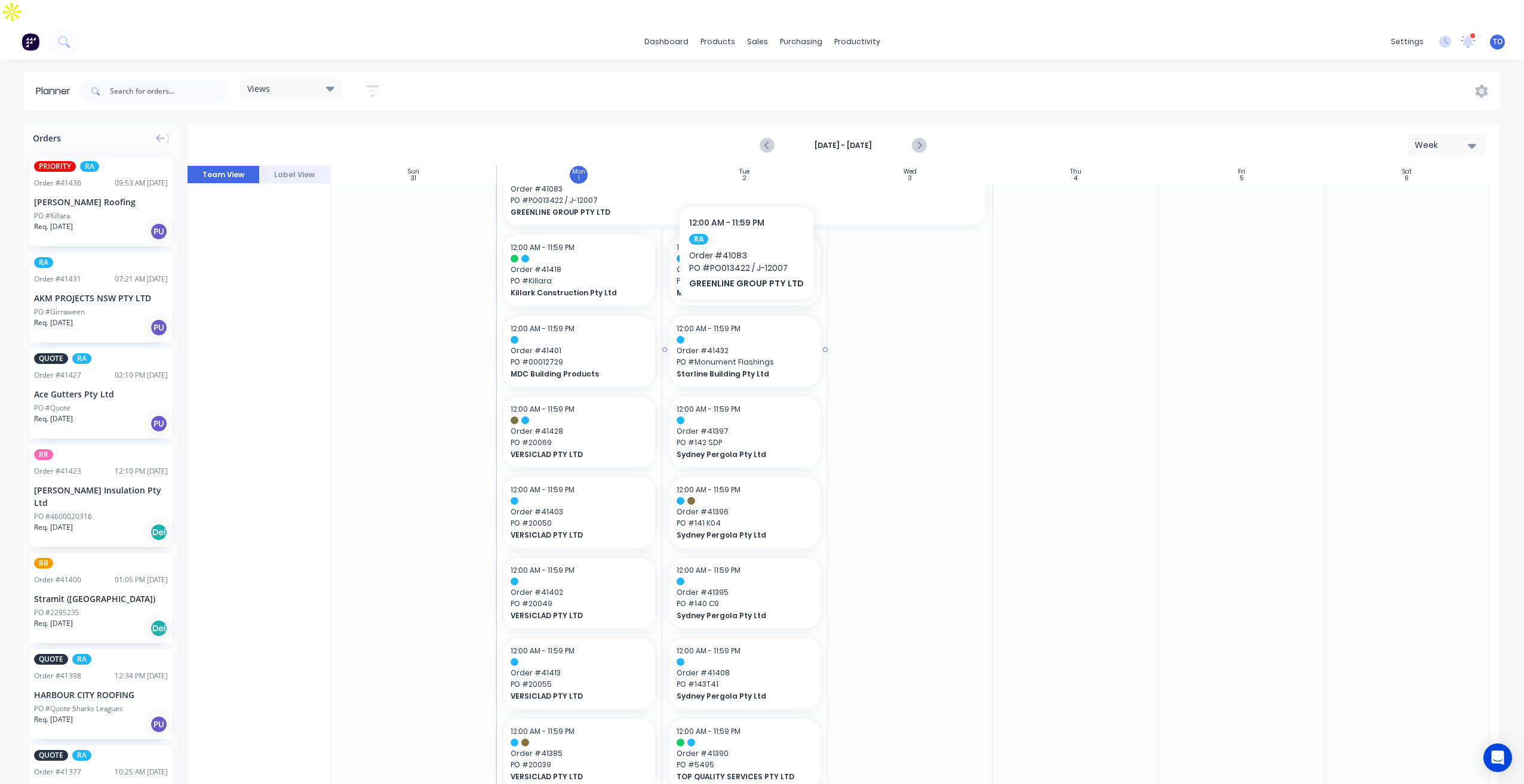
scroll to position [617, 0]
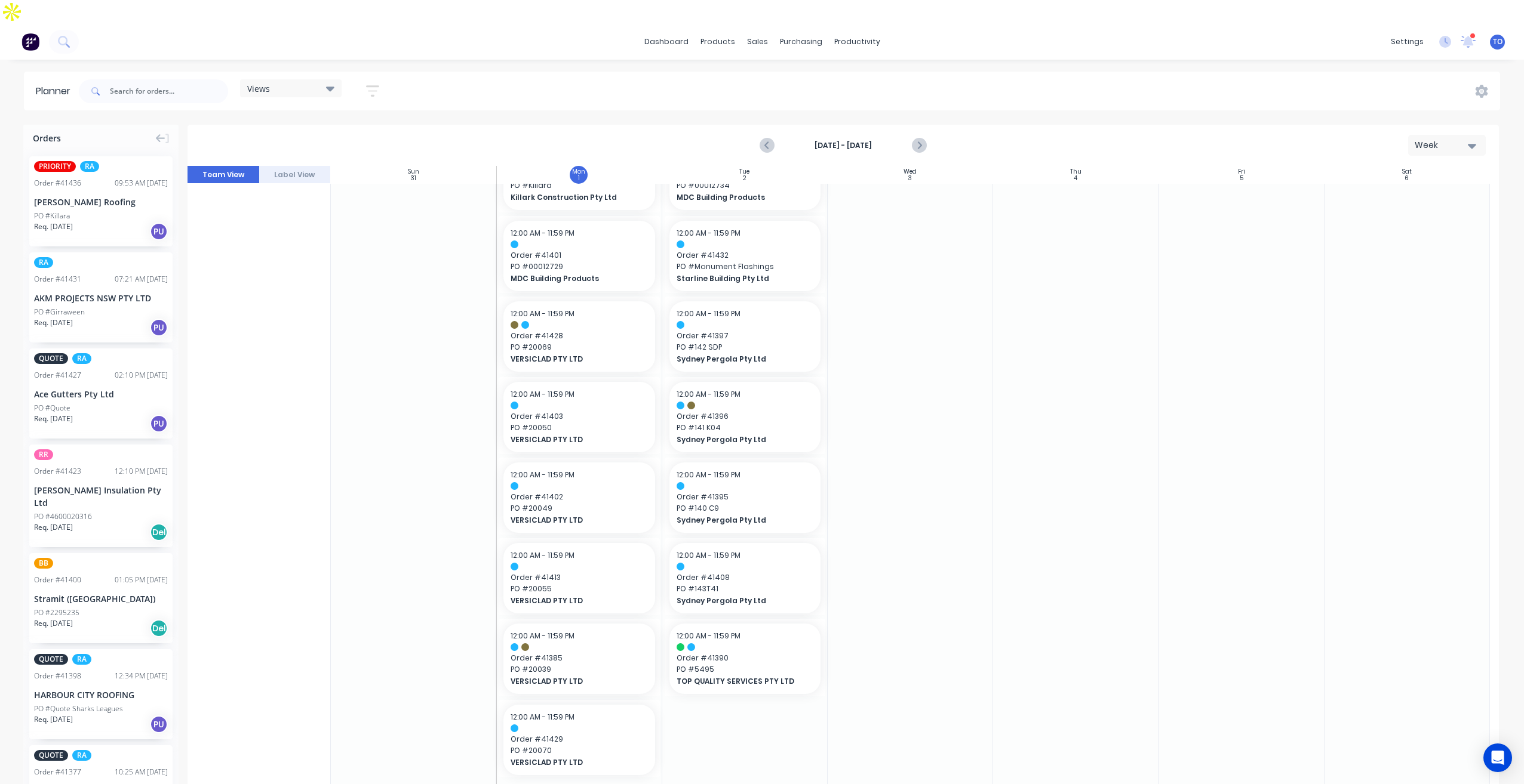
click at [99, 292] on div "AKM PROJECTS NSW PTY LTD" at bounding box center [101, 298] width 134 height 12
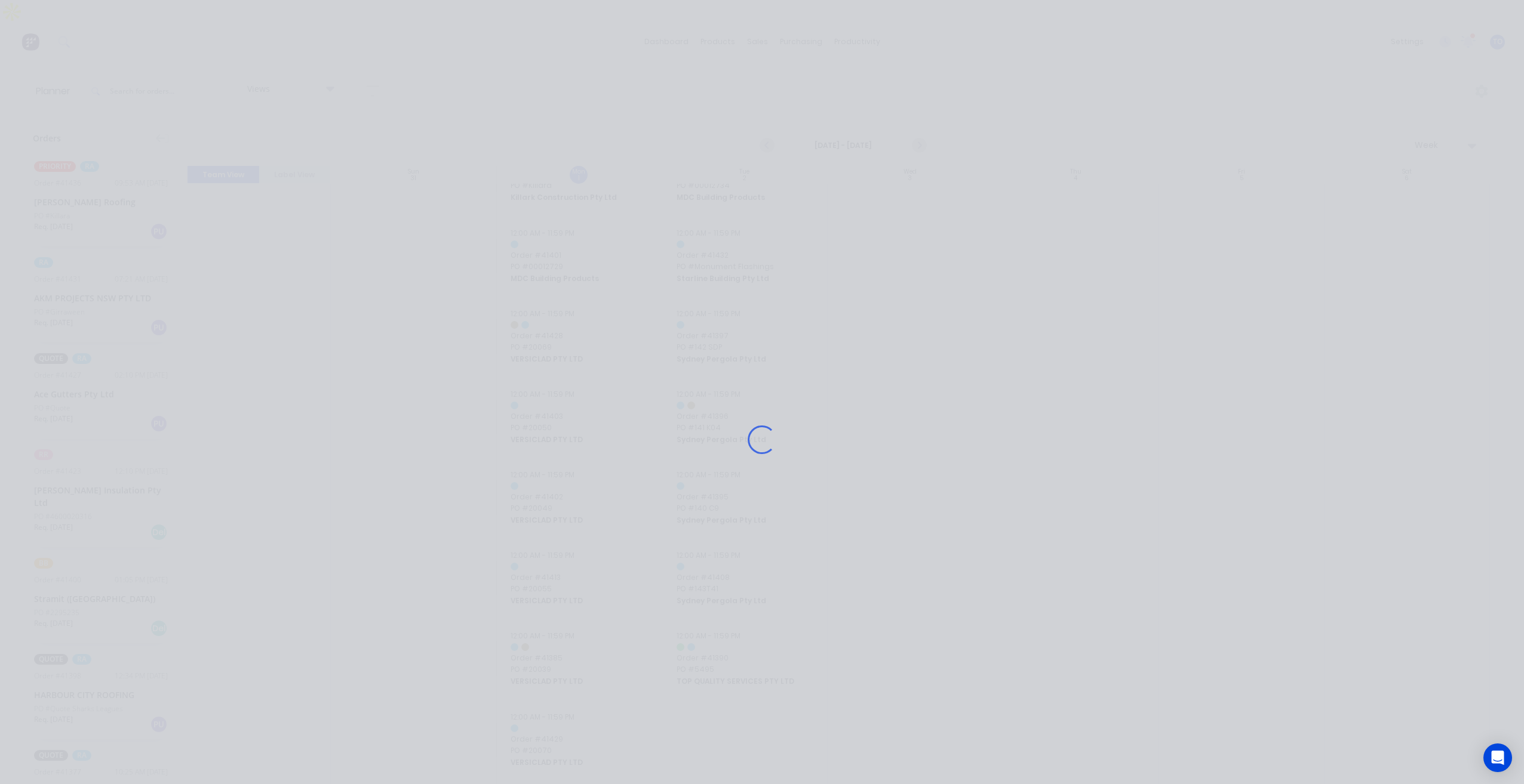
scroll to position [608, 0]
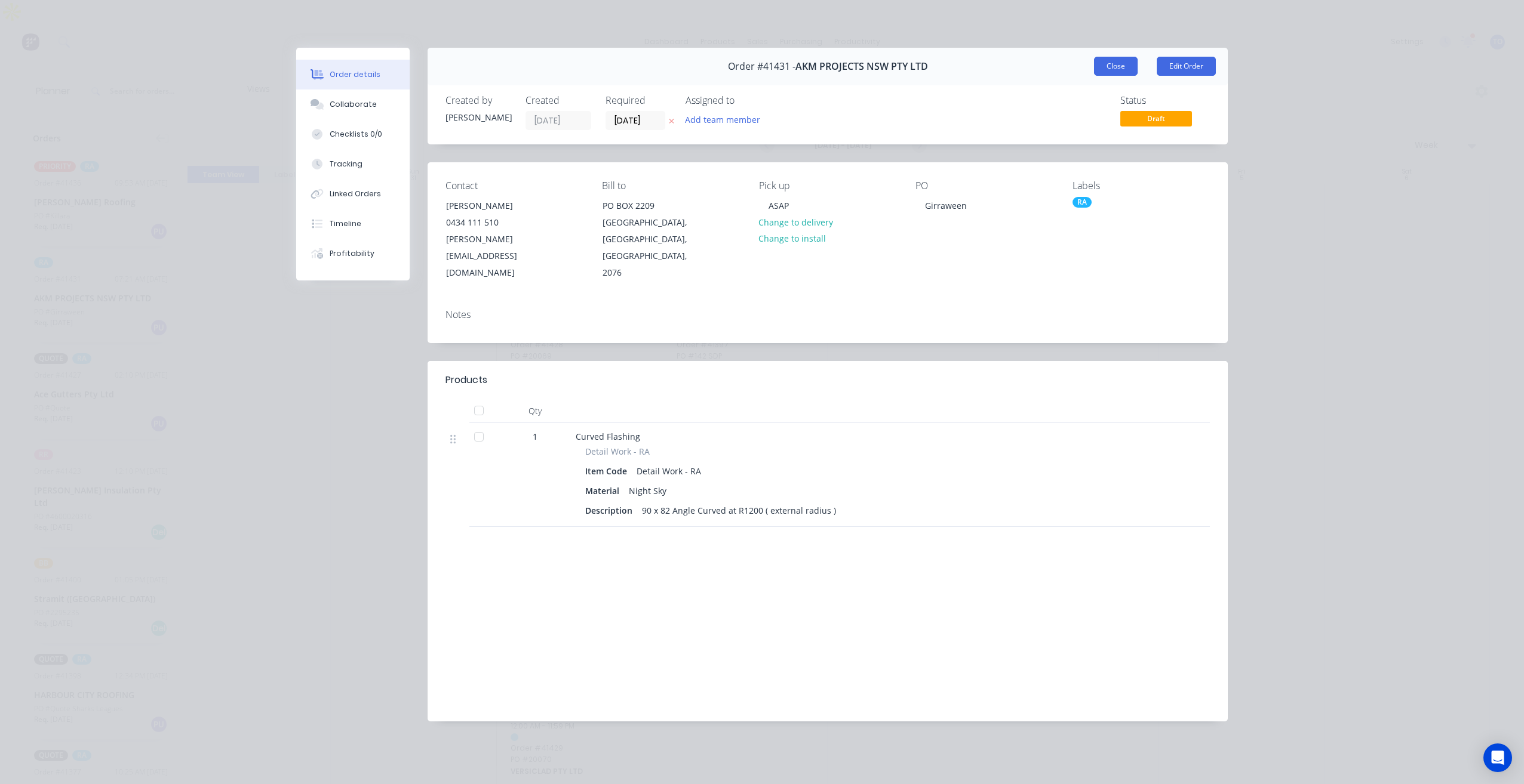
click at [1112, 71] on button "Close" at bounding box center [1115, 66] width 44 height 19
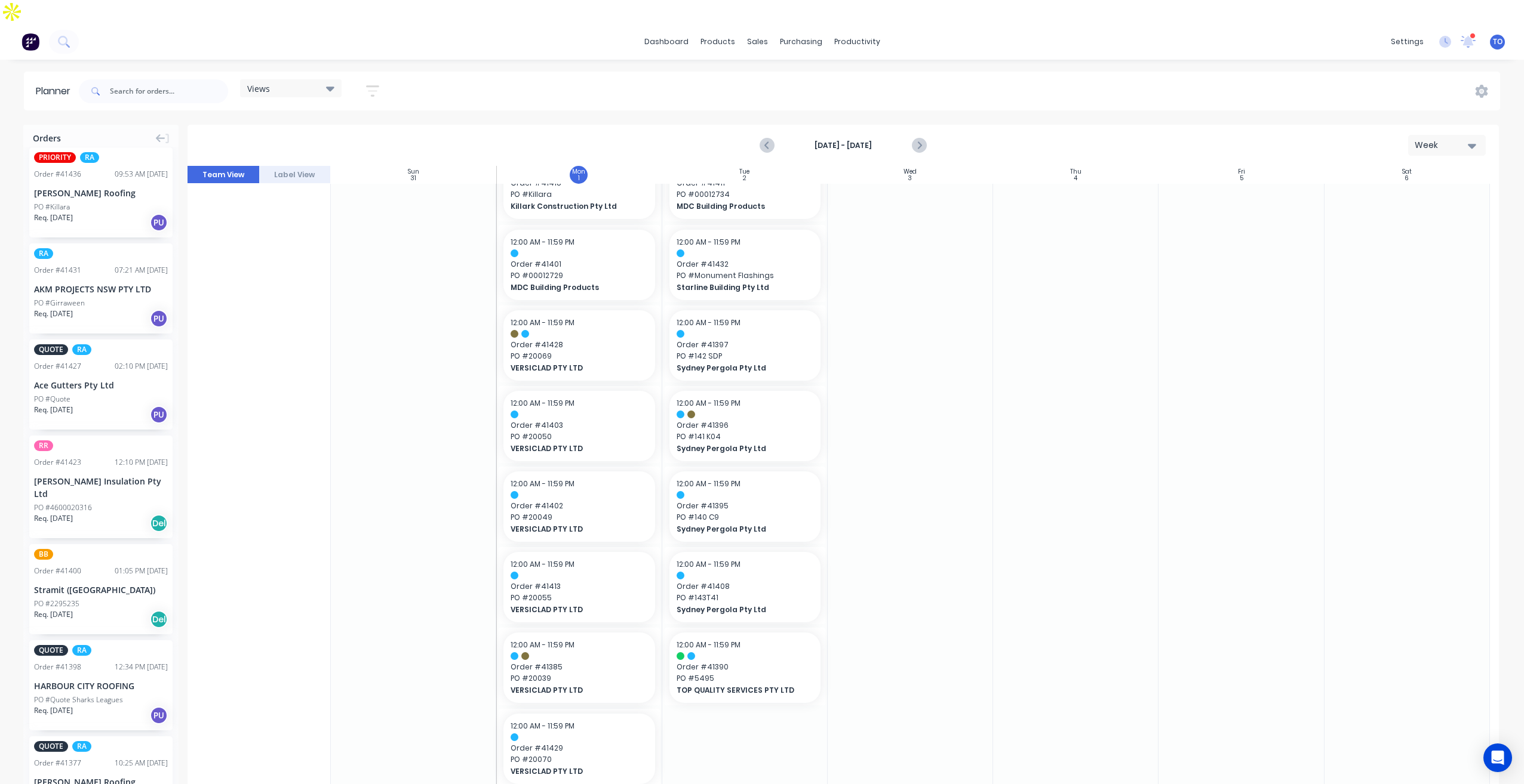
scroll to position [0, 0]
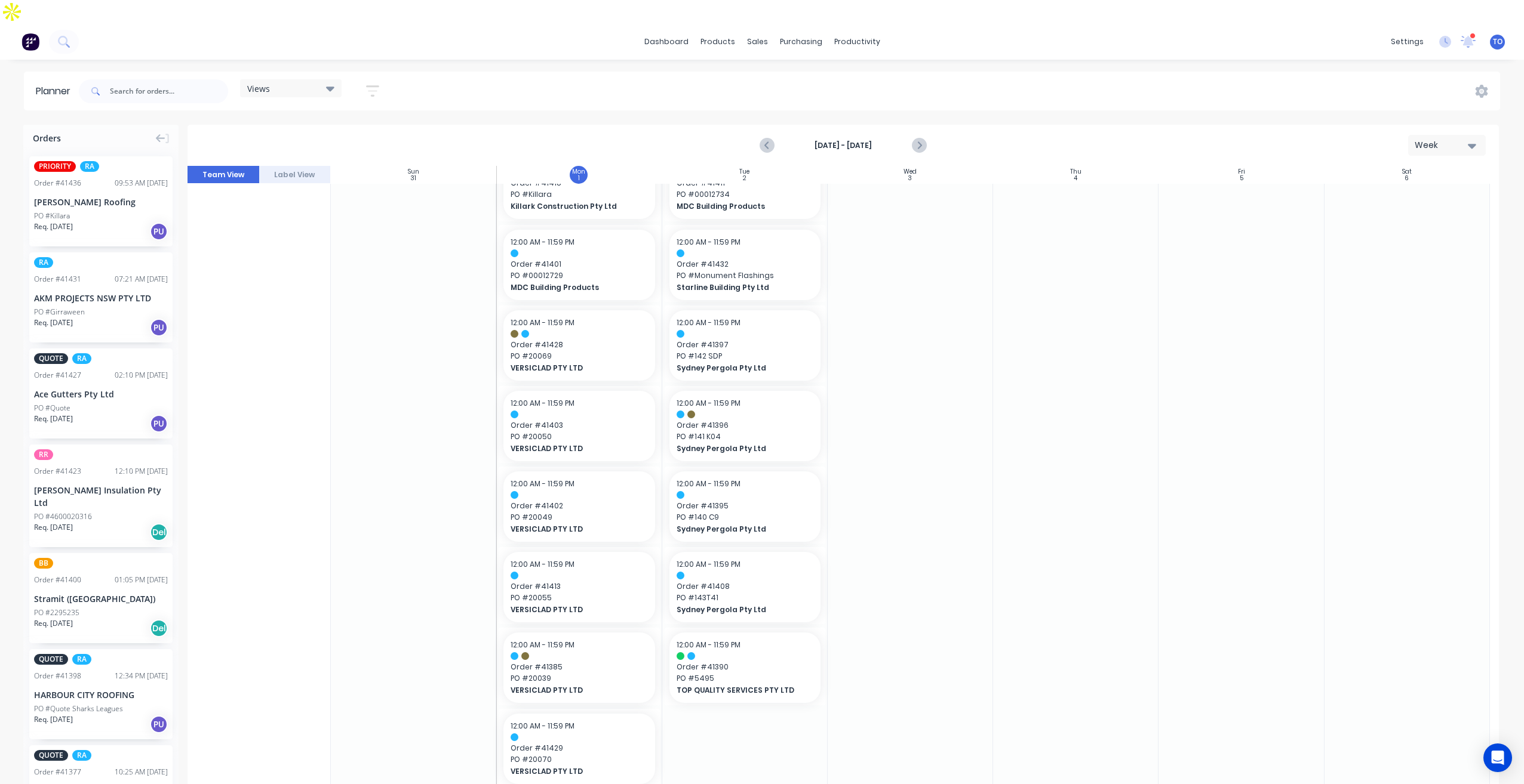
click at [77, 210] on div "PO #Killara" at bounding box center [101, 216] width 134 height 11
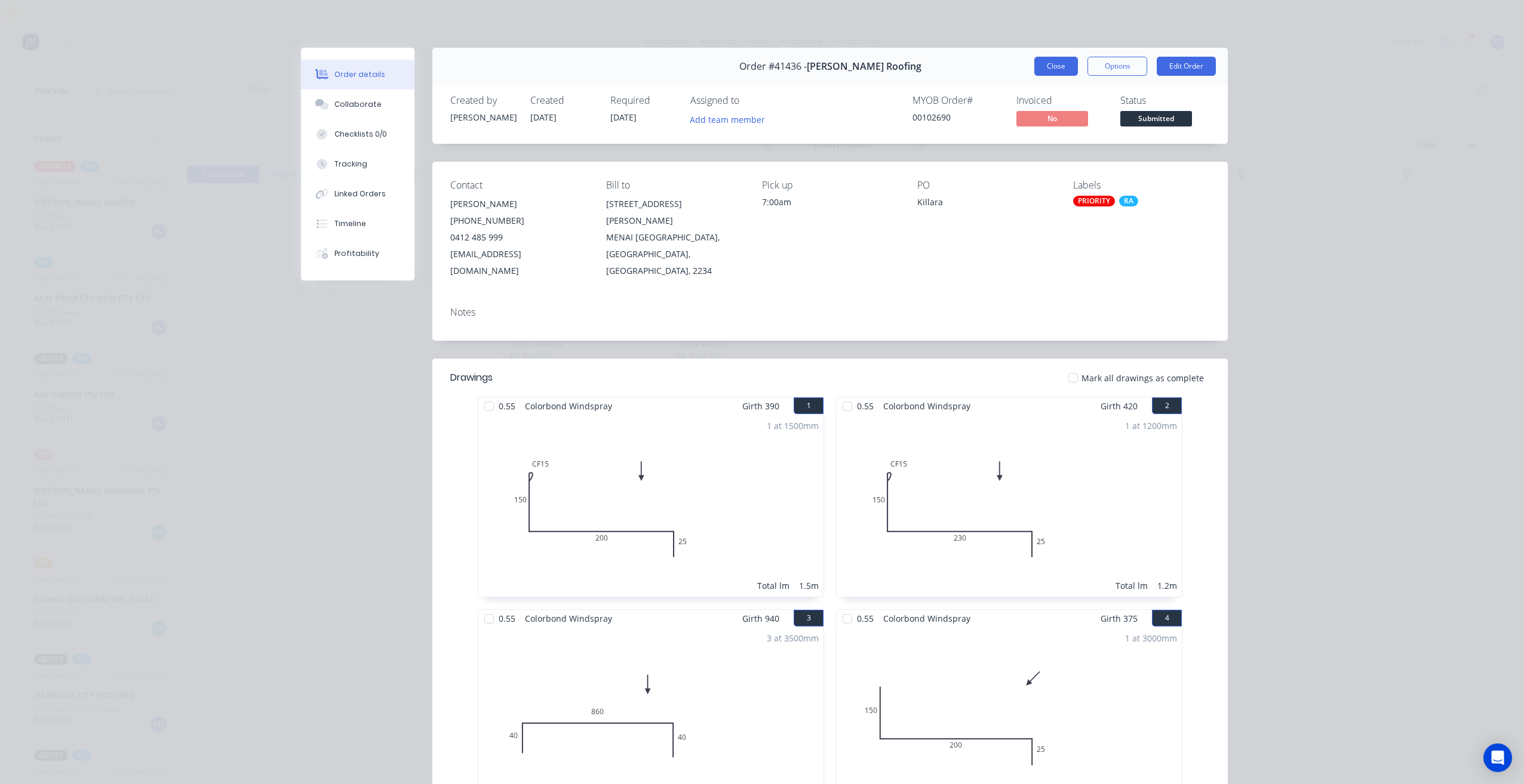
click at [1063, 68] on button "Close" at bounding box center [1055, 66] width 44 height 19
